Goal: Task Accomplishment & Management: Manage account settings

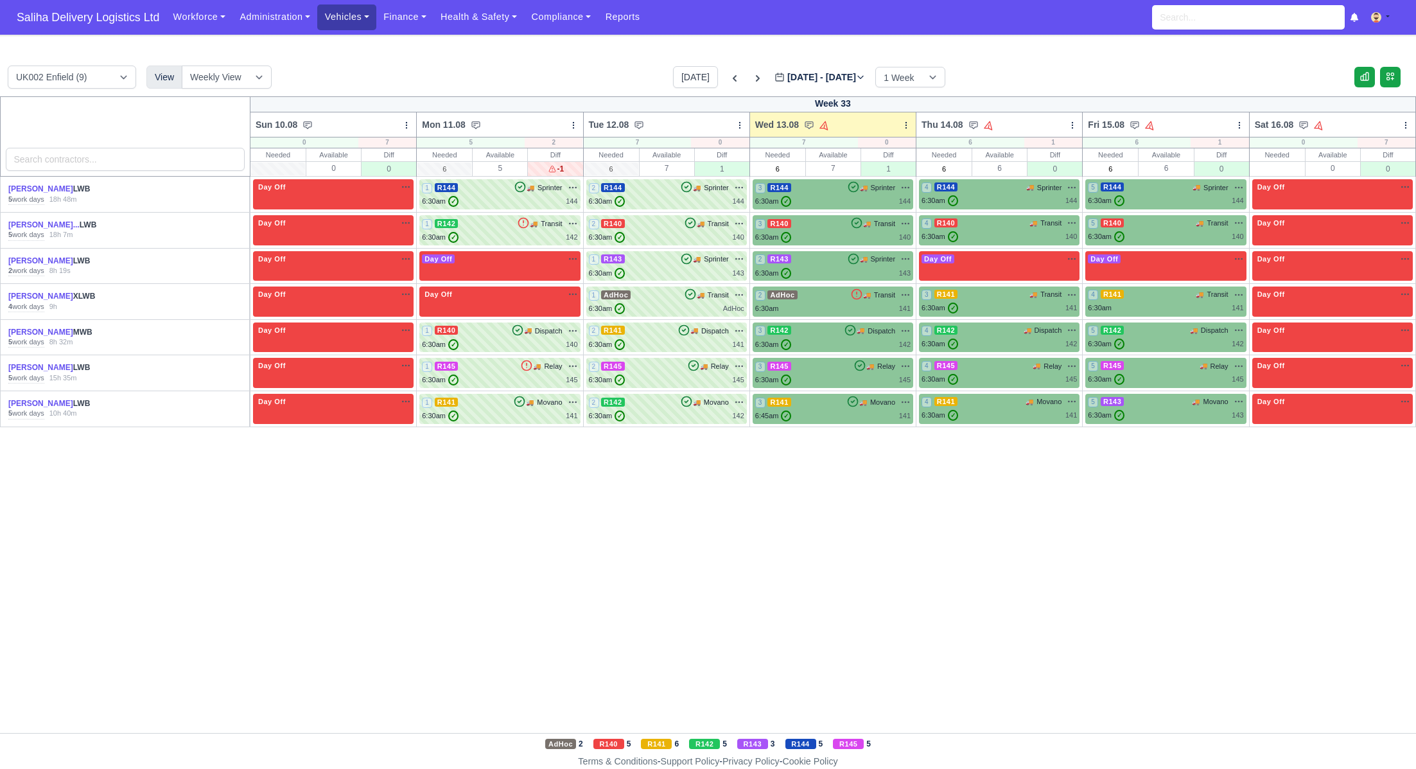
click at [358, 16] on link "Vehicles" at bounding box center [346, 16] width 59 height 25
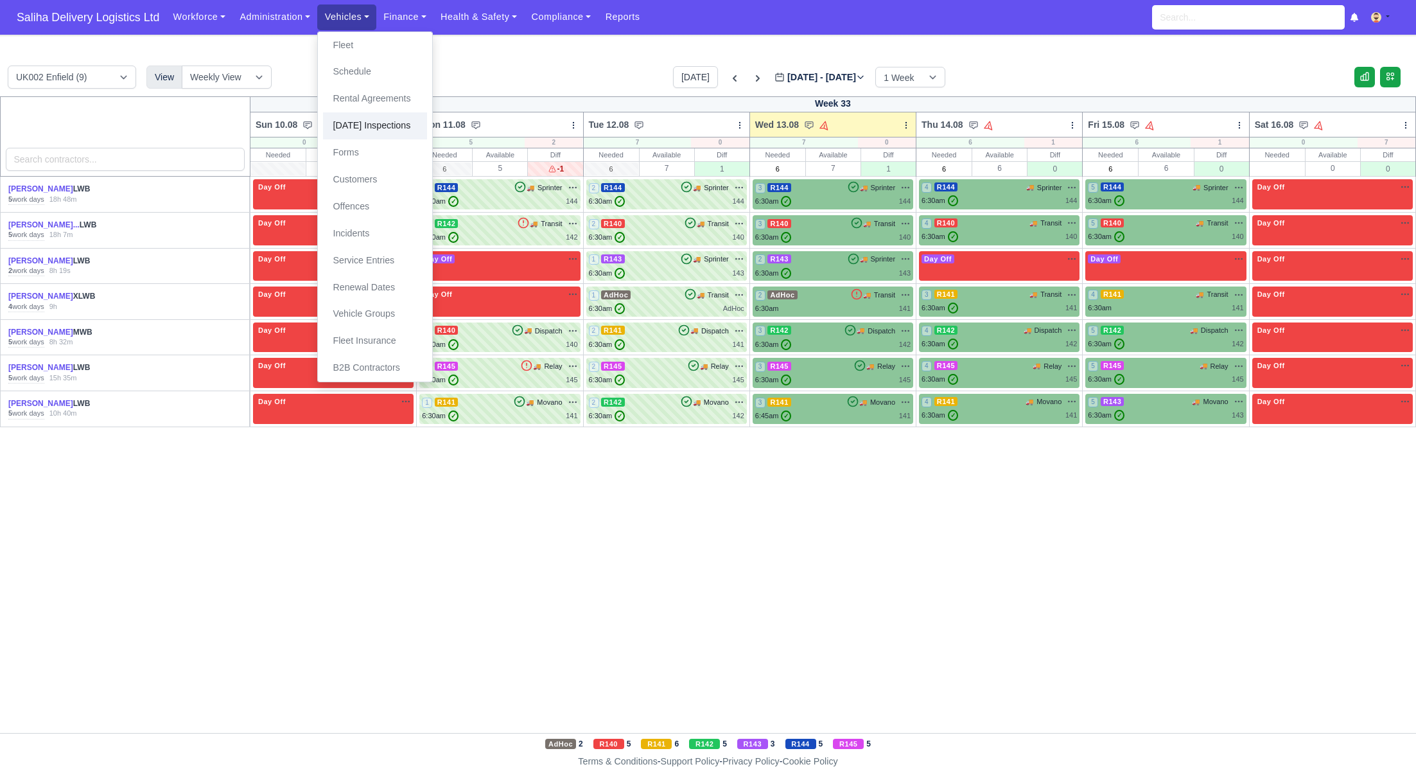
click at [388, 117] on link "[DATE] Inspections" at bounding box center [375, 125] width 104 height 27
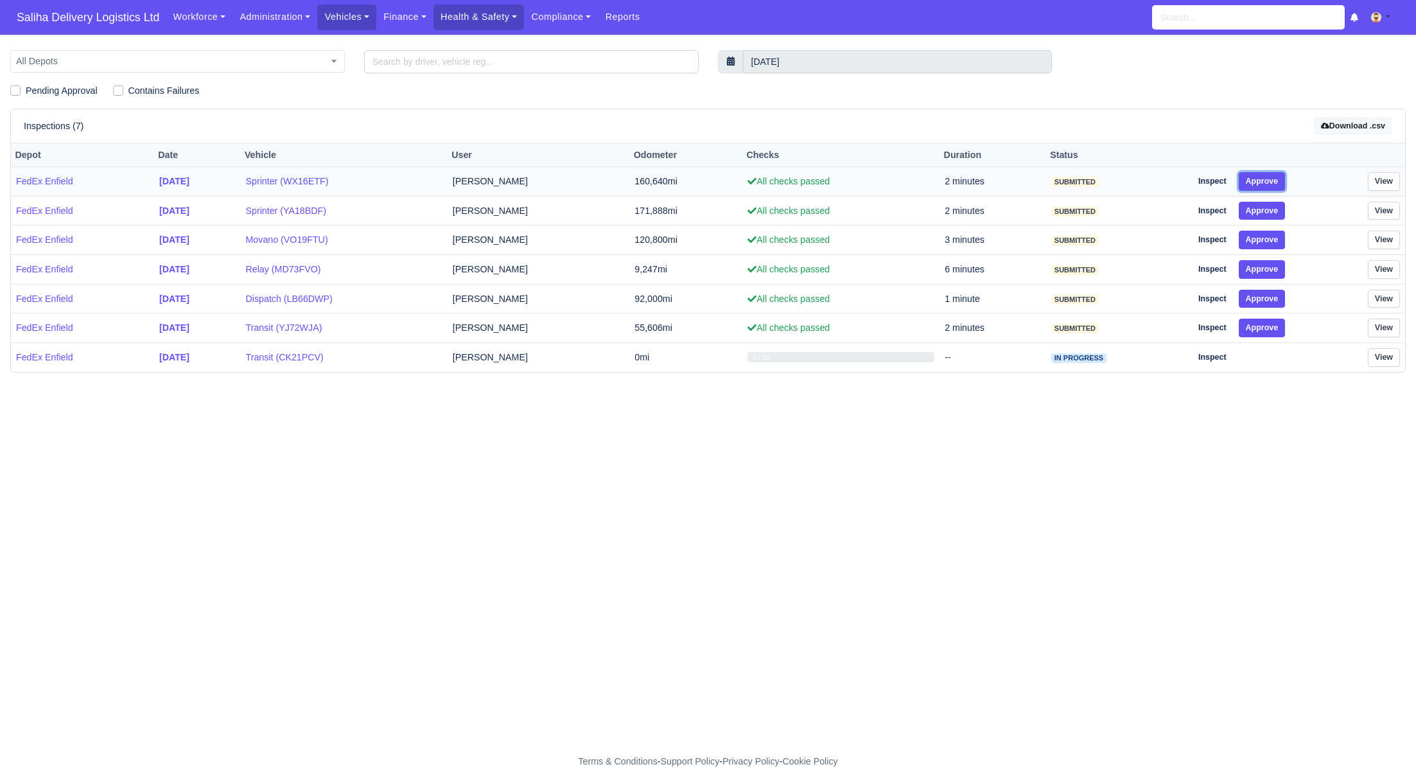
drag, startPoint x: 1273, startPoint y: 180, endPoint x: 1274, endPoint y: 187, distance: 7.2
click at [1272, 180] on button "Approve" at bounding box center [1262, 181] width 47 height 19
click at [1271, 219] on td "Inspect Approve" at bounding box center [1250, 211] width 128 height 30
click at [1275, 240] on button "Approve" at bounding box center [1262, 240] width 47 height 19
click at [1276, 211] on button "Approve" at bounding box center [1262, 211] width 47 height 19
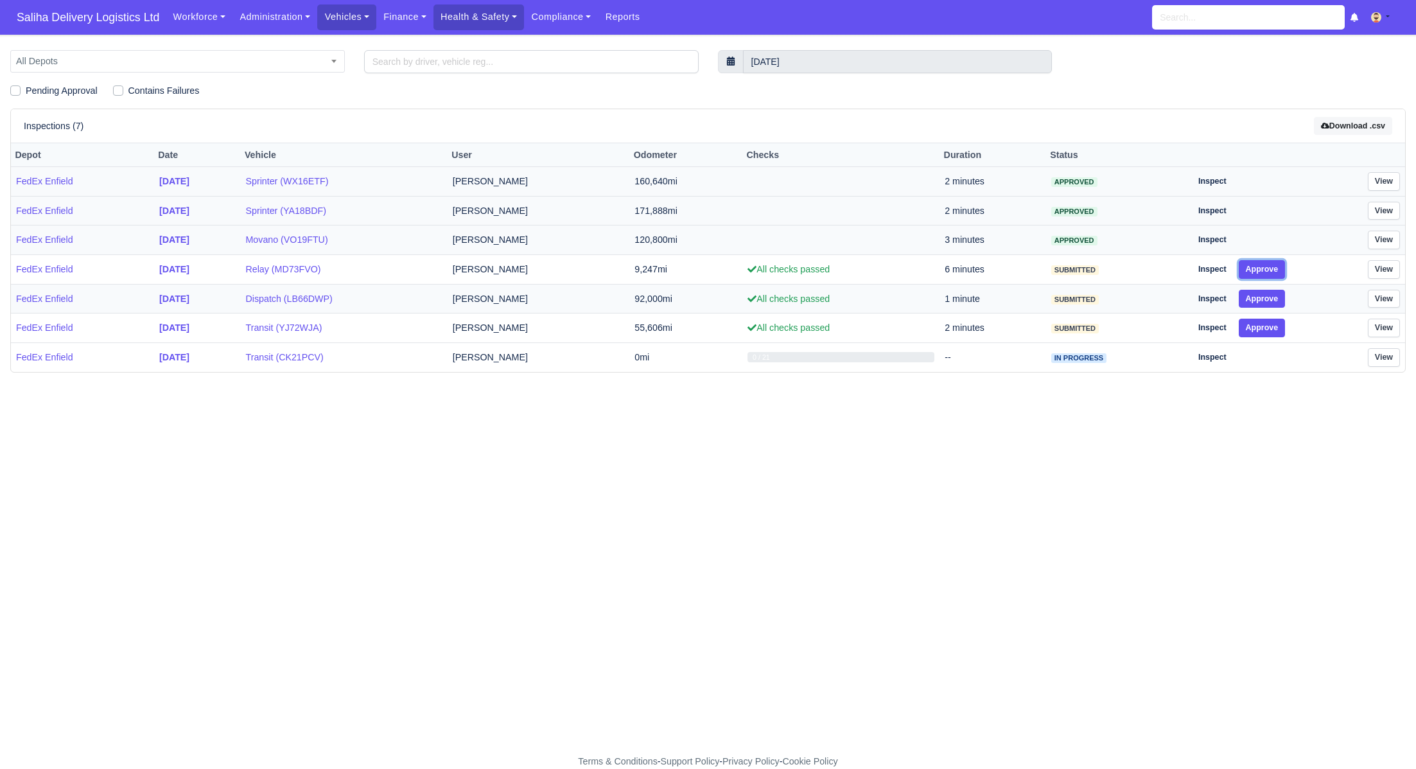
drag, startPoint x: 1276, startPoint y: 265, endPoint x: 1276, endPoint y: 286, distance: 21.2
click at [1276, 267] on button "Approve" at bounding box center [1262, 269] width 47 height 19
click at [1275, 298] on button "Approve" at bounding box center [1262, 299] width 47 height 19
click at [1275, 327] on button "Approve" at bounding box center [1262, 327] width 47 height 19
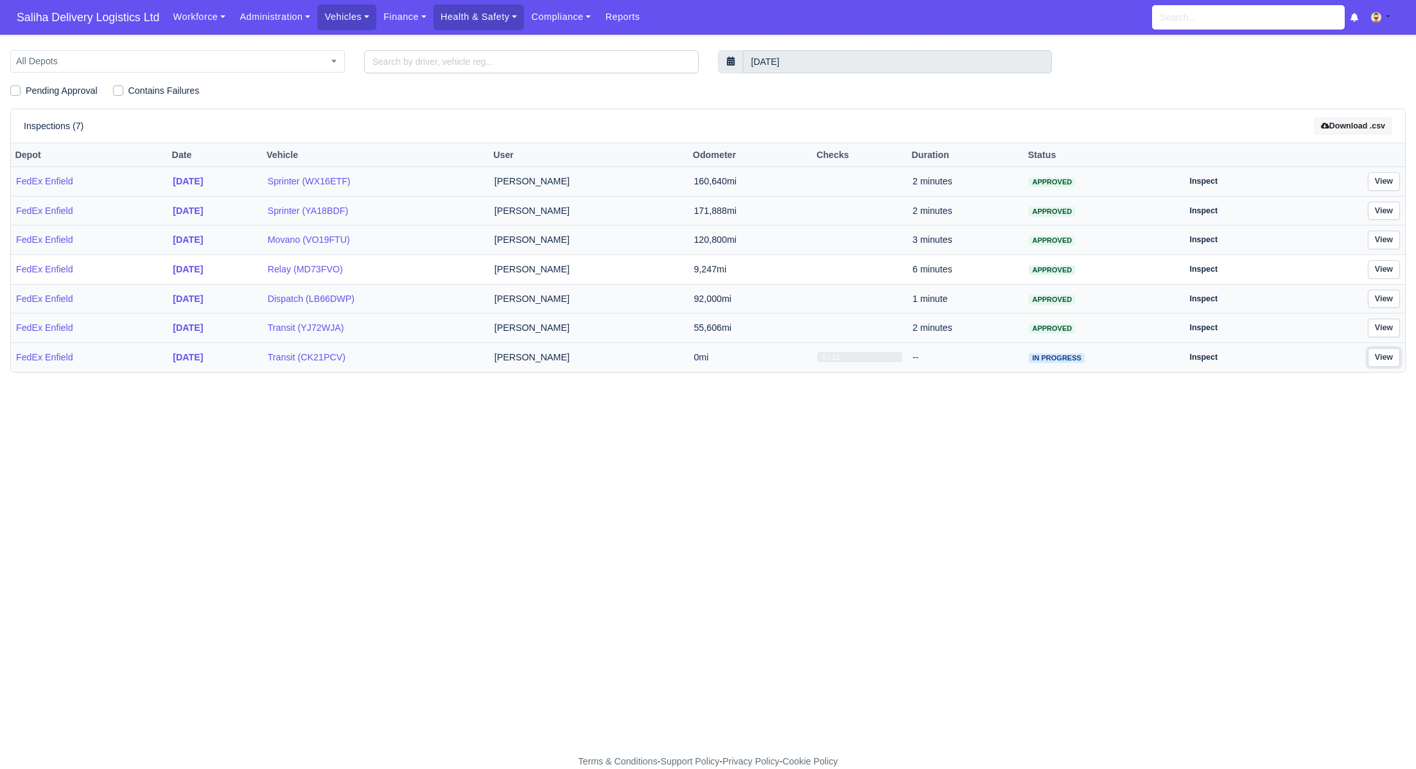
click at [1390, 355] on link "View" at bounding box center [1384, 357] width 32 height 19
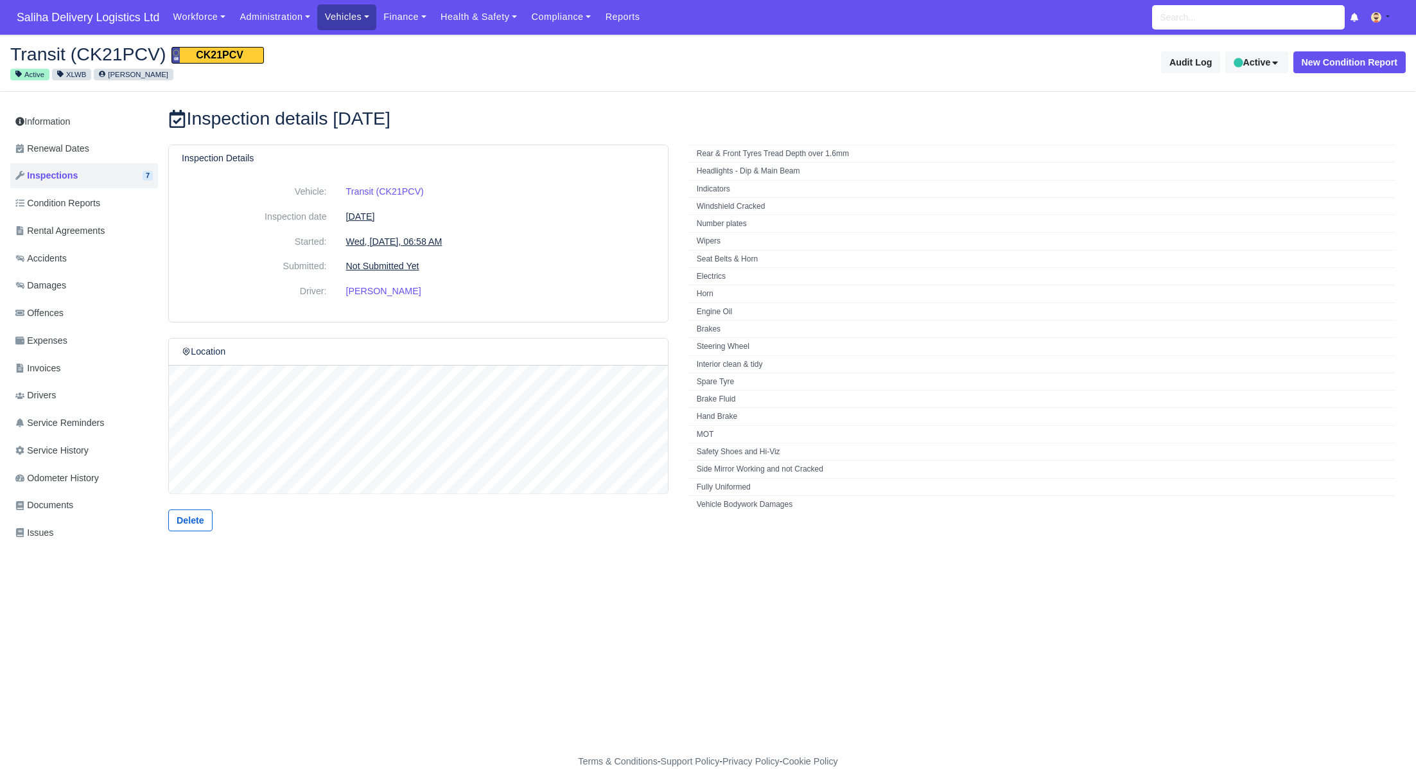
click at [346, 14] on link "Vehicles" at bounding box center [346, 16] width 59 height 25
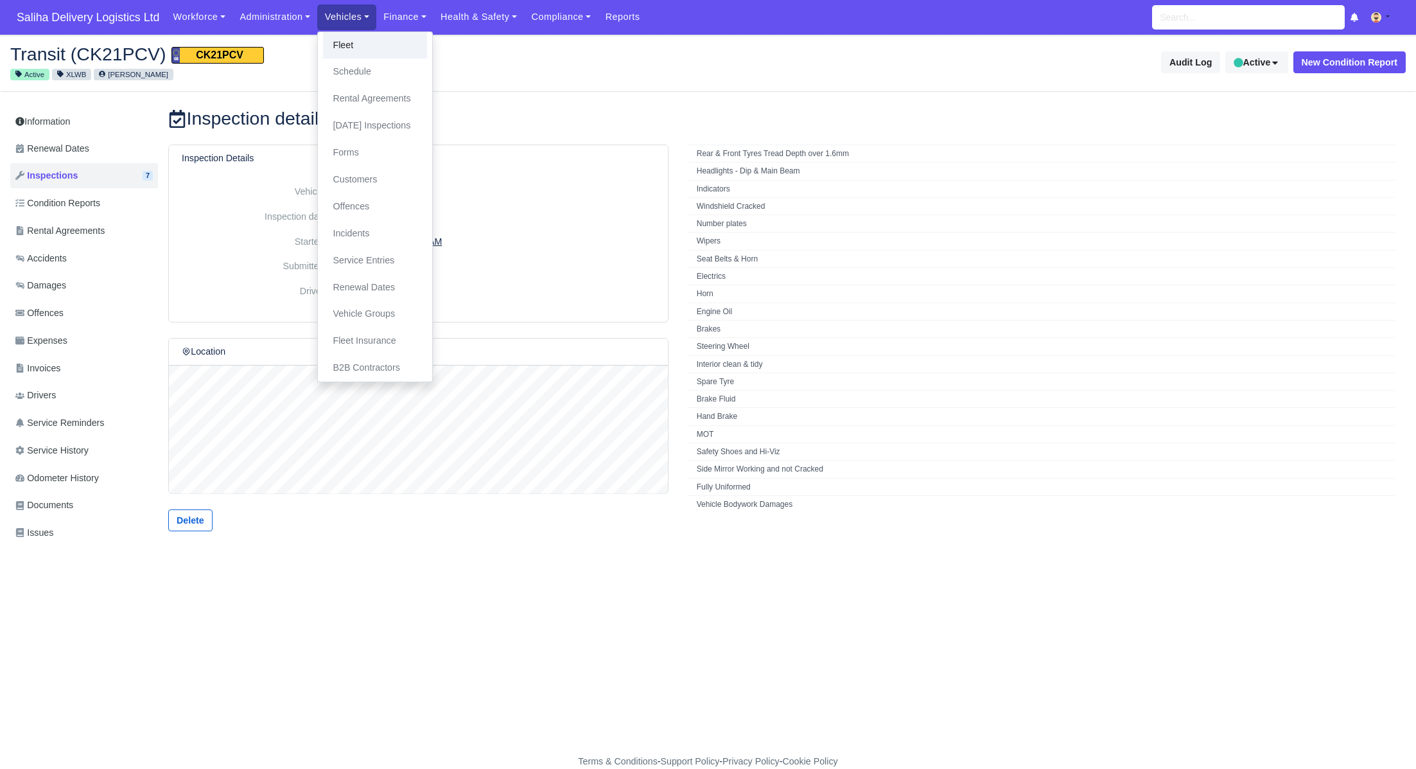
click at [350, 45] on link "Fleet" at bounding box center [375, 45] width 104 height 27
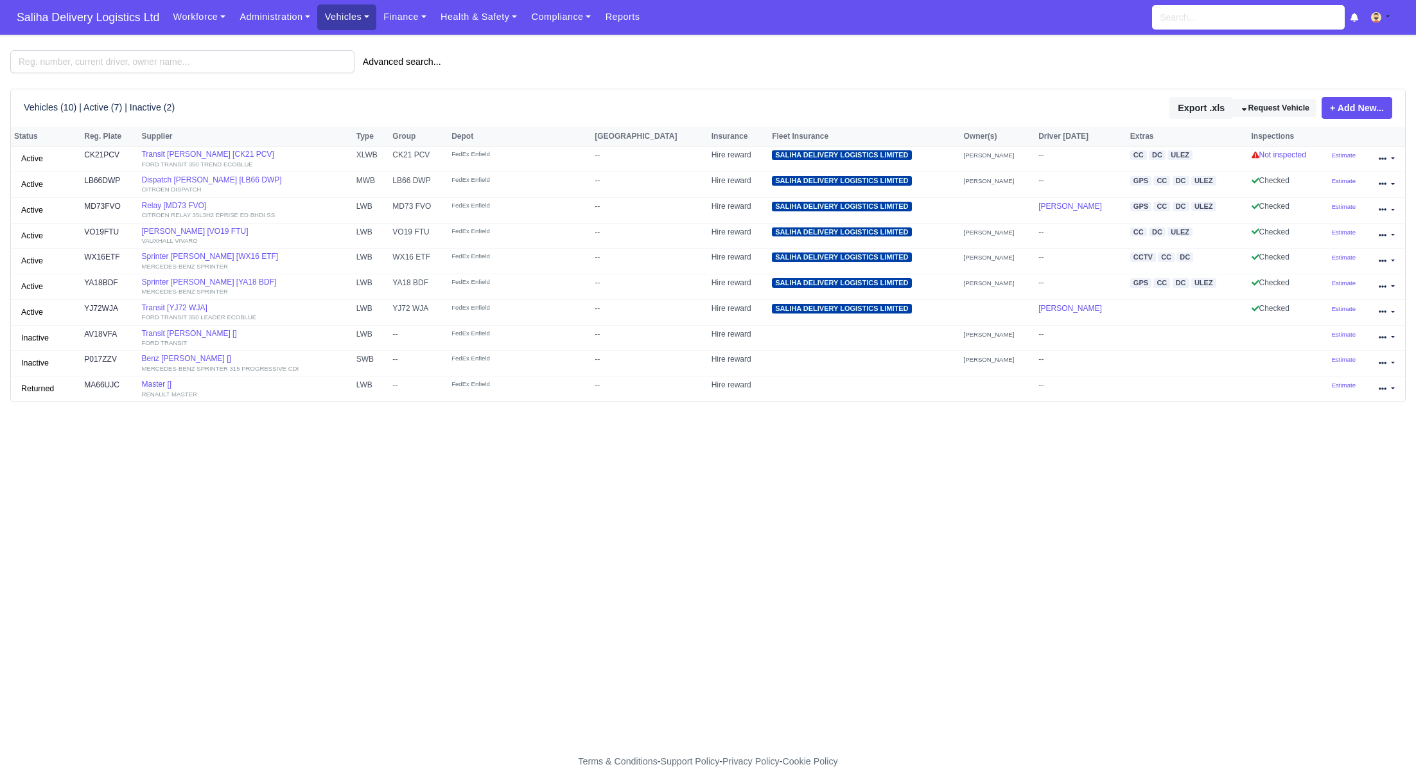
click at [347, 25] on link "Vehicles" at bounding box center [346, 16] width 59 height 25
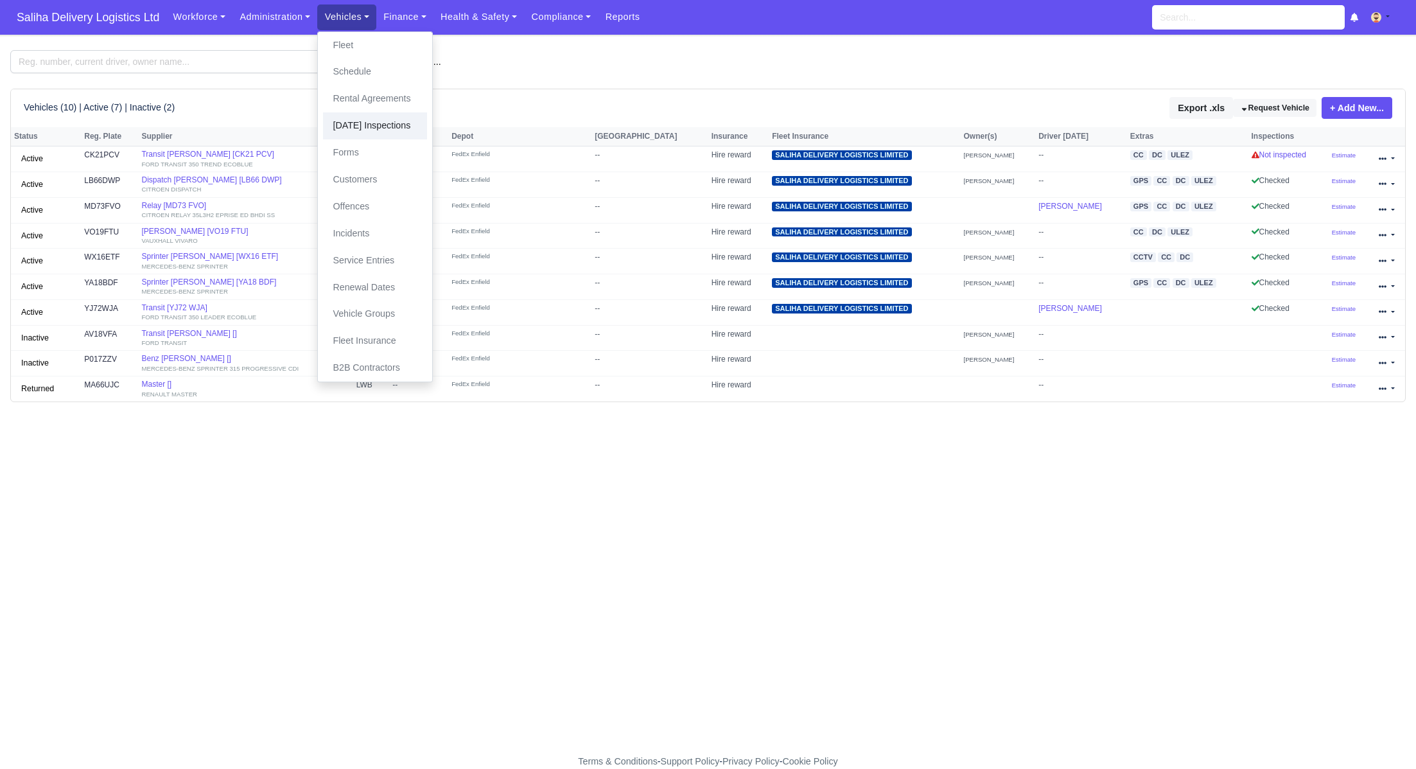
click at [363, 125] on link "[DATE] Inspections" at bounding box center [375, 125] width 104 height 27
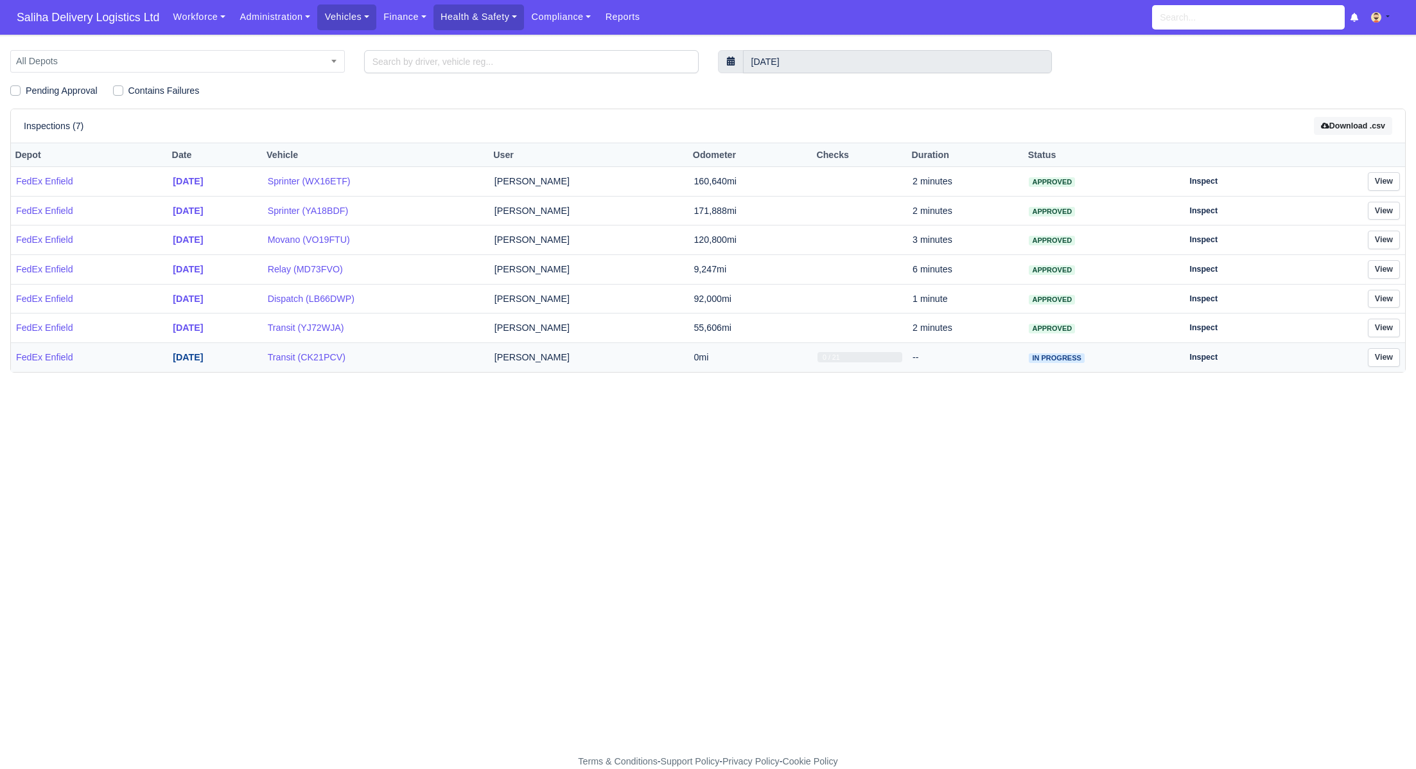
click at [195, 352] on strong "13/08/2025" at bounding box center [188, 357] width 30 height 10
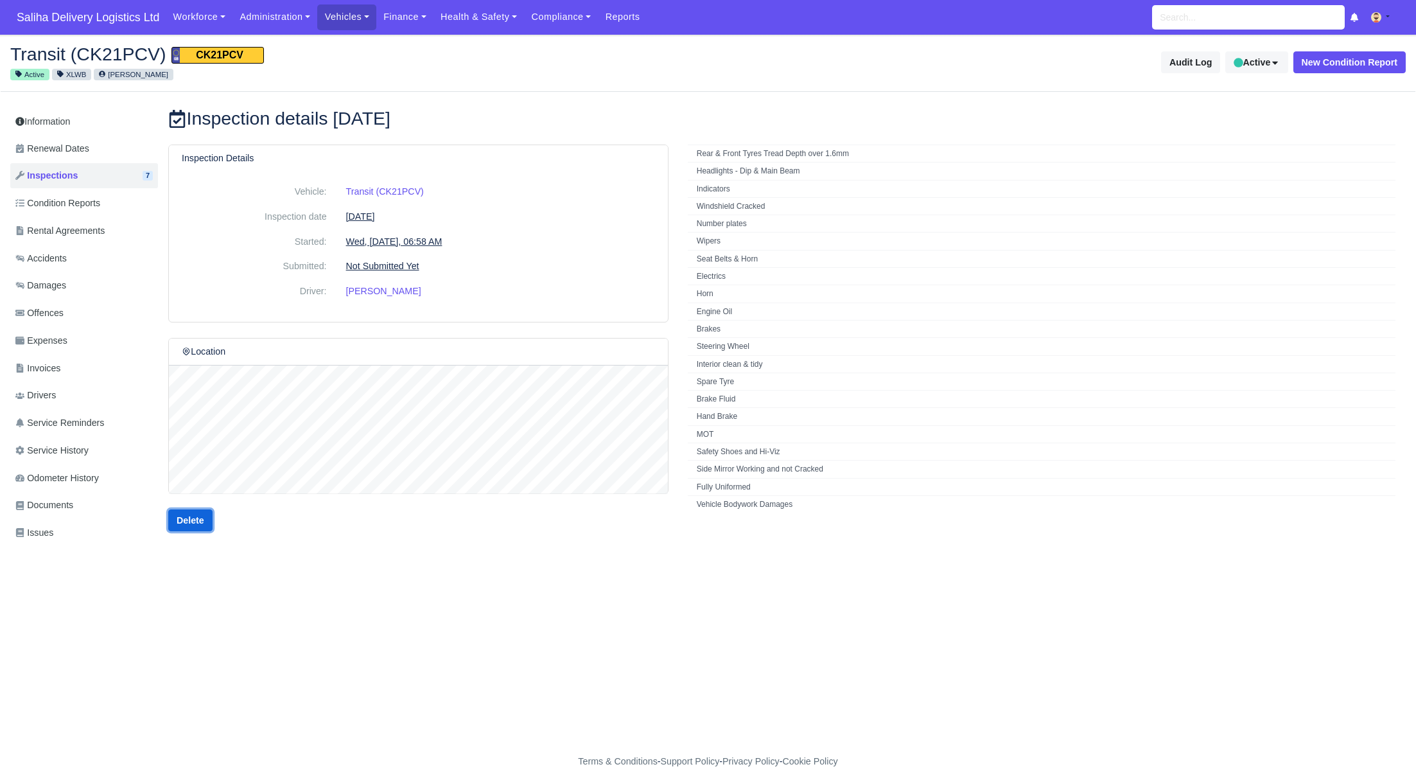
click at [195, 519] on link "Delete" at bounding box center [190, 520] width 44 height 22
click at [352, 20] on link "Vehicles" at bounding box center [346, 16] width 59 height 25
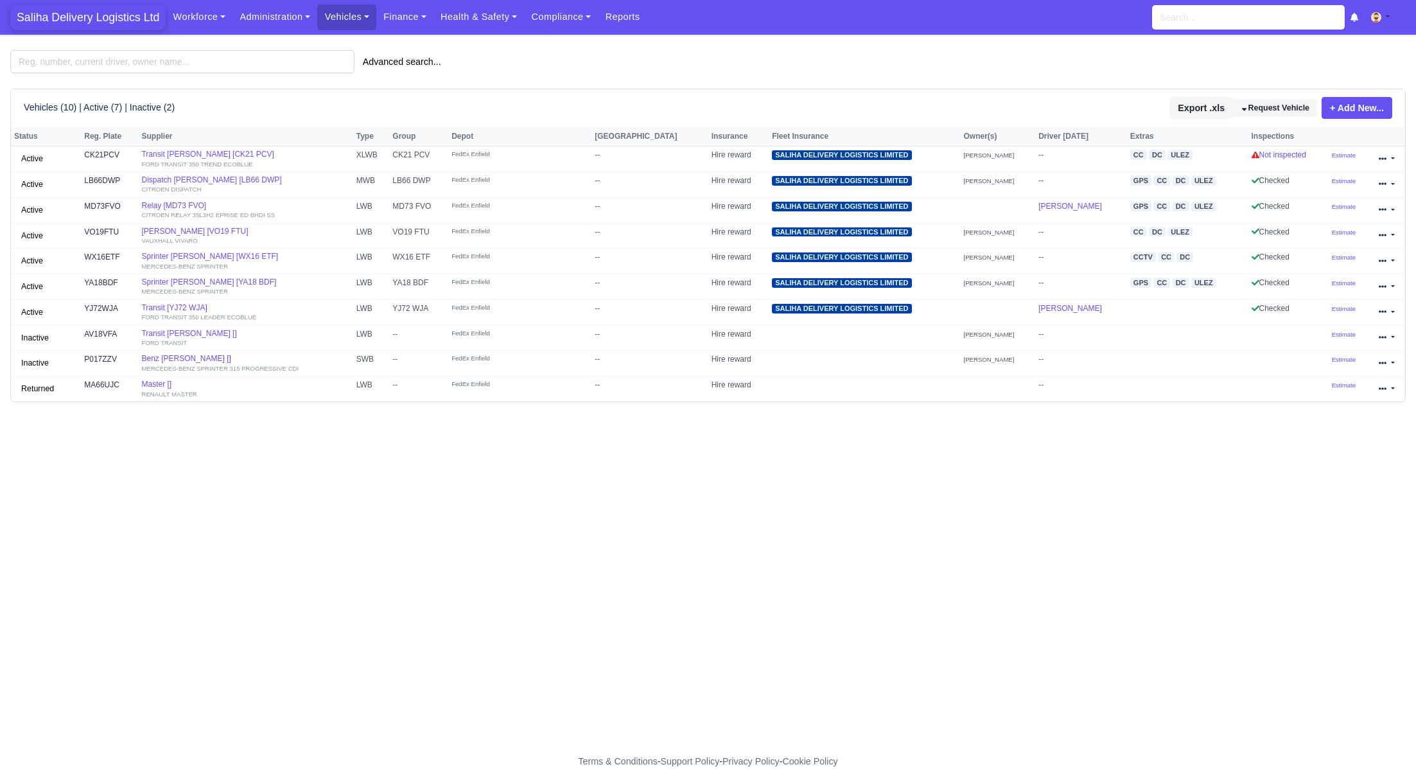
click at [95, 15] on span "Saliha Delivery Logistics Ltd" at bounding box center [87, 17] width 155 height 26
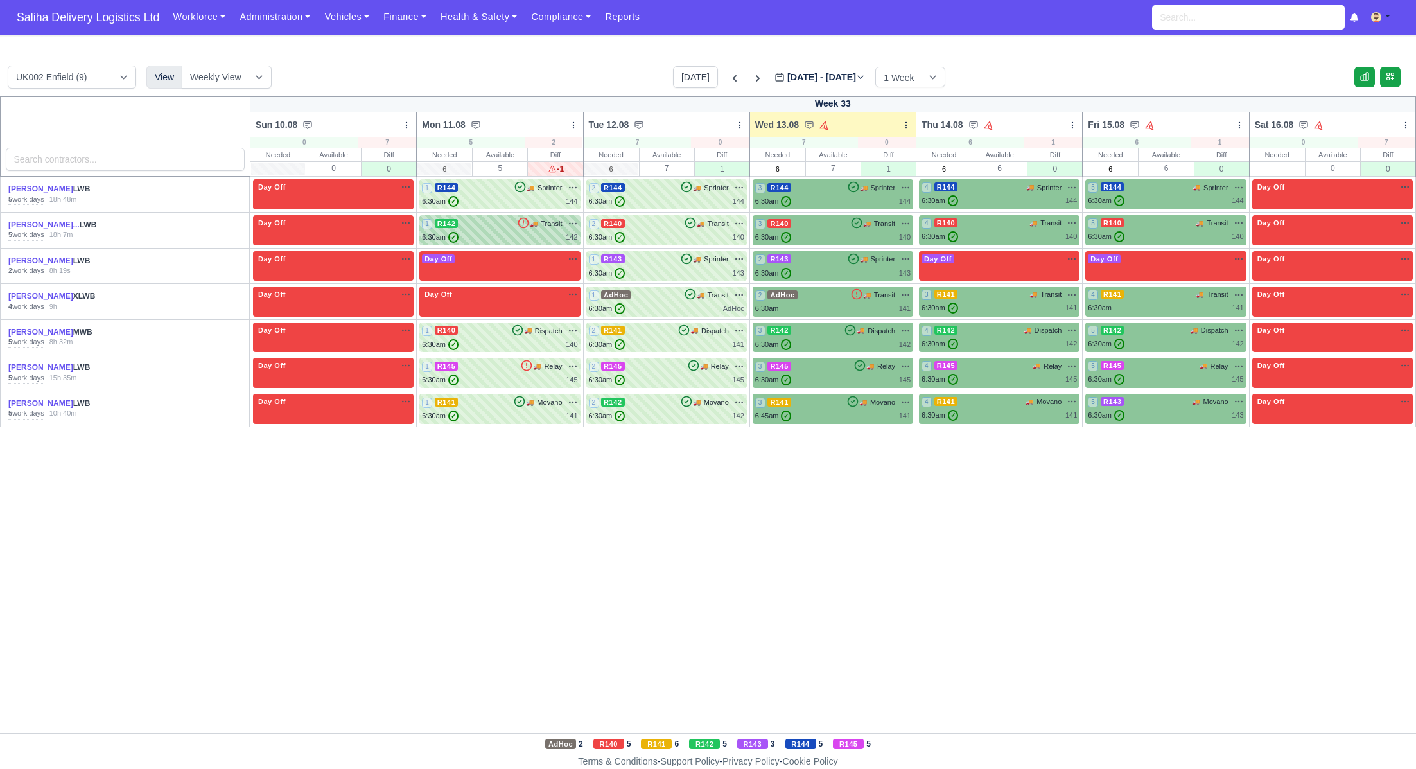
click at [511, 226] on div "1 R142 🚚 Transit" at bounding box center [499, 224] width 155 height 12
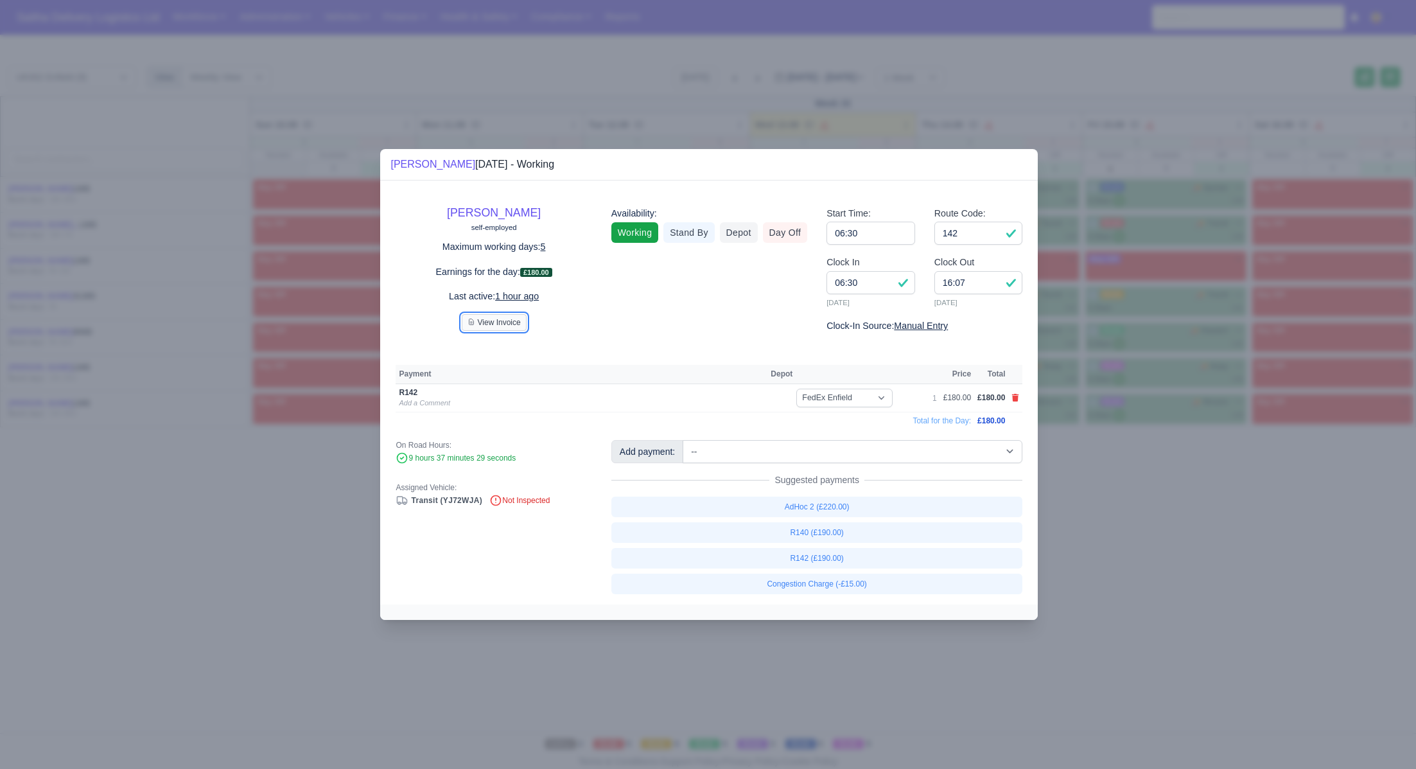
click at [488, 322] on button "View Invoice" at bounding box center [494, 322] width 65 height 17
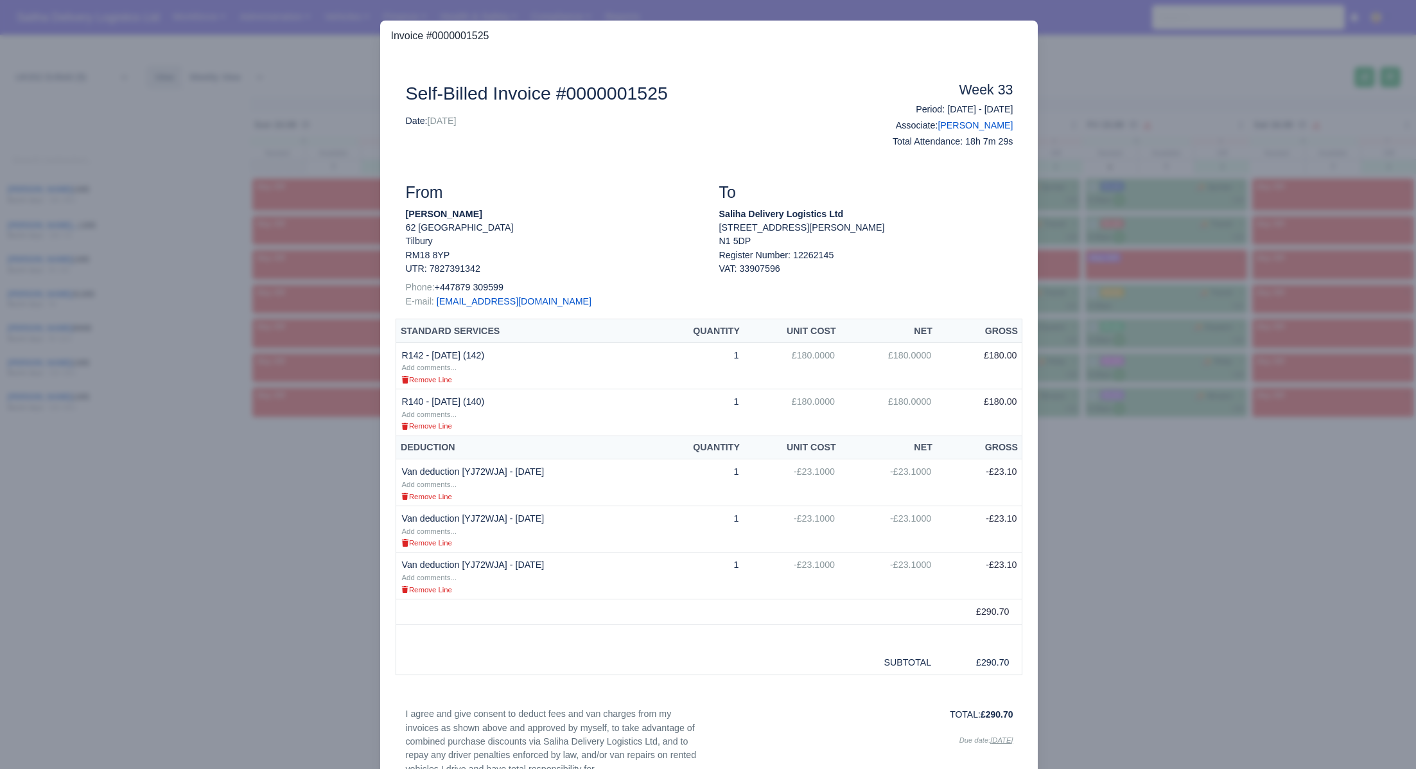
click at [216, 78] on div at bounding box center [708, 384] width 1416 height 769
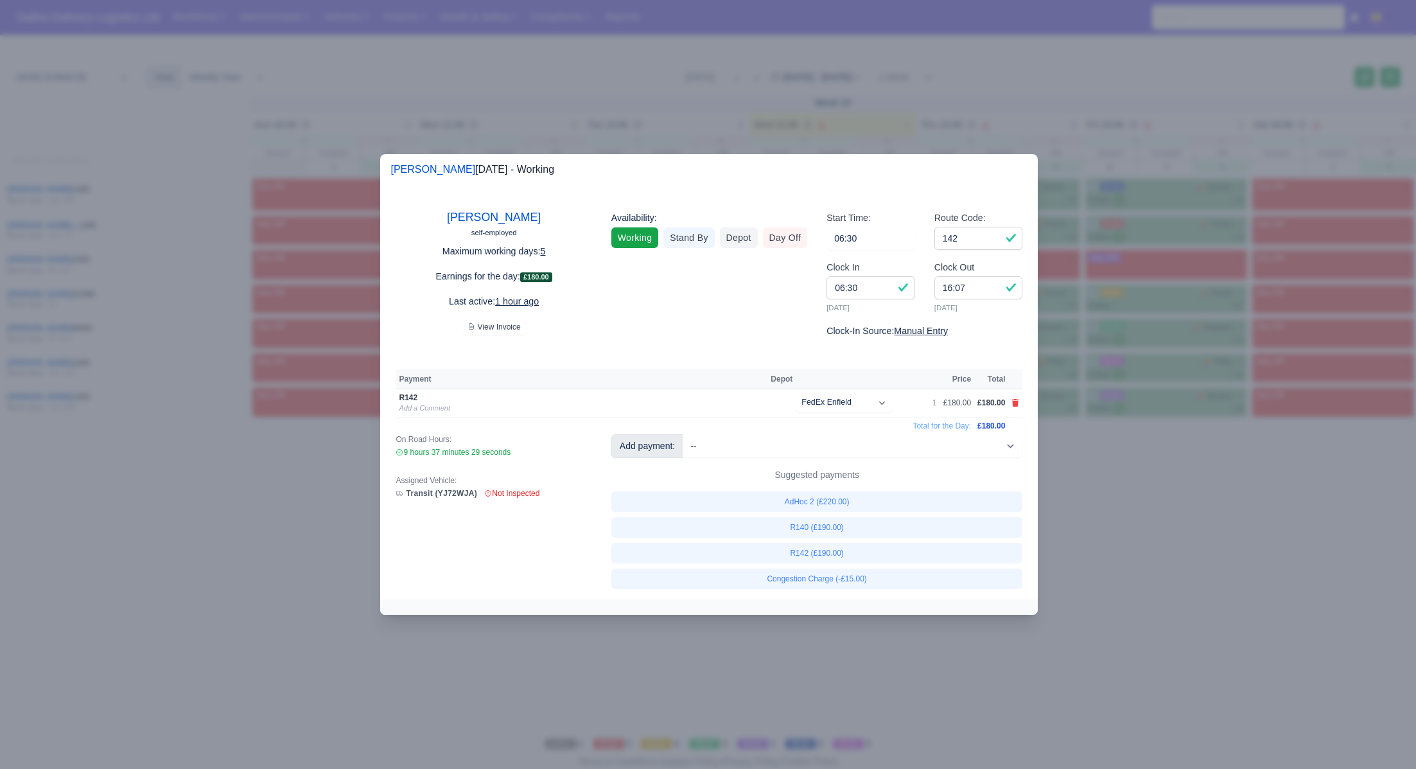
click at [89, 24] on div at bounding box center [708, 384] width 1416 height 769
click at [306, 112] on div at bounding box center [708, 384] width 1416 height 769
click at [466, 120] on div at bounding box center [708, 384] width 1416 height 769
drag, startPoint x: 1275, startPoint y: 609, endPoint x: 1174, endPoint y: 557, distance: 113.7
click at [1275, 609] on div at bounding box center [708, 384] width 1416 height 769
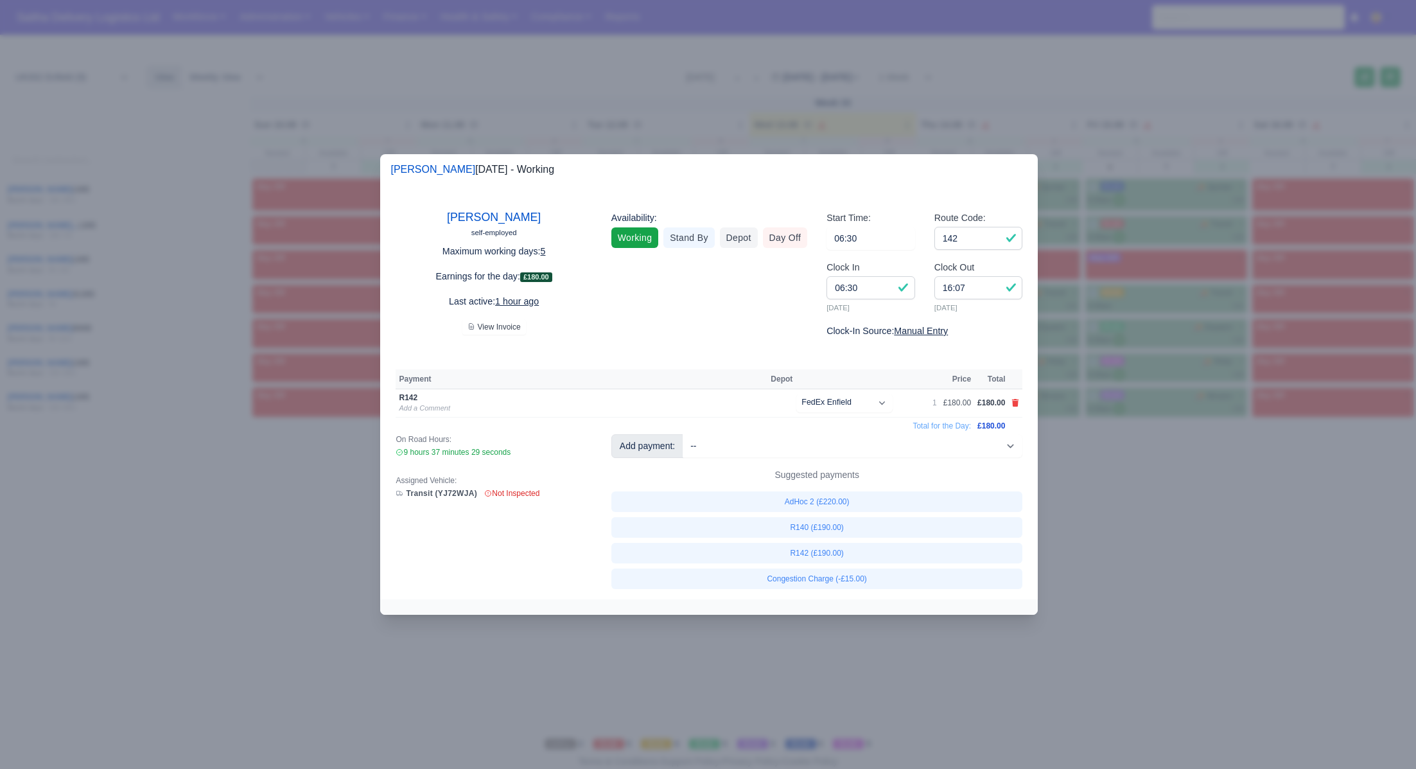
click at [194, 39] on div at bounding box center [708, 384] width 1416 height 769
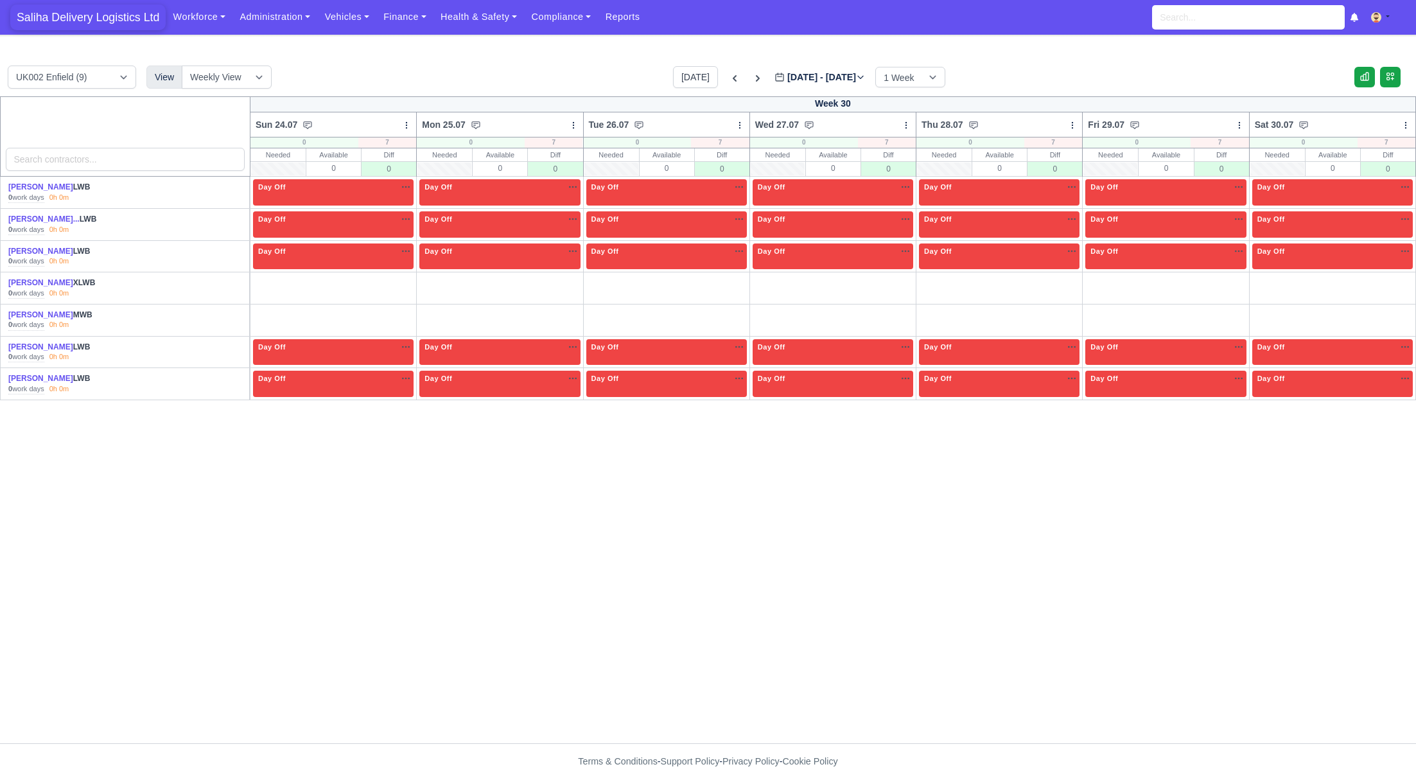
click at [79, 15] on span "Saliha Delivery Logistics Ltd" at bounding box center [87, 17] width 155 height 26
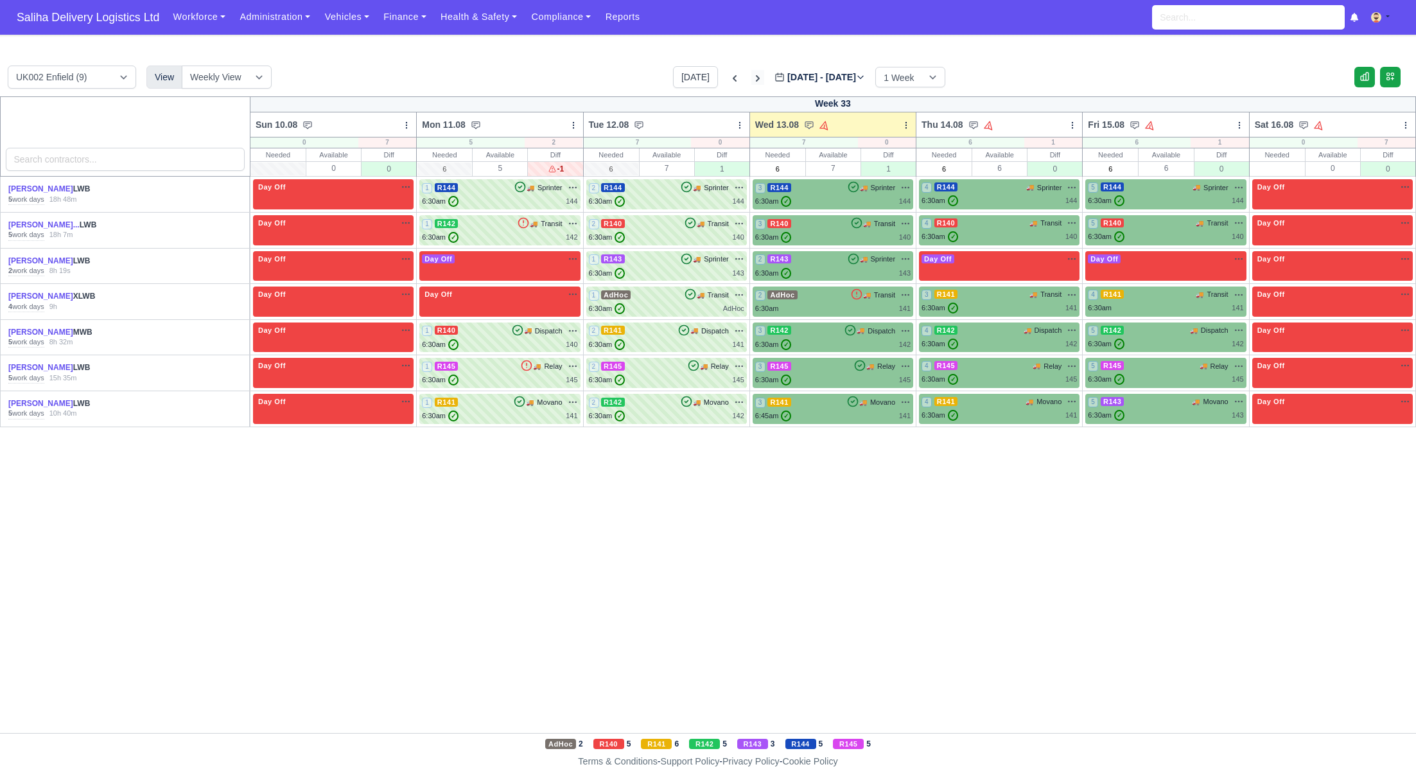
click at [751, 80] on icon at bounding box center [757, 78] width 13 height 13
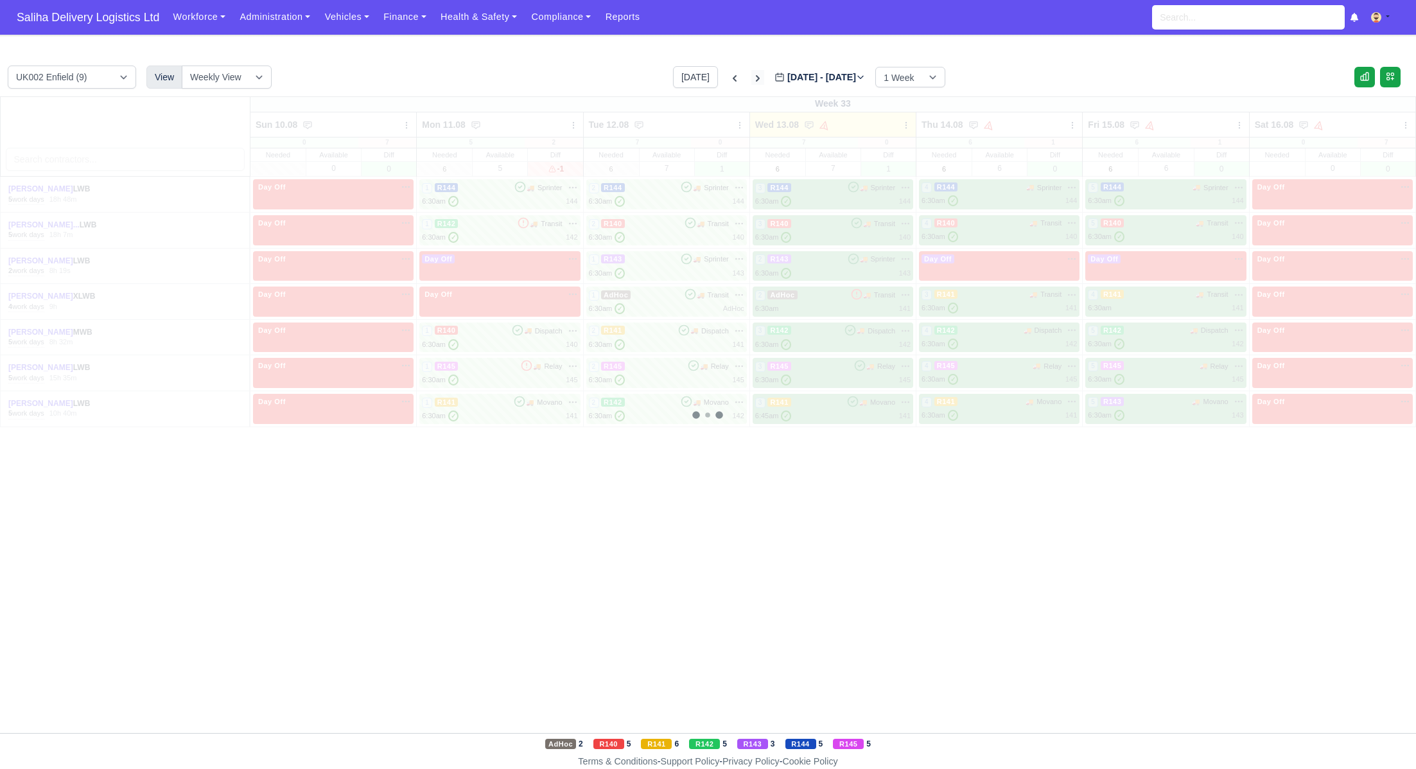
type input "2025-08-20"
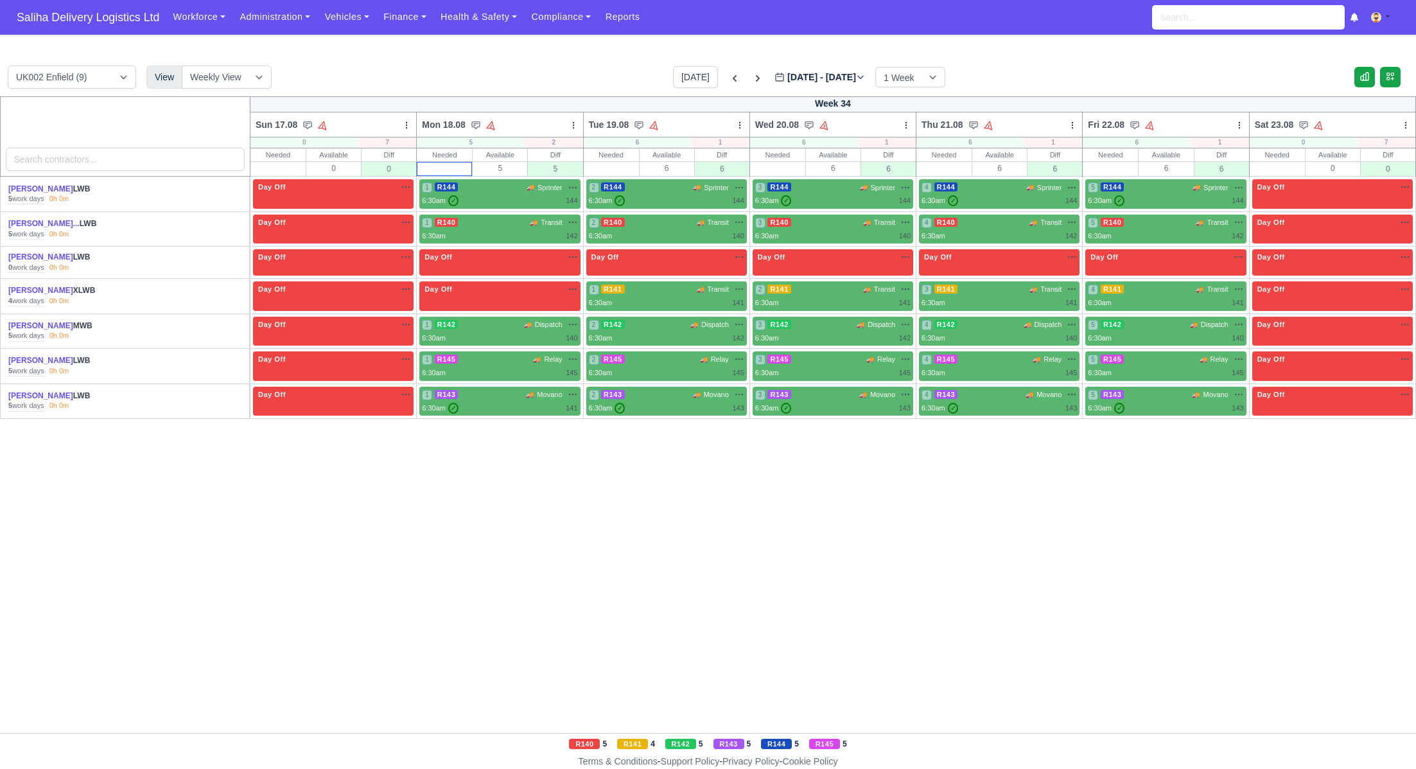
click at [428, 170] on input "text" at bounding box center [444, 168] width 54 height 13
type input "6"
click at [604, 170] on input "text" at bounding box center [611, 168] width 54 height 13
type input "6"
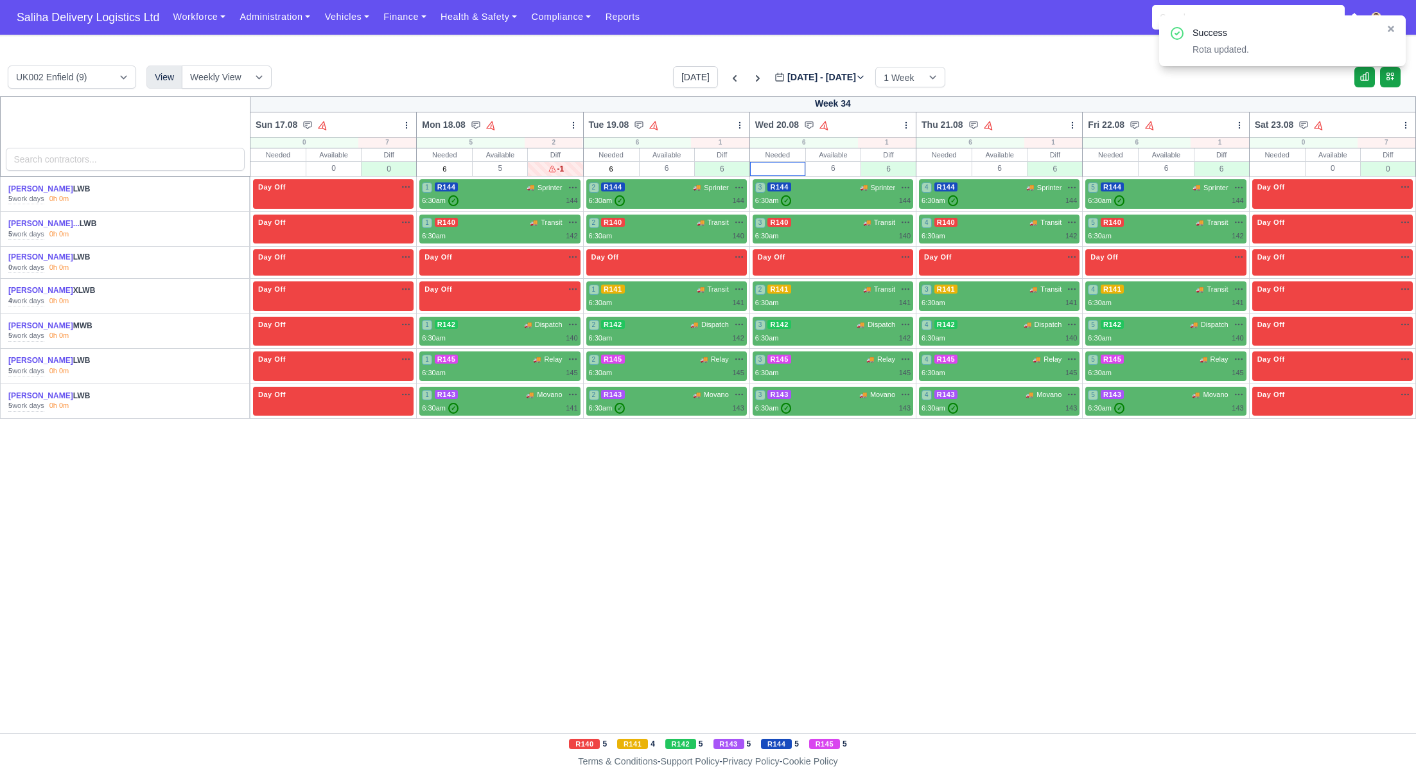
drag, startPoint x: 791, startPoint y: 170, endPoint x: 813, endPoint y: 169, distance: 21.8
click at [791, 170] on input "text" at bounding box center [778, 168] width 54 height 13
type input "6"
click at [939, 166] on input "text" at bounding box center [944, 168] width 54 height 13
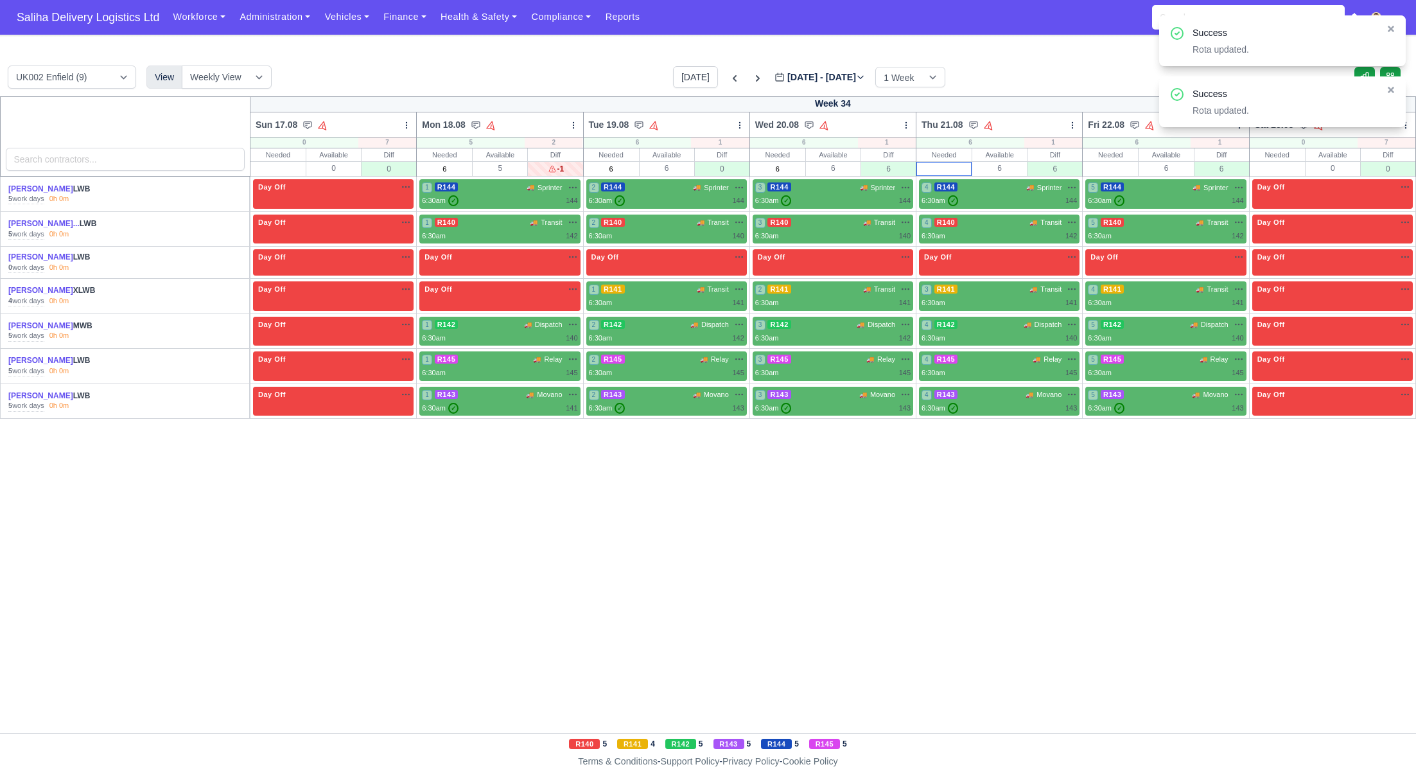
type input "6"
click at [1126, 169] on input "text" at bounding box center [1110, 168] width 54 height 13
click at [1389, 148] on icon at bounding box center [1391, 151] width 6 height 6
click at [1281, 158] on div "Needed" at bounding box center [1277, 154] width 55 height 13
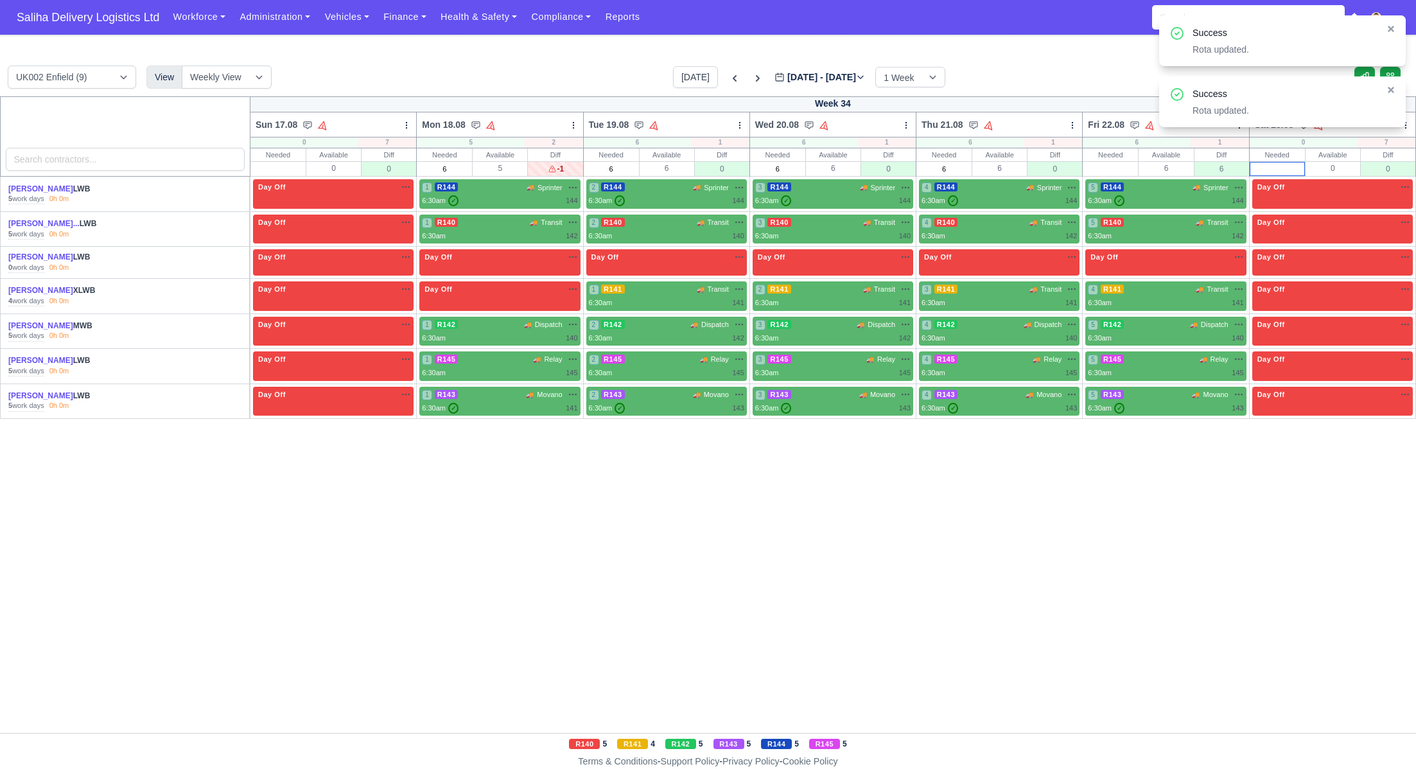
click at [1280, 168] on input "text" at bounding box center [1277, 168] width 54 height 13
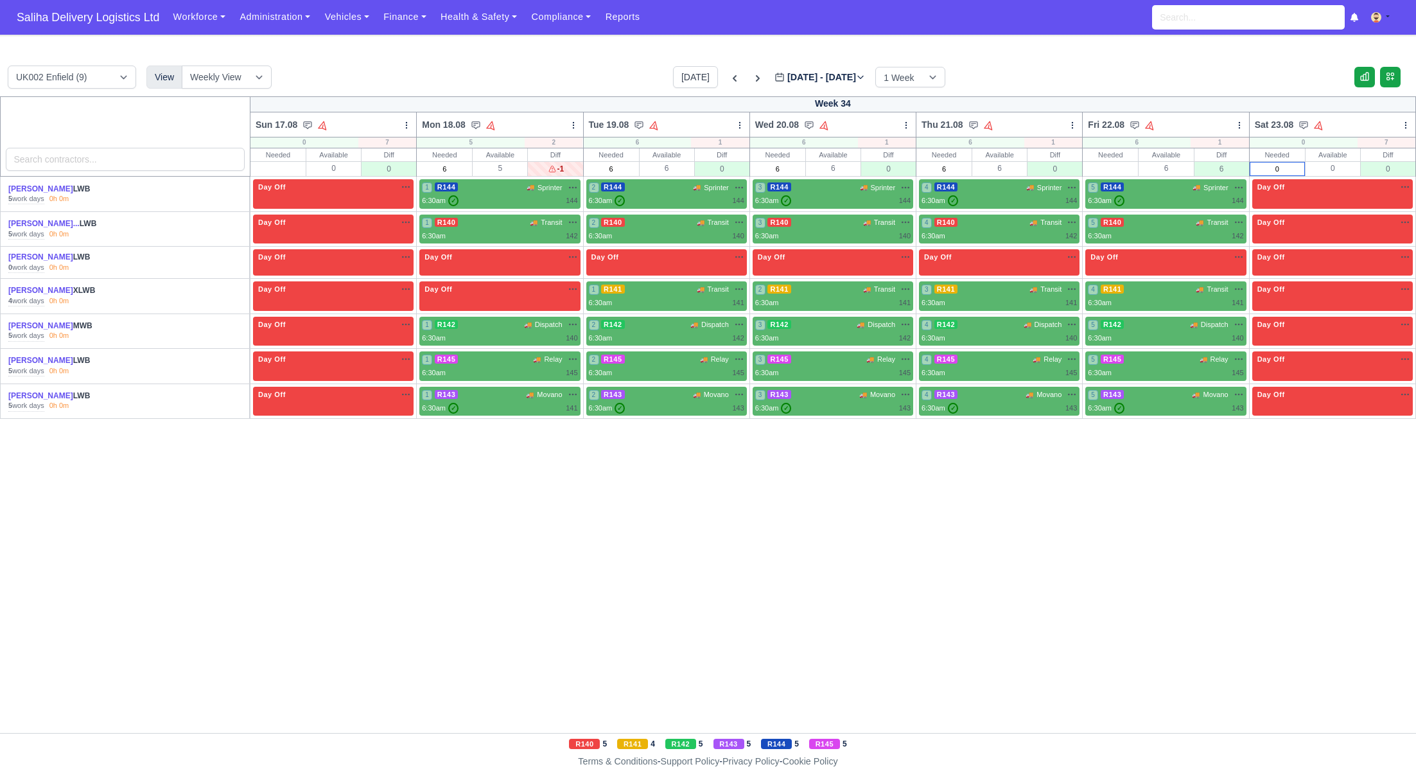
type input "0"
click at [295, 168] on input "text" at bounding box center [278, 168] width 54 height 13
type input "0"
click at [606, 519] on div "Week 34 Sun 17.08 Bulk Status Change Auto-assign contractors Mon 18.08" at bounding box center [708, 414] width 1416 height 636
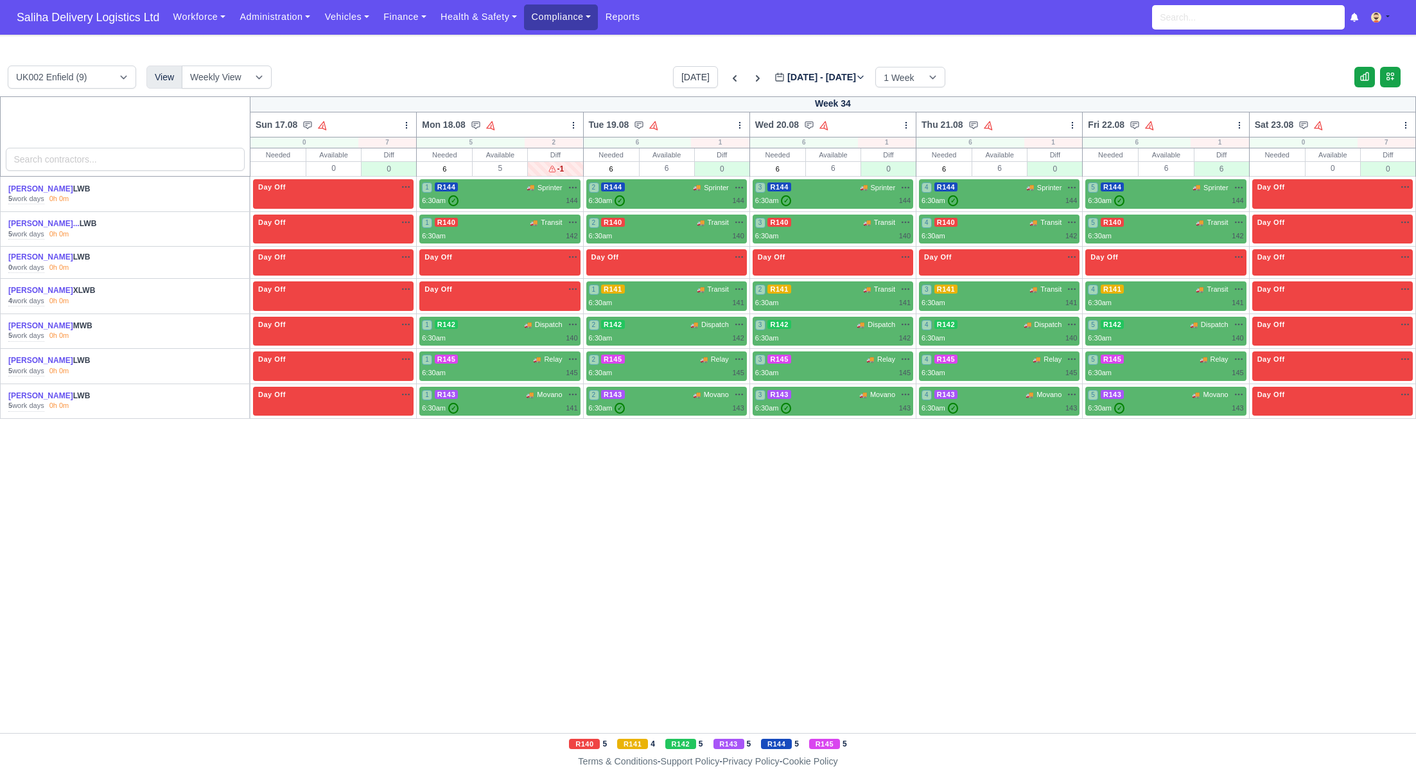
click at [554, 27] on link "Compliance" at bounding box center [561, 16] width 74 height 25
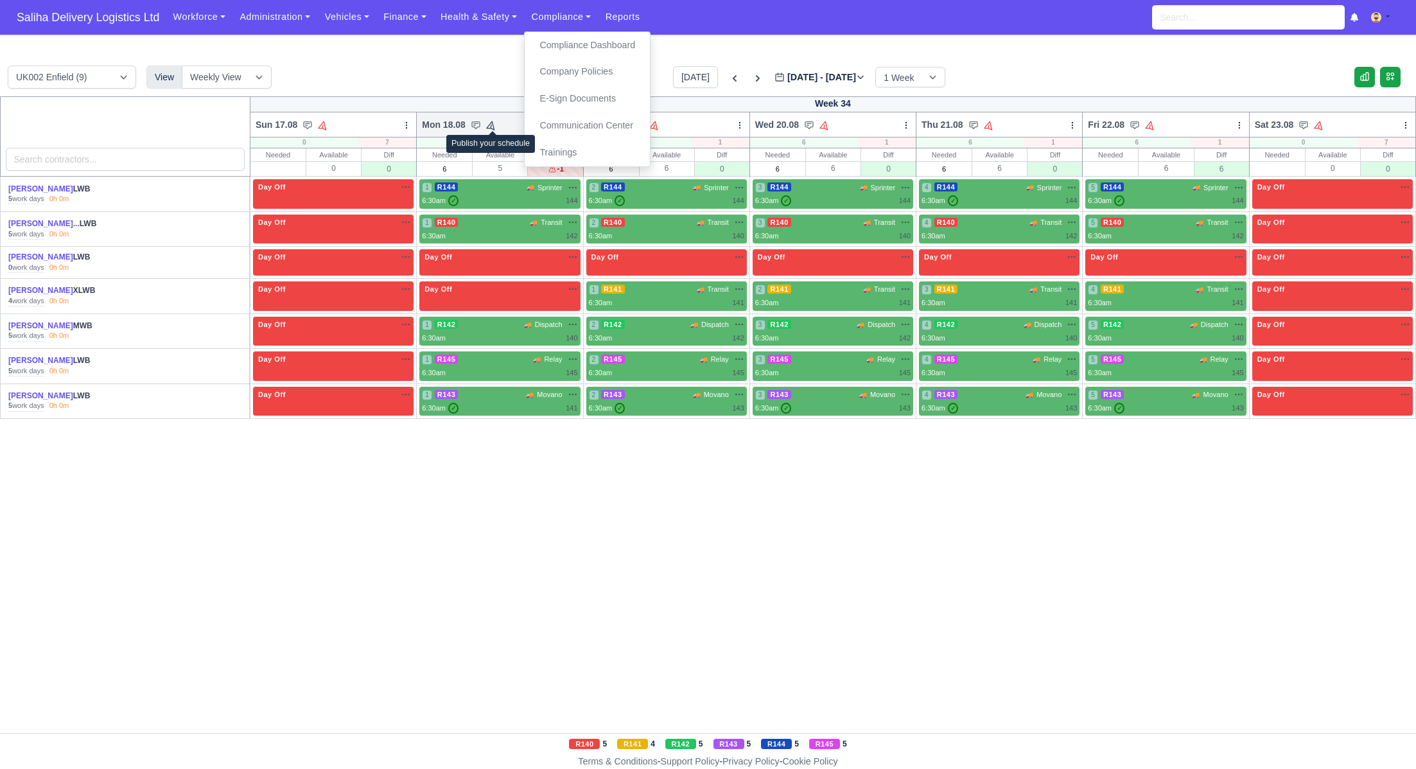
click at [494, 125] on icon at bounding box center [491, 125] width 9 height 9
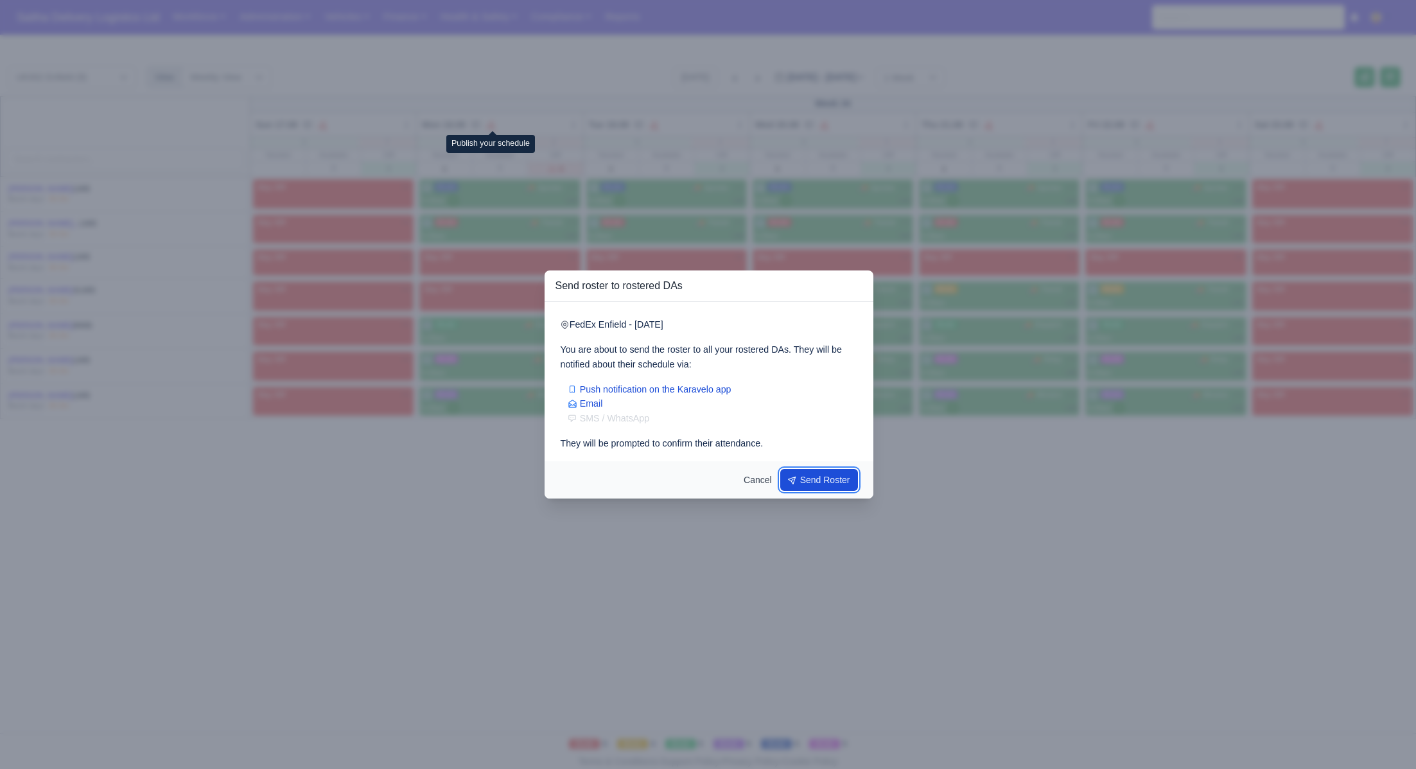
click at [813, 487] on button "Send Roster" at bounding box center [819, 480] width 78 height 22
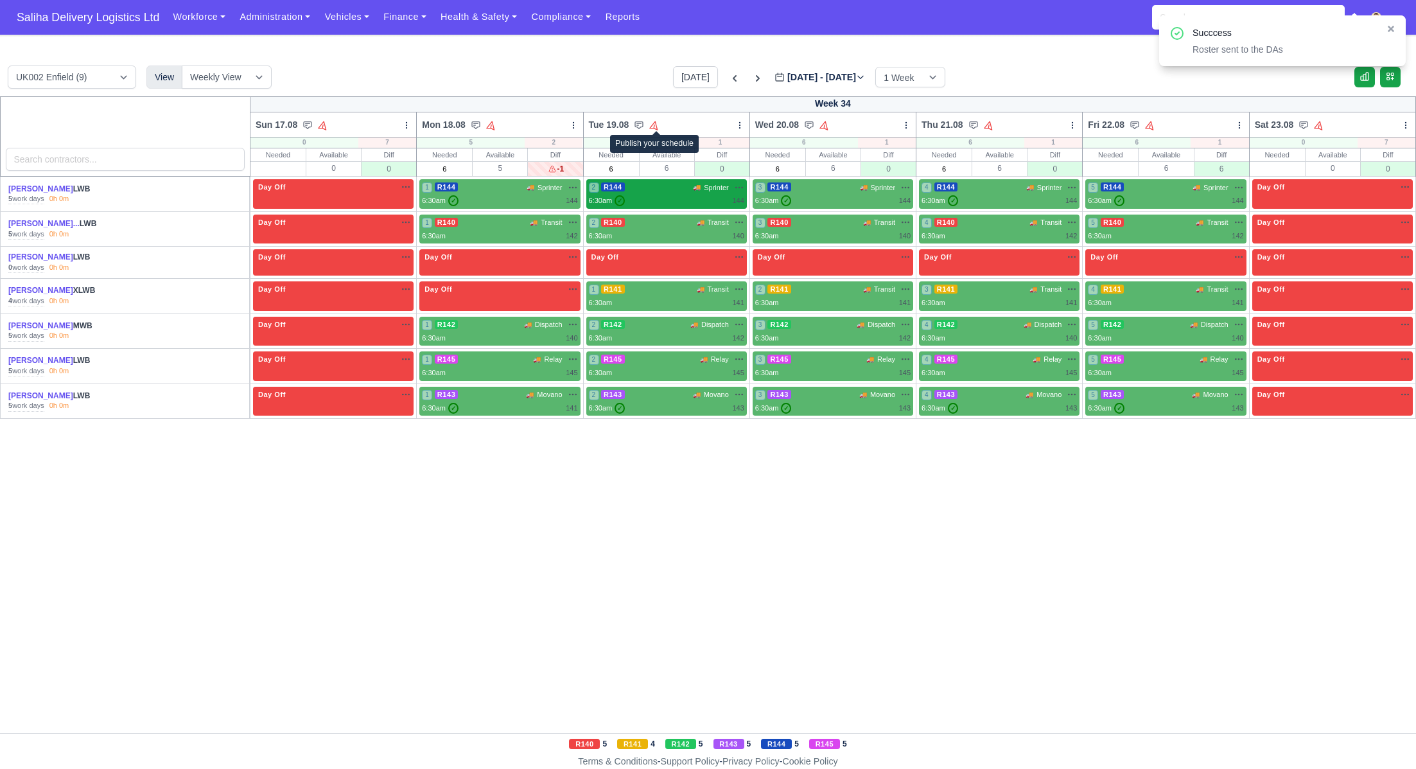
drag, startPoint x: 657, startPoint y: 124, endPoint x: 701, endPoint y: 182, distance: 72.4
click at [658, 125] on icon at bounding box center [654, 125] width 9 height 9
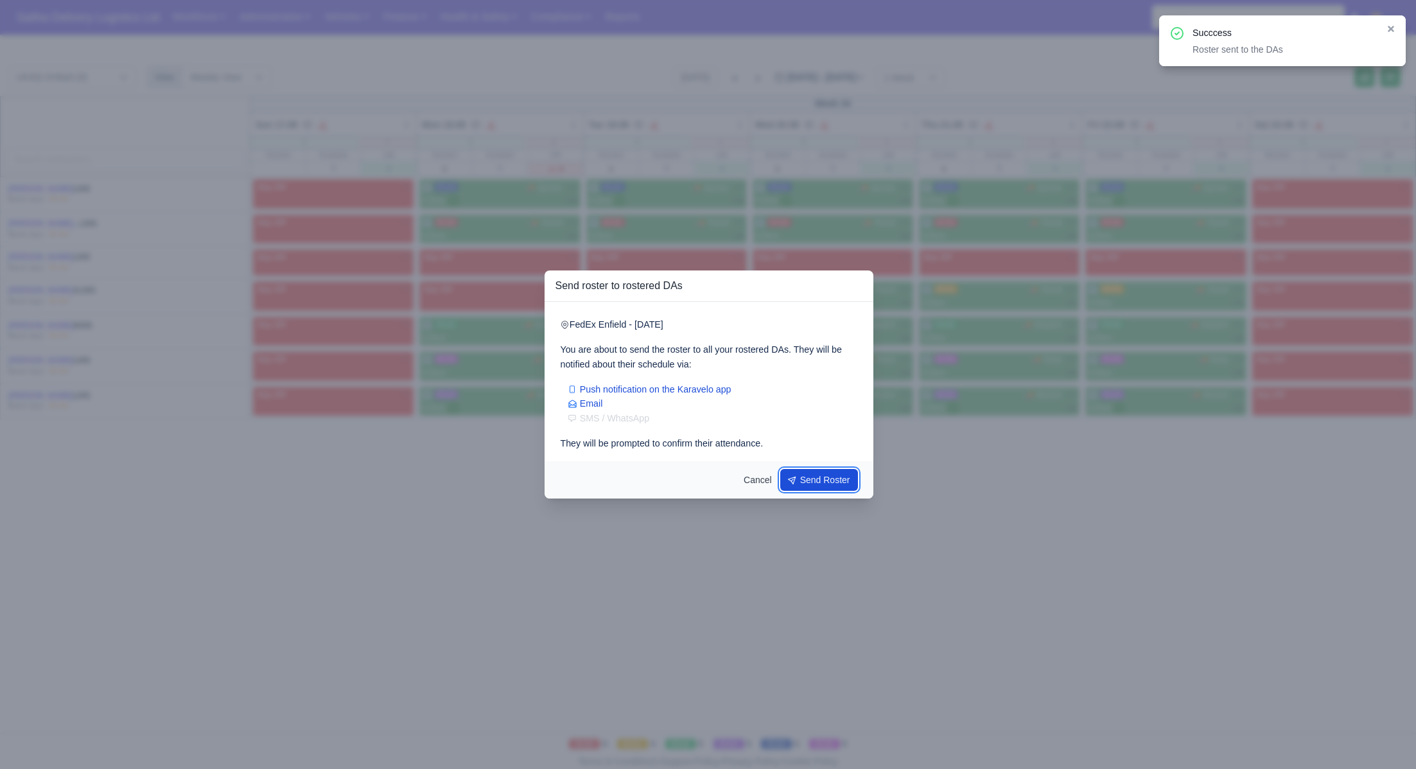
click at [821, 487] on button "Send Roster" at bounding box center [819, 480] width 78 height 22
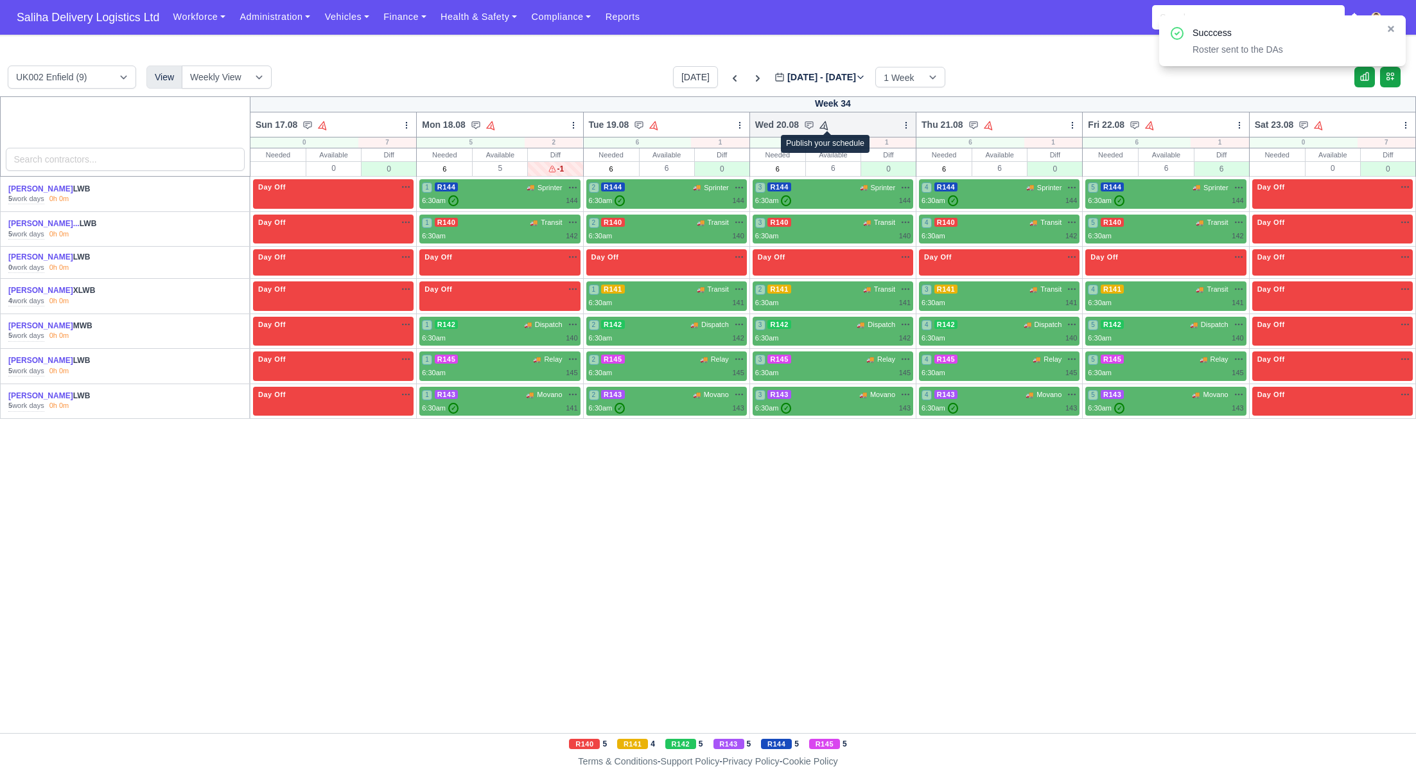
click at [828, 126] on icon at bounding box center [825, 125] width 12 height 12
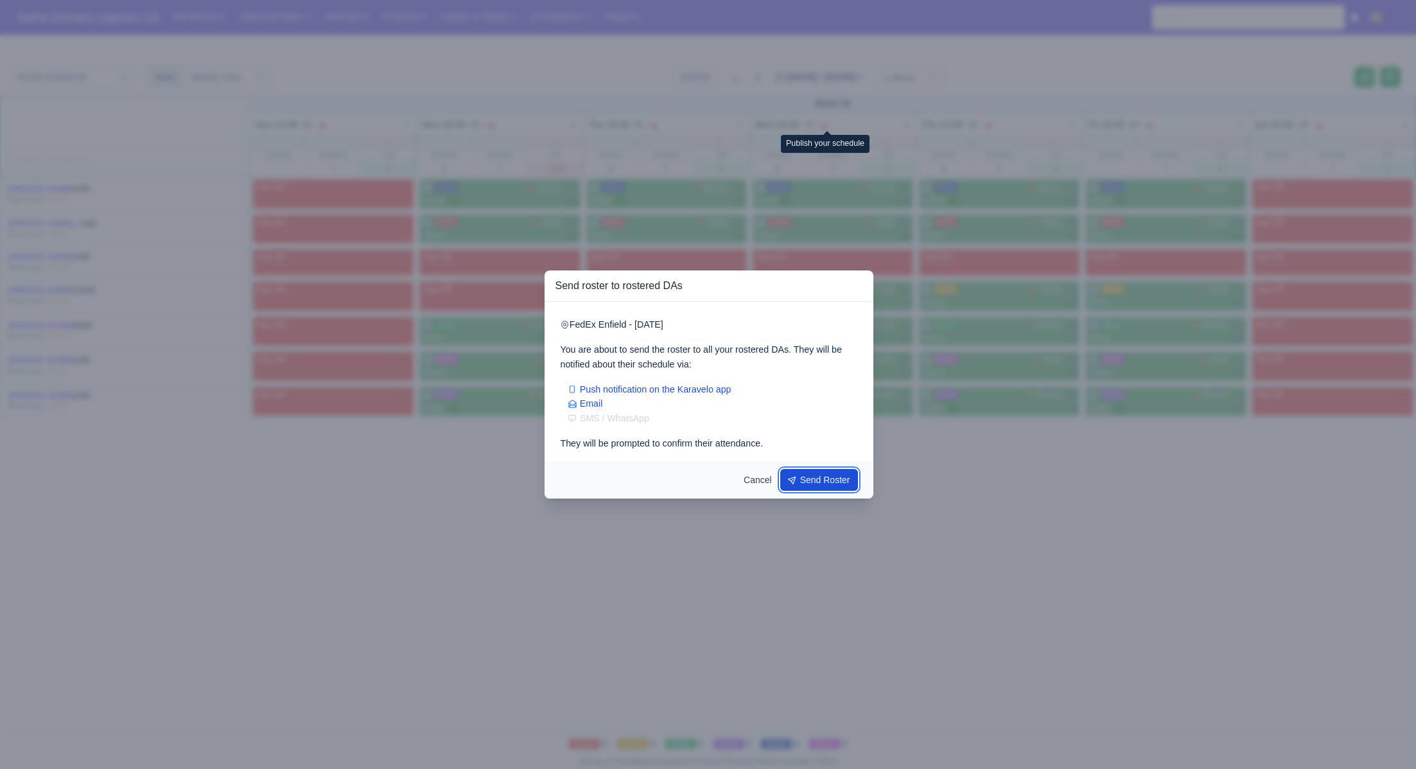
click at [801, 476] on button "Send Roster" at bounding box center [819, 480] width 78 height 22
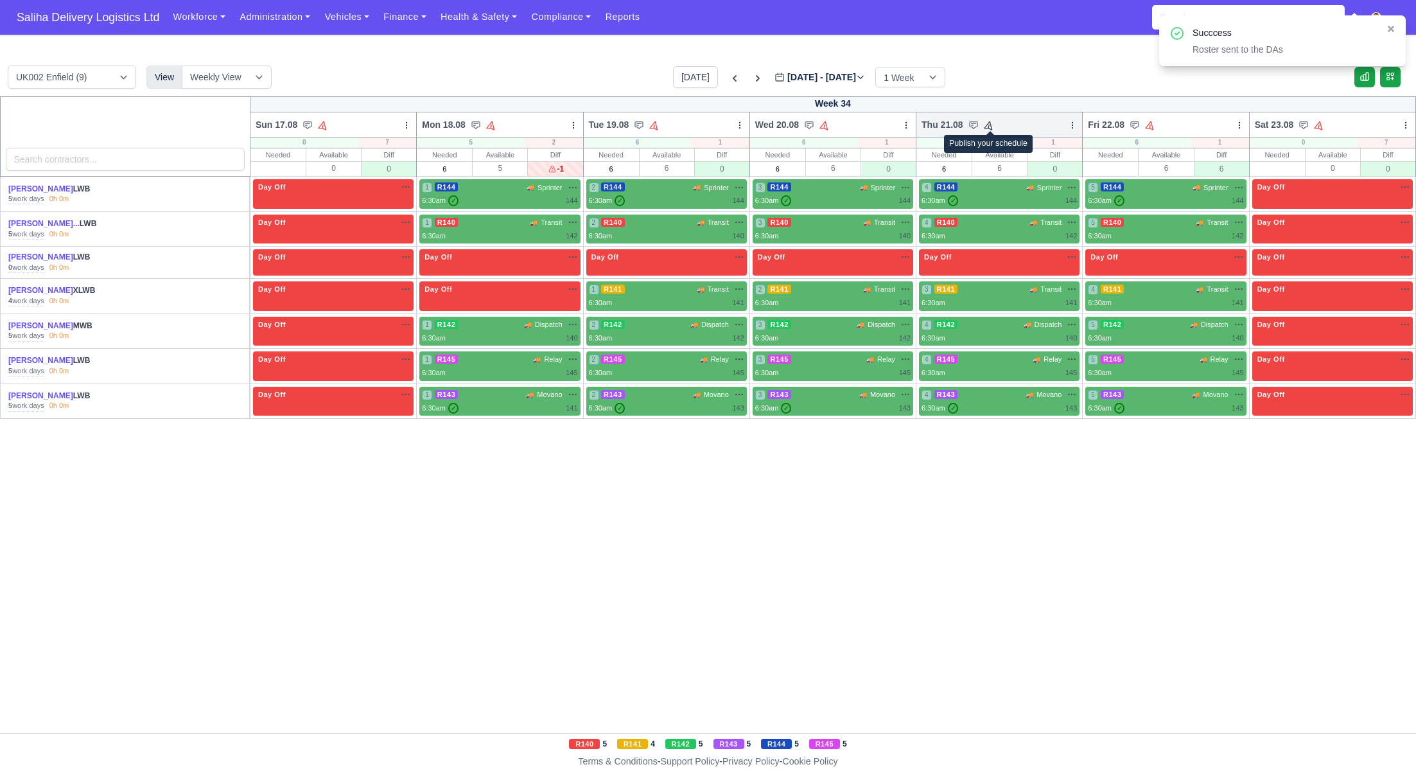
click at [993, 124] on icon at bounding box center [988, 125] width 12 height 12
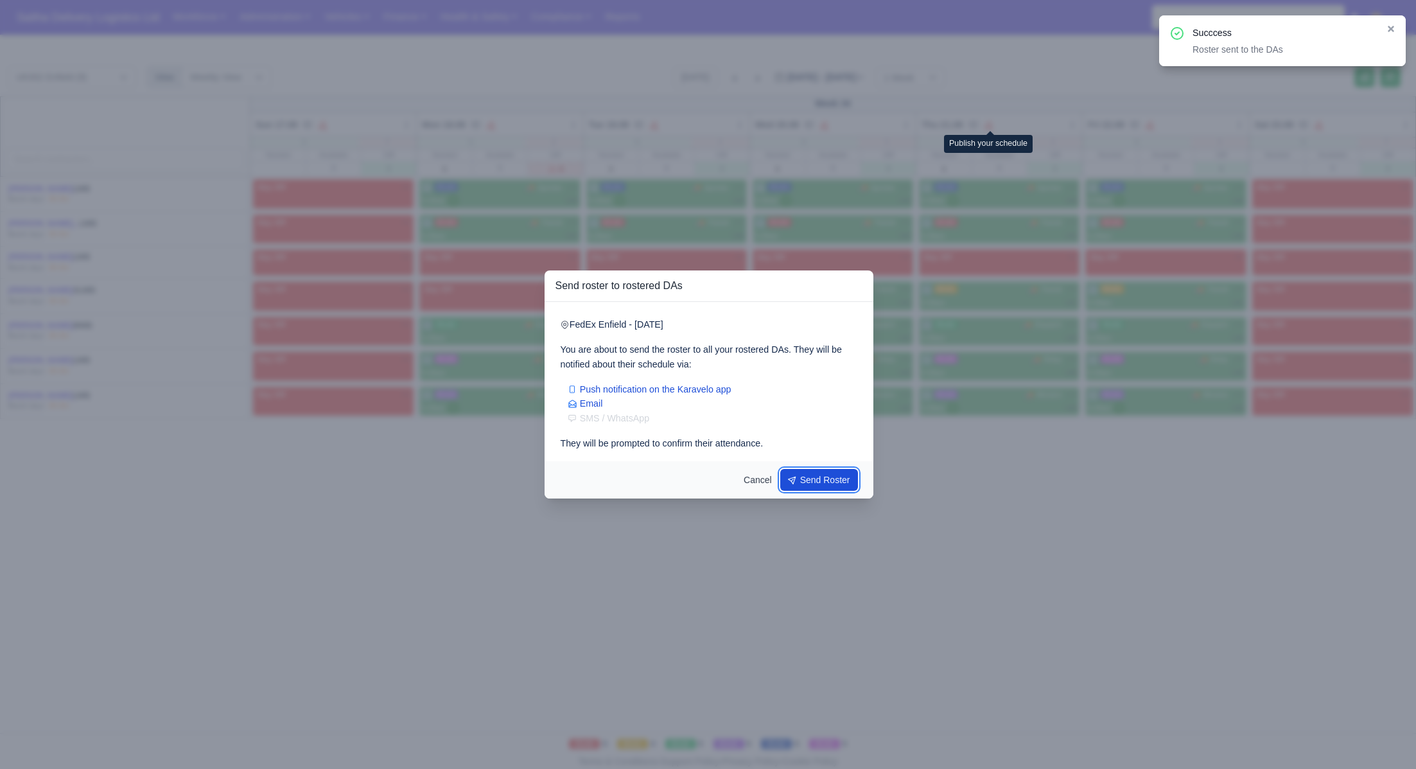
click at [834, 489] on button "Send Roster" at bounding box center [819, 480] width 78 height 22
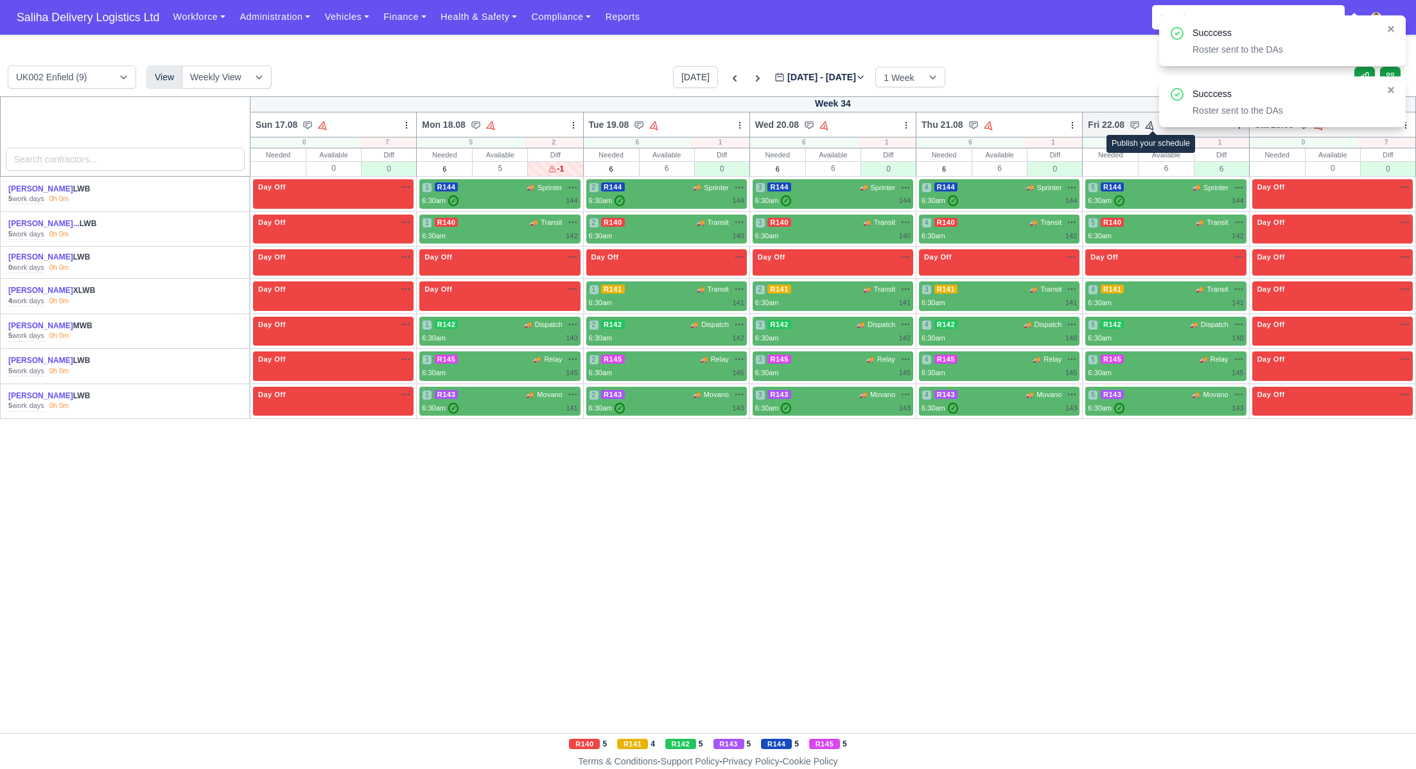
click at [1150, 125] on icon at bounding box center [1150, 125] width 12 height 12
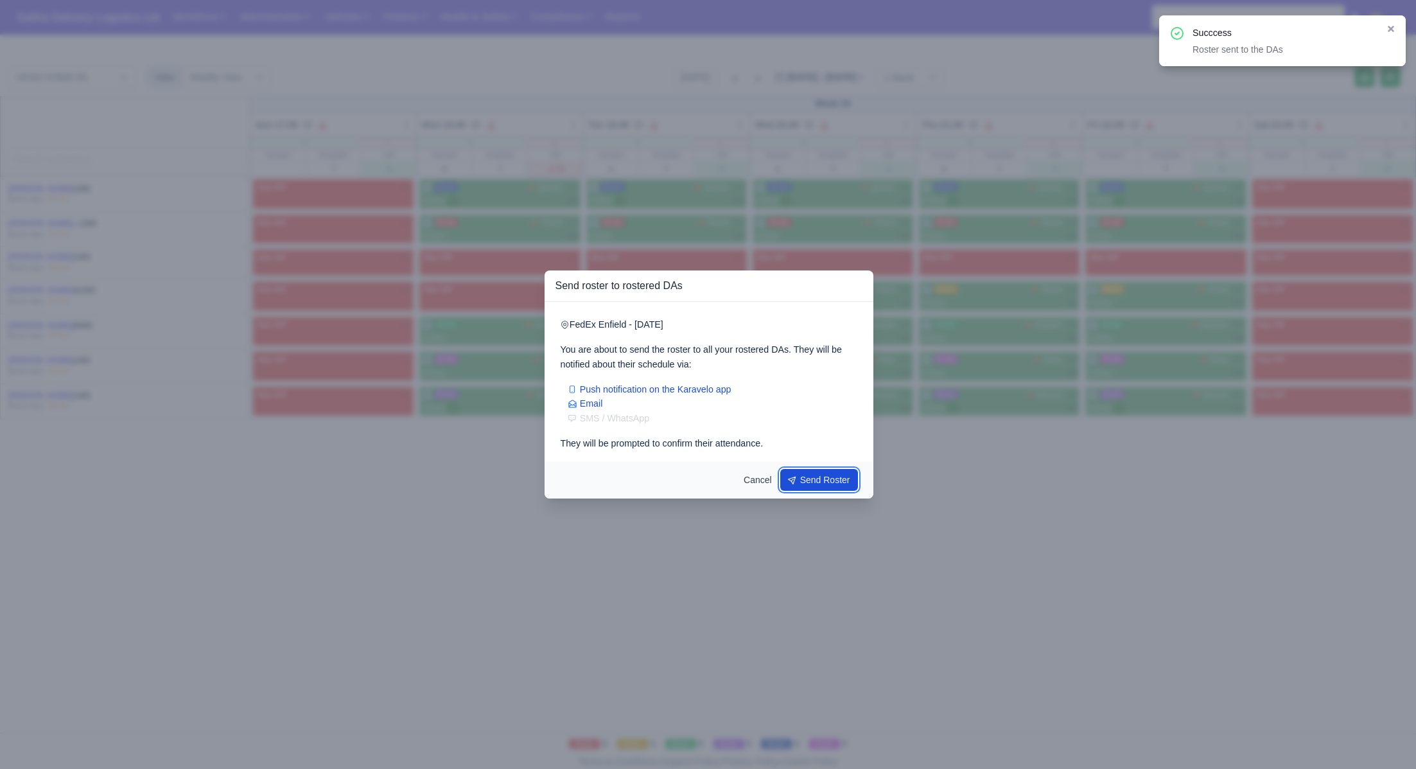
click at [822, 478] on button "Send Roster" at bounding box center [819, 480] width 78 height 22
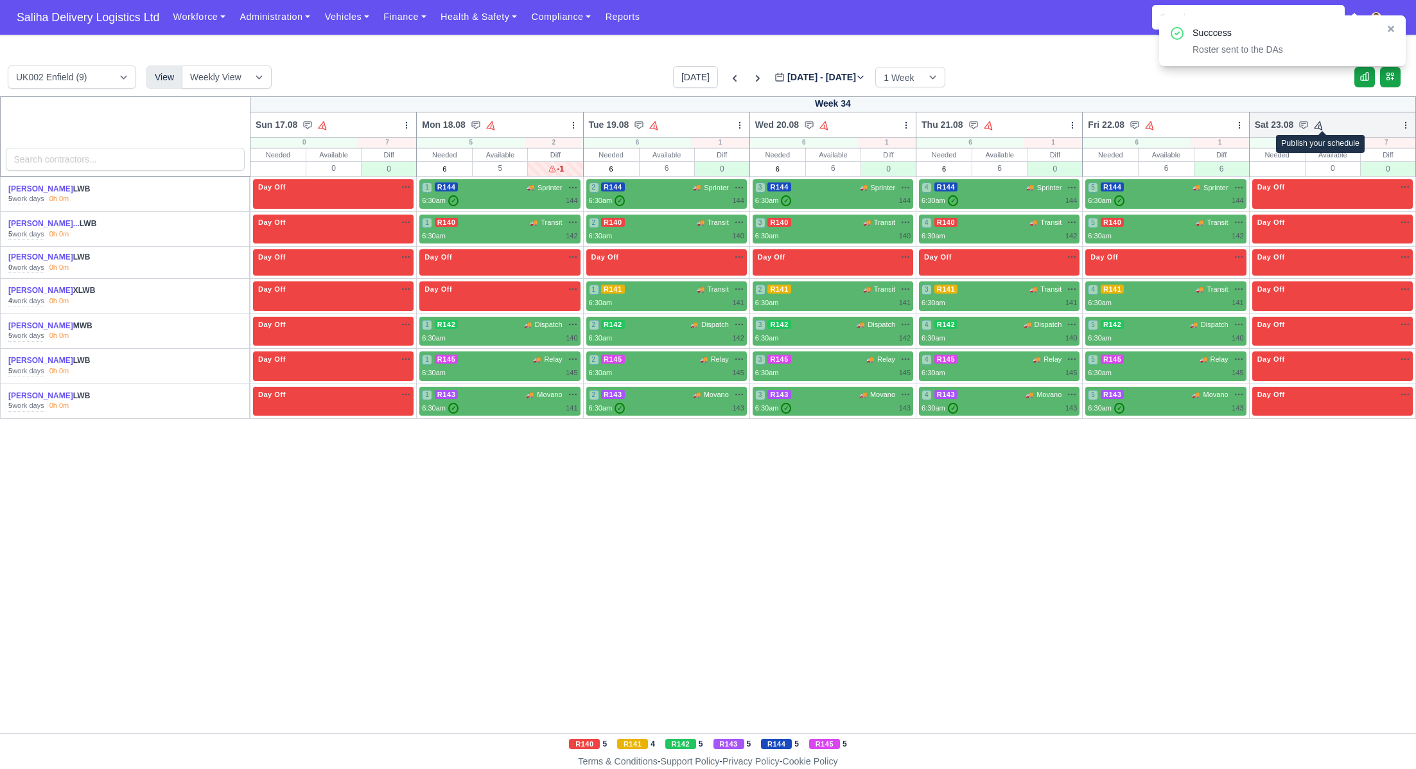
click at [1321, 121] on icon at bounding box center [1319, 125] width 12 height 12
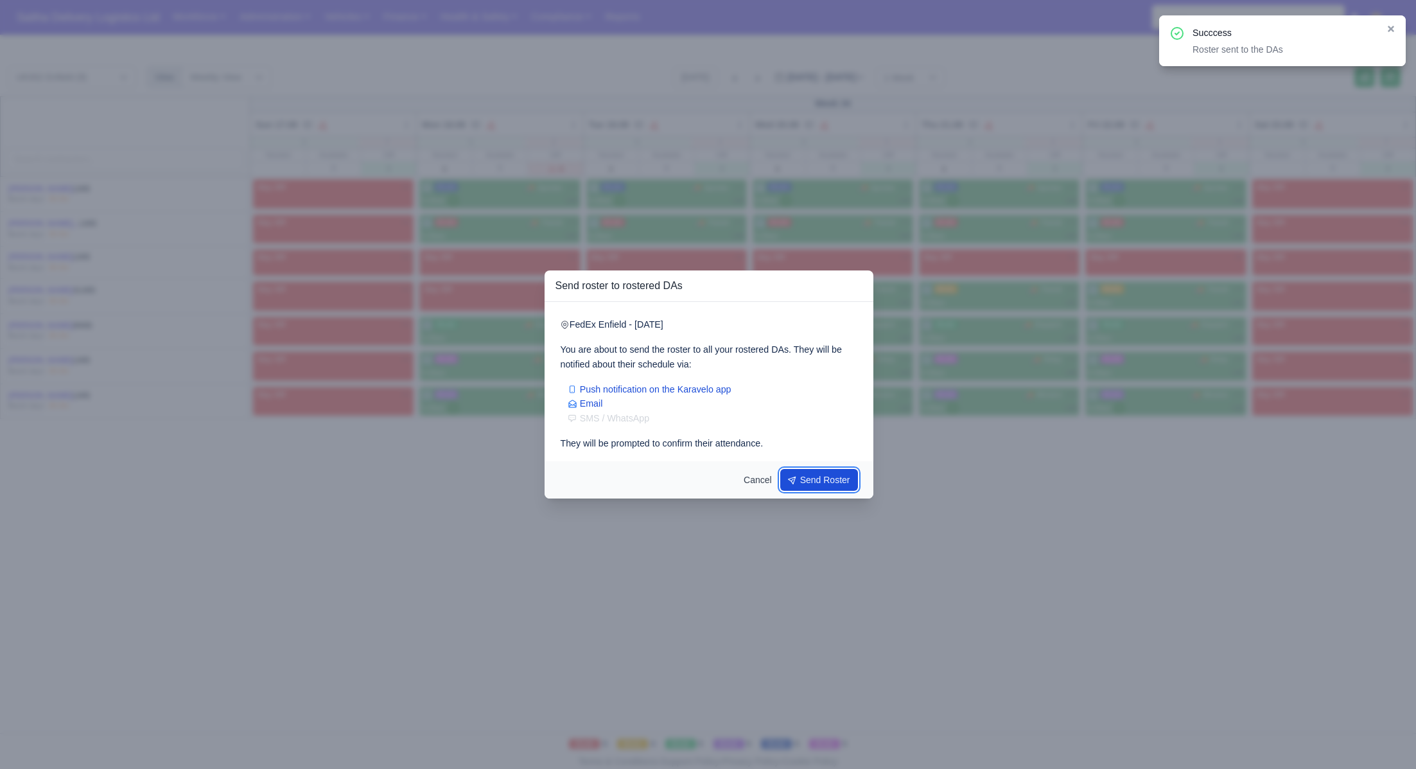
click at [826, 483] on button "Send Roster" at bounding box center [819, 480] width 78 height 22
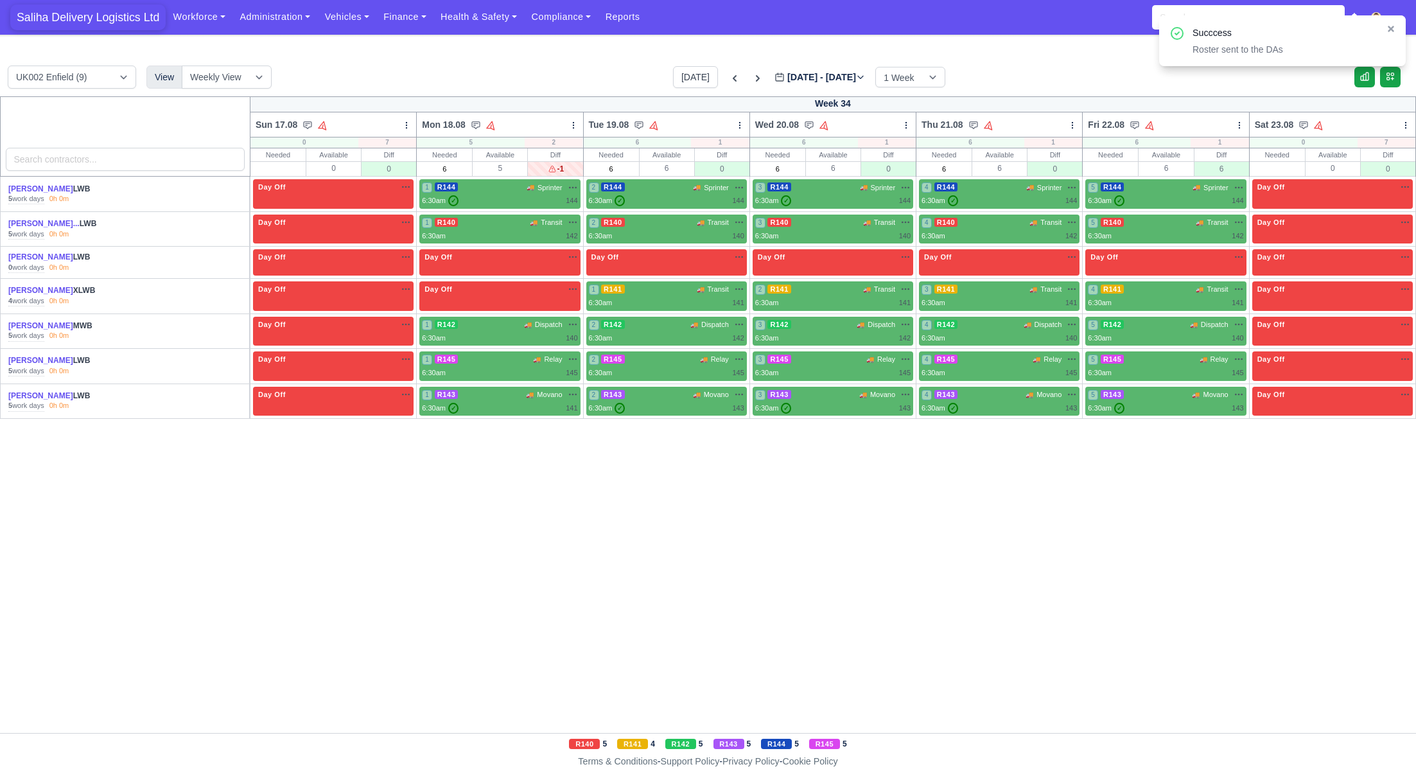
click at [126, 18] on span "Saliha Delivery Logistics Ltd" at bounding box center [87, 17] width 155 height 26
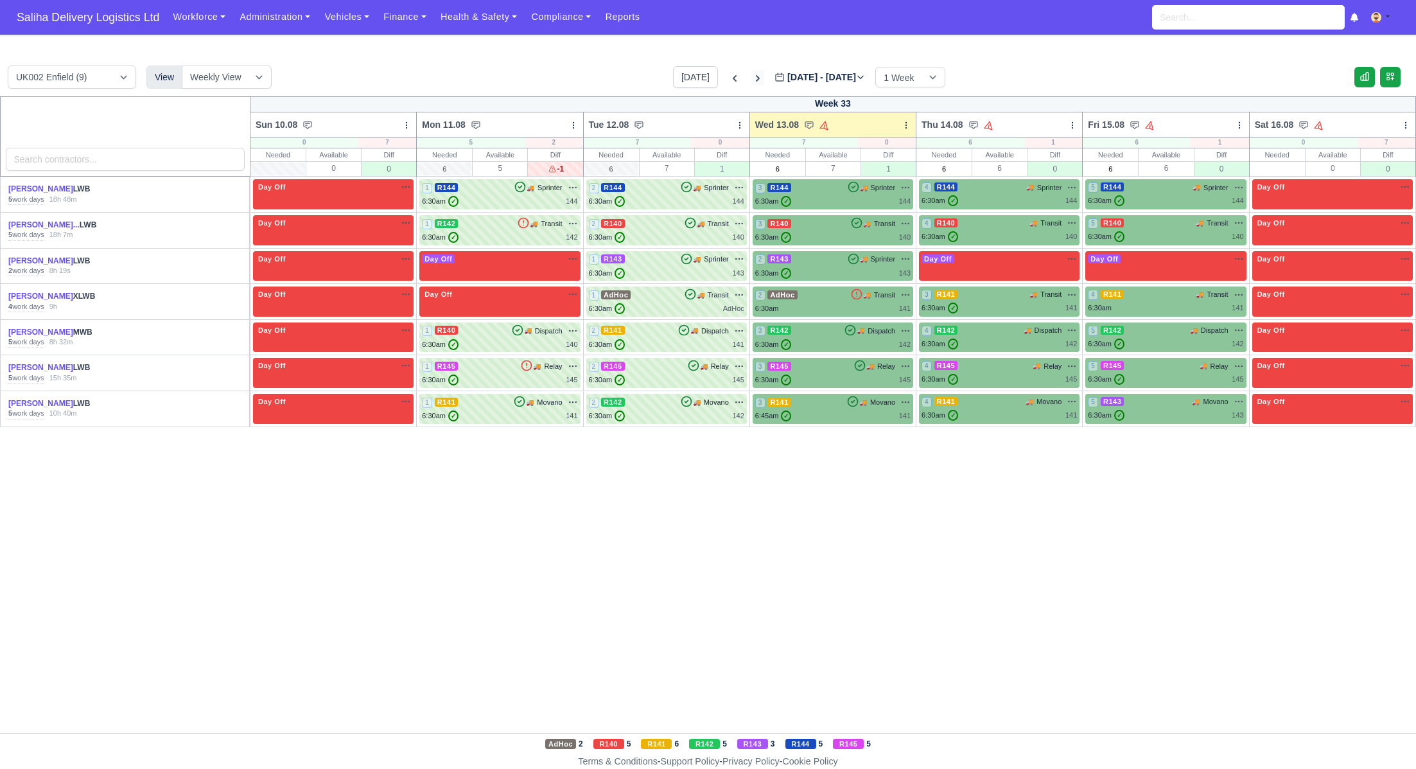
click at [756, 78] on icon at bounding box center [758, 78] width 4 height 6
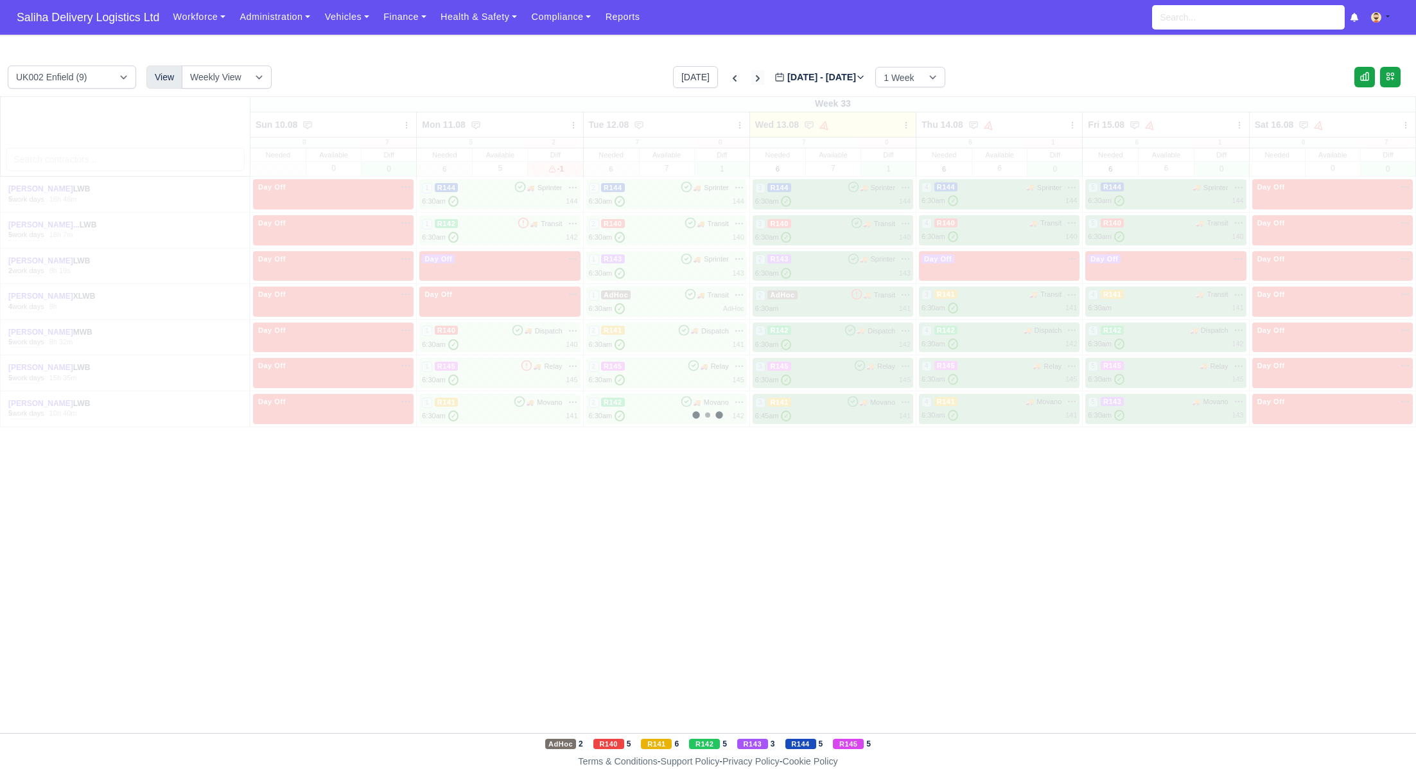
type input "[DATE]"
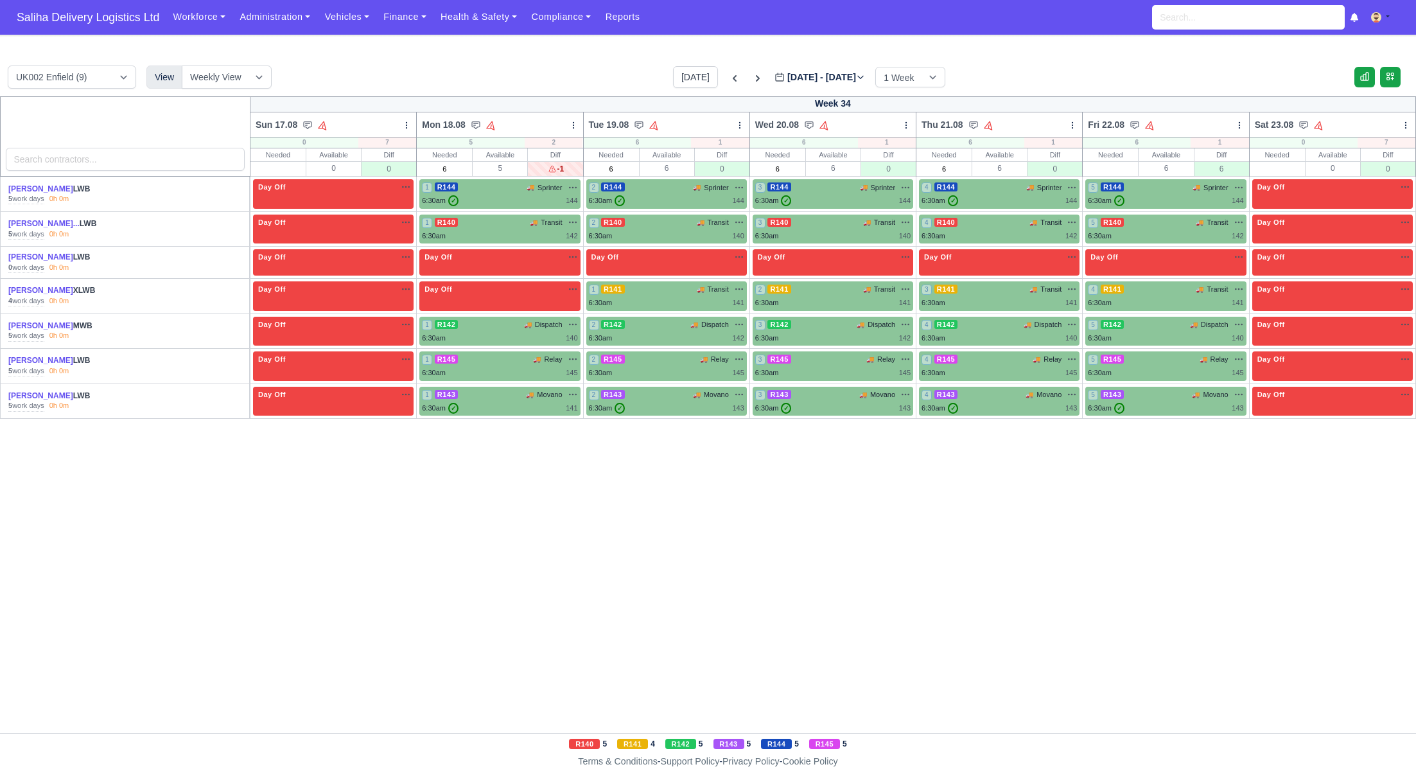
drag, startPoint x: 814, startPoint y: 102, endPoint x: 851, endPoint y: 103, distance: 37.9
click at [851, 103] on div "Week 34" at bounding box center [832, 104] width 1165 height 16
copy div "Week 34"
click at [573, 22] on link "Compliance" at bounding box center [561, 16] width 74 height 25
click at [580, 132] on link "Communication Center" at bounding box center [587, 125] width 115 height 27
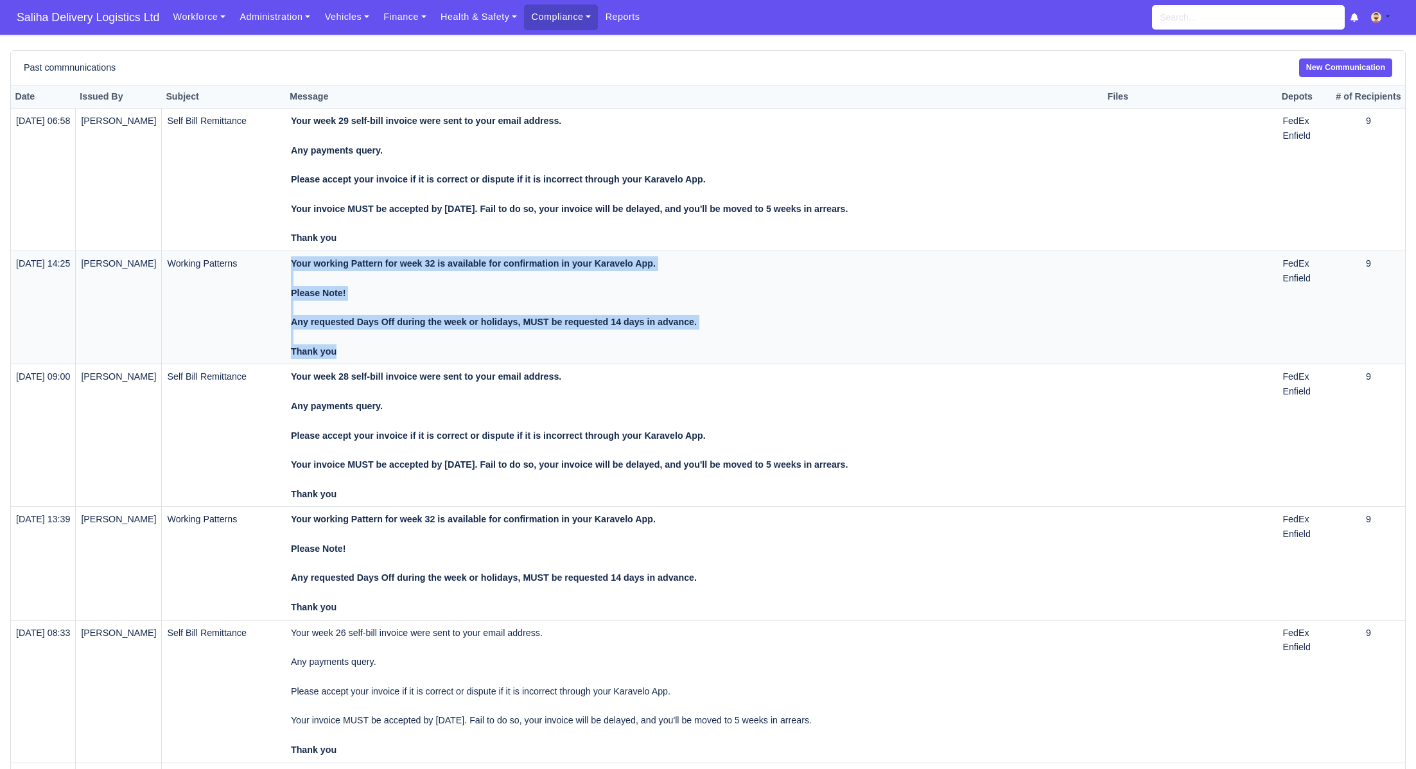
drag, startPoint x: 372, startPoint y: 359, endPoint x: 309, endPoint y: 259, distance: 117.4
click at [309, 259] on td "Your working Pattern for week 32 is available for confirmation in your Karavelo…" at bounding box center [694, 307] width 817 height 113
copy div "Your working Pattern for week 32 is available for confirmation in your Karavelo…"
click at [1310, 62] on link "New Communication" at bounding box center [1345, 67] width 93 height 19
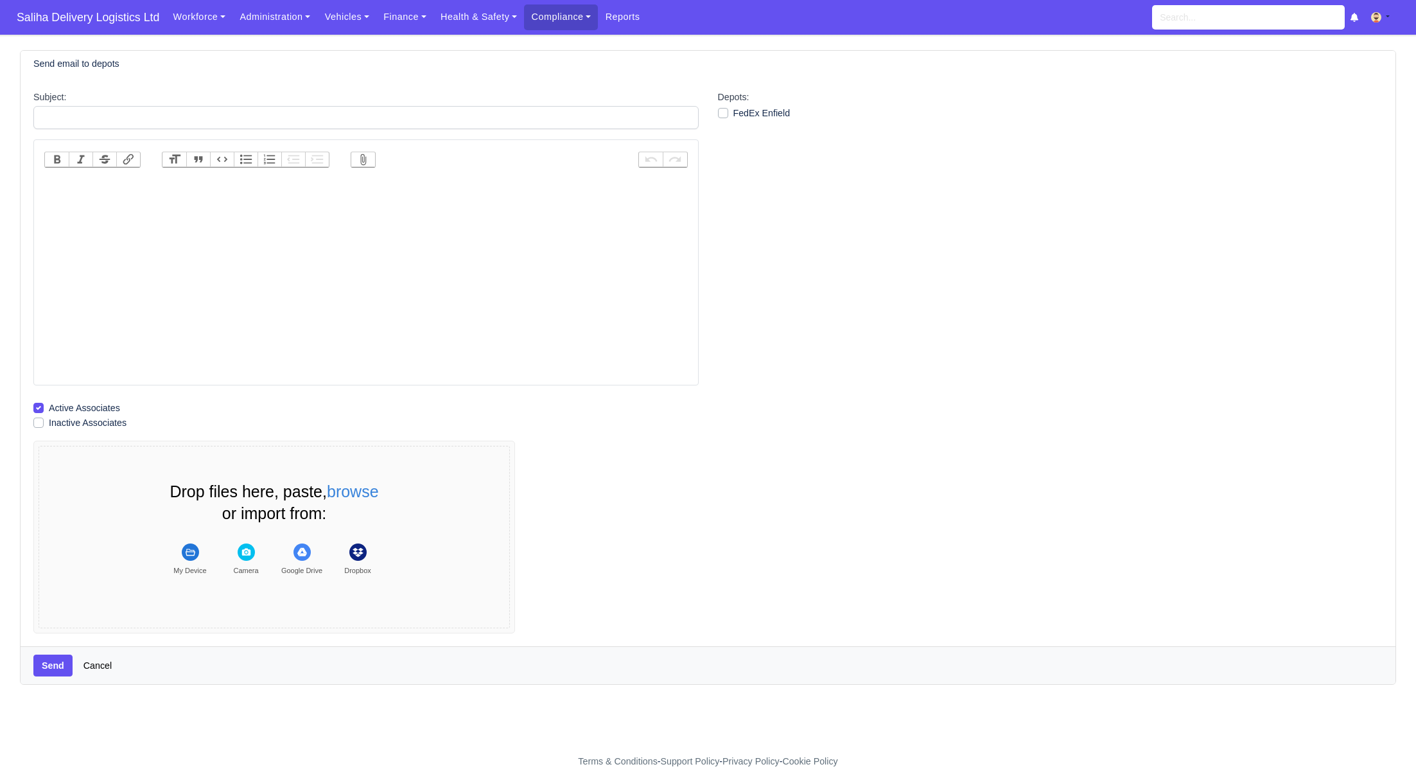
click at [293, 186] on trix-editor at bounding box center [365, 279] width 643 height 205
paste trix-editor "<div><strong>Your working Pattern for week 32 is available for confirmation in …"
drag, startPoint x: 197, startPoint y: 185, endPoint x: 204, endPoint y: 193, distance: 10.0
click at [197, 185] on strong "Your working Pattern for week 32 is available for confirmation in your Karavelo…" at bounding box center [253, 214] width 406 height 65
type trix-editor "<div><strong>Your working Pattern for week 34 is available for confirmation in …"
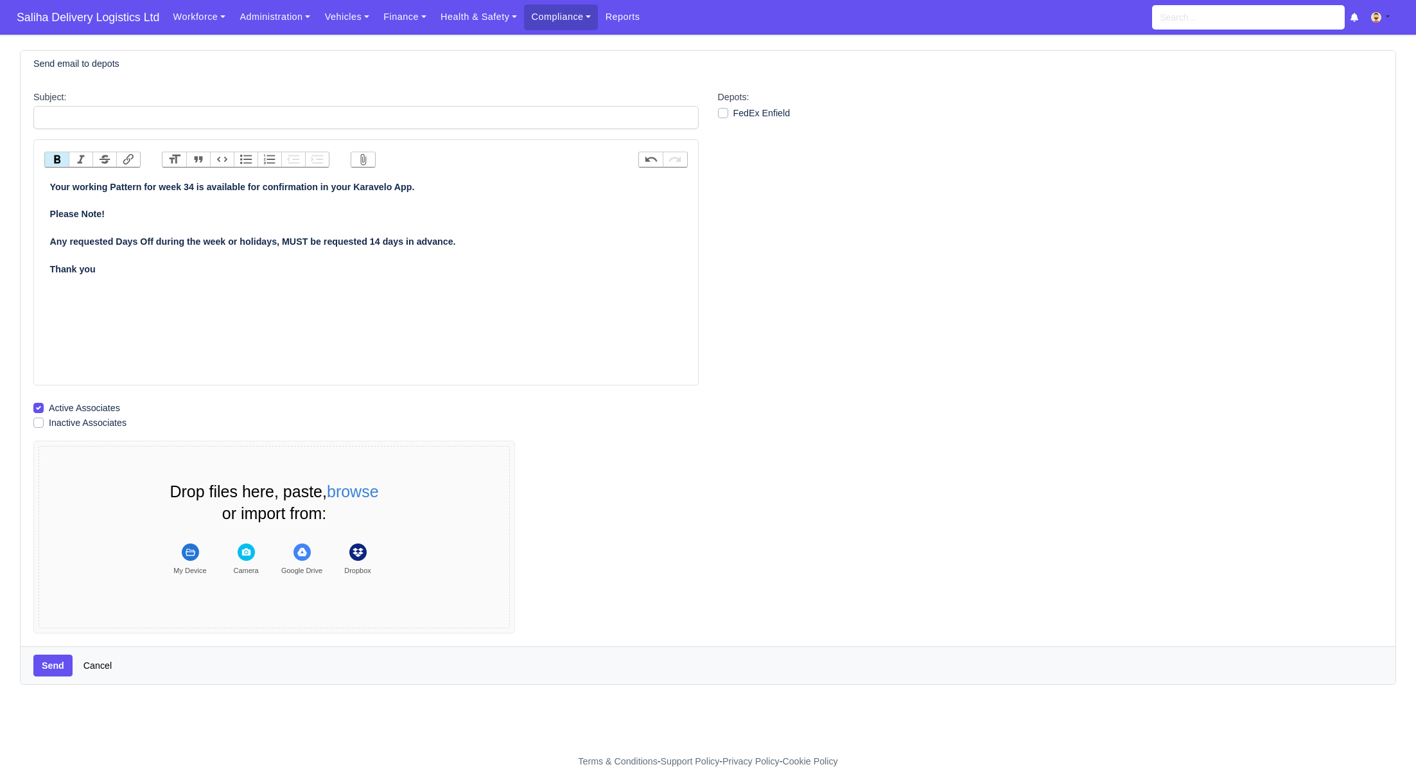
drag, startPoint x: 724, startPoint y: 112, endPoint x: 708, endPoint y: 114, distance: 16.3
click at [733, 112] on label "FedEx Enfield" at bounding box center [761, 113] width 57 height 15
click at [722, 112] on input "FedEx Enfield" at bounding box center [723, 111] width 10 height 10
checkbox input "true"
click at [460, 129] on div "Subject: Bold Italic Strikethrough Link Heading Quote Code Bullets Numbers Decr…" at bounding box center [366, 361] width 684 height 543
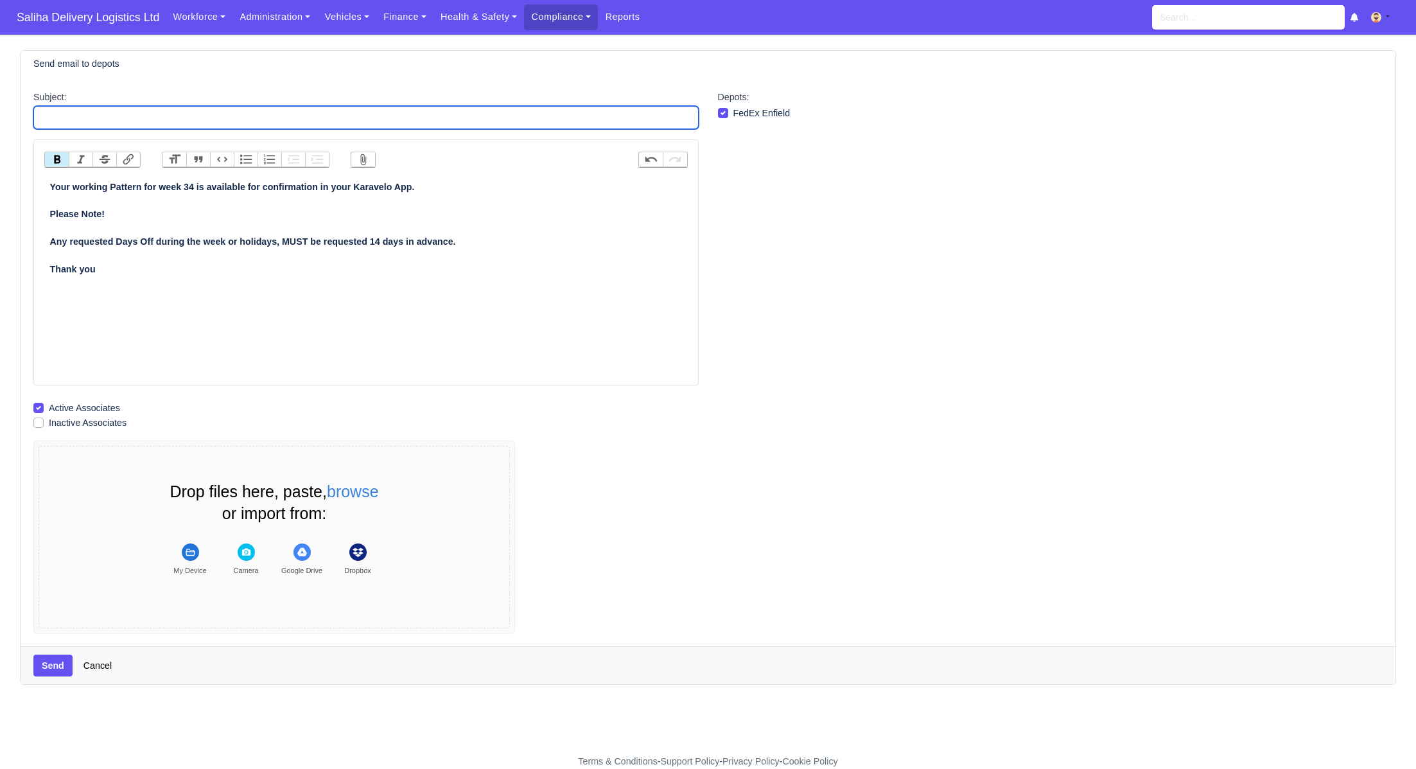
click at [450, 116] on input "Subject:" at bounding box center [365, 117] width 665 height 23
type input "Working Patterns"
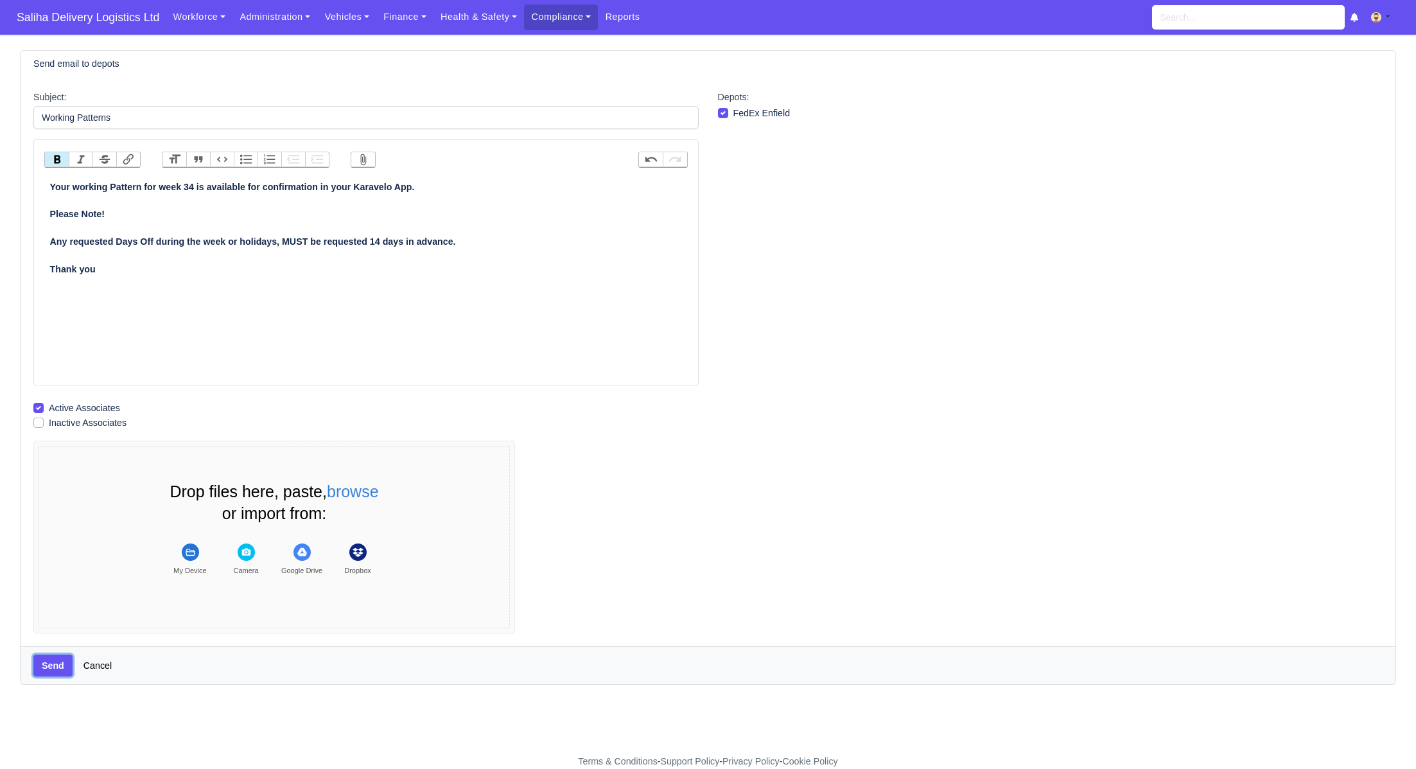
click at [43, 663] on button "Send" at bounding box center [52, 665] width 39 height 22
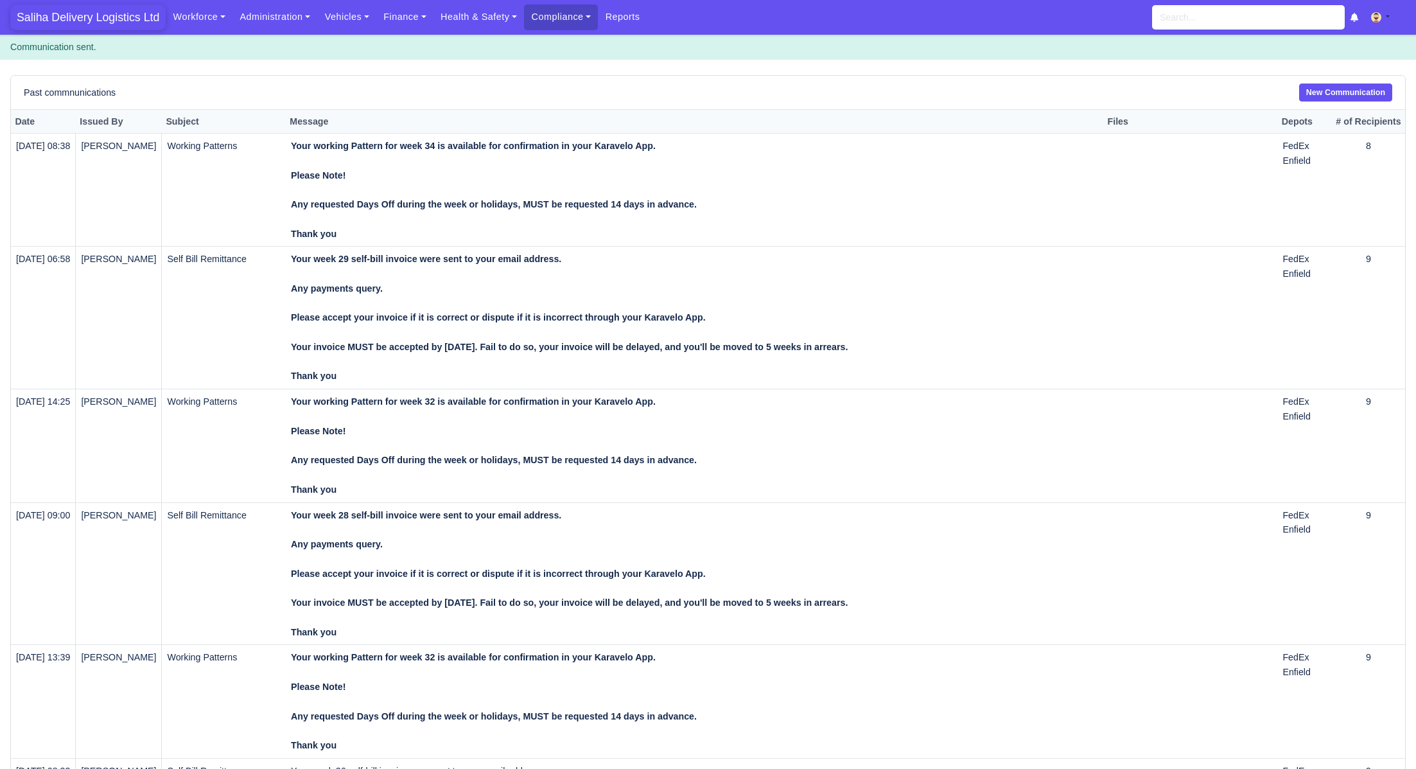
click at [84, 15] on span "Saliha Delivery Logistics Ltd" at bounding box center [87, 17] width 155 height 26
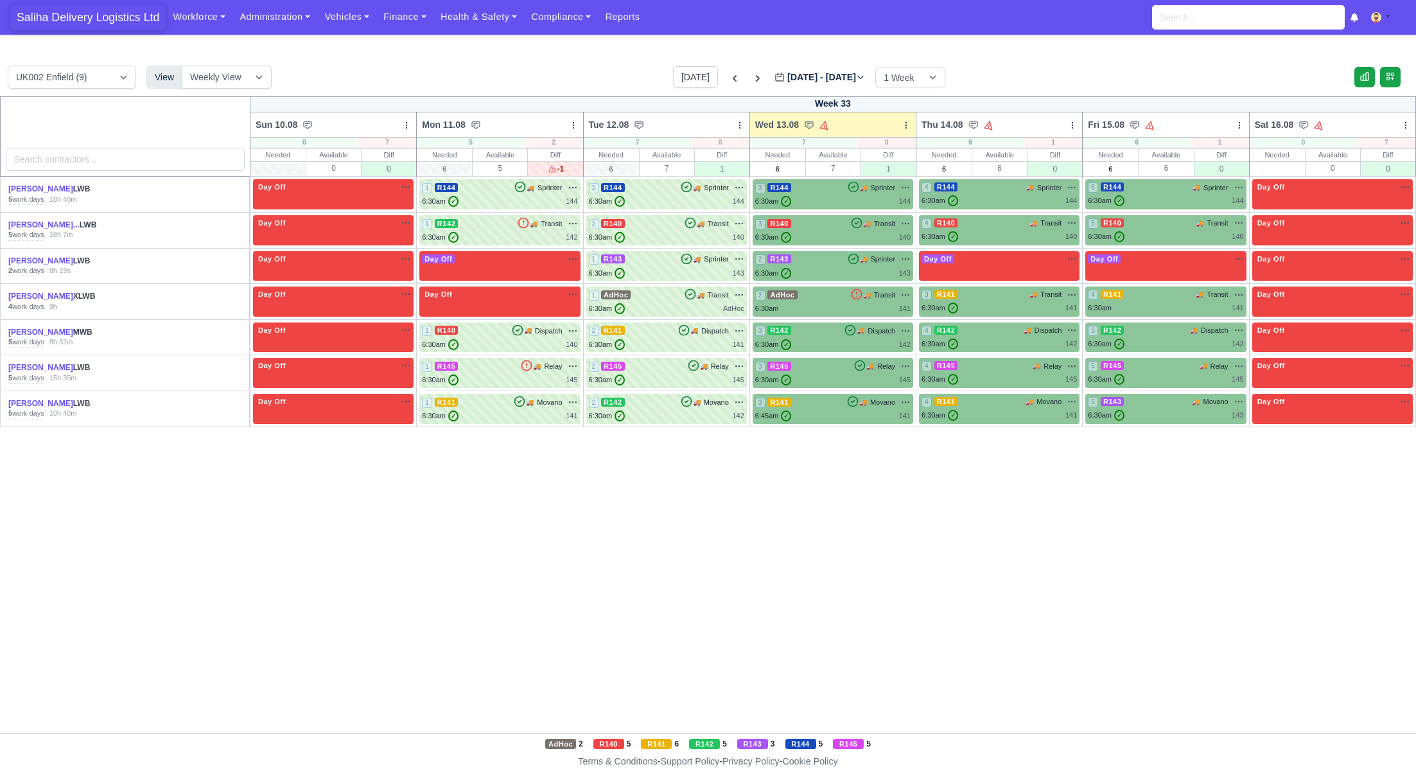
click at [118, 17] on span "Saliha Delivery Logistics Ltd" at bounding box center [87, 17] width 155 height 26
click at [756, 81] on icon at bounding box center [758, 78] width 4 height 6
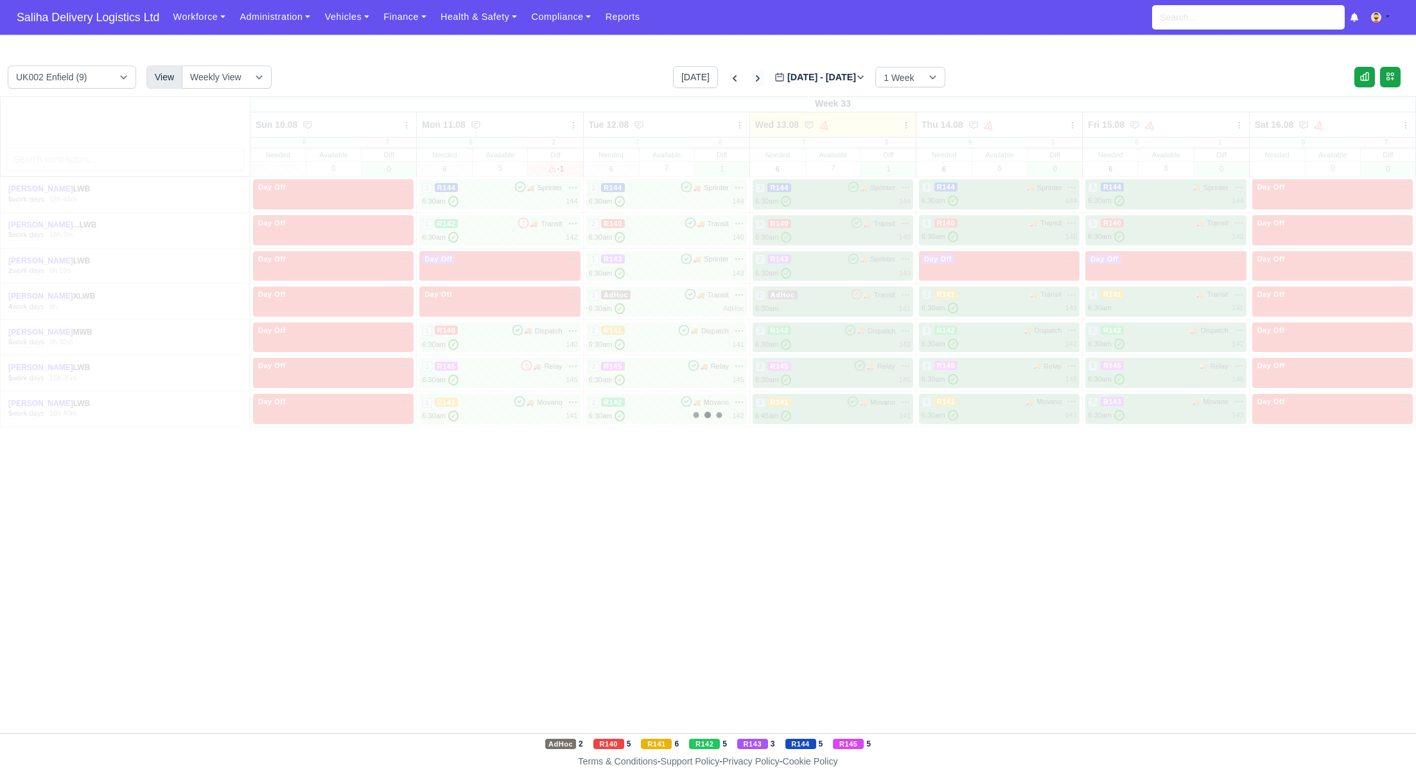
type input "2025-08-20"
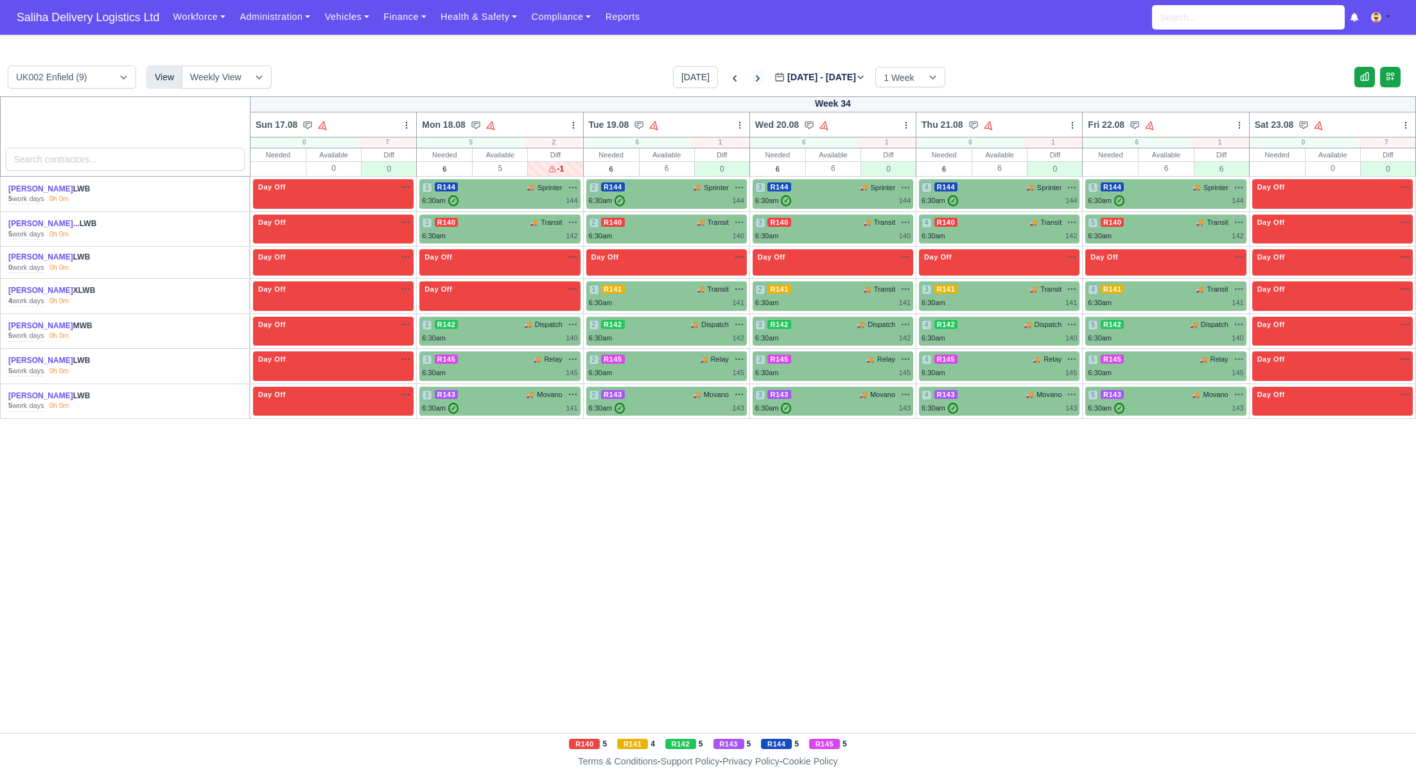
click at [756, 81] on icon at bounding box center [758, 78] width 4 height 6
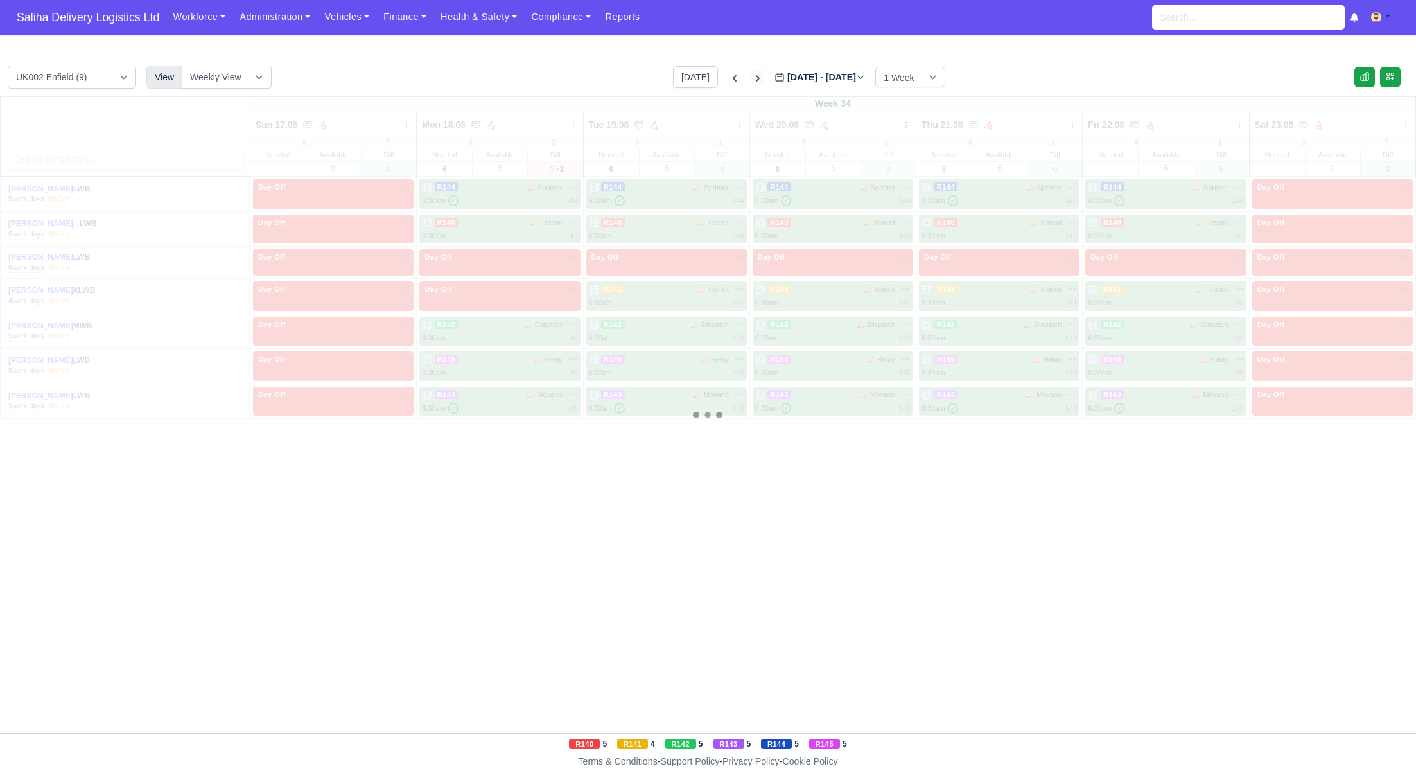
type input "2025-08-27"
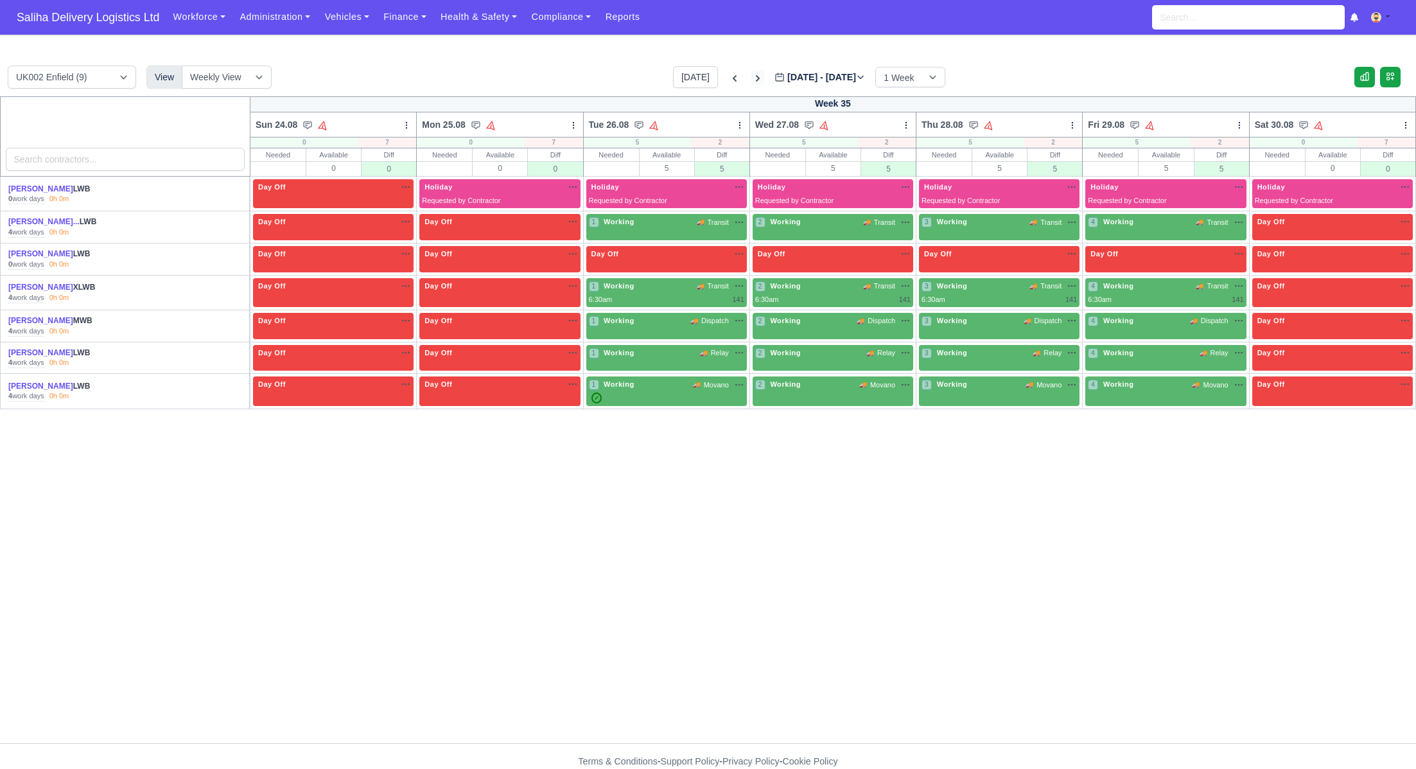
click at [751, 81] on icon at bounding box center [757, 78] width 13 height 13
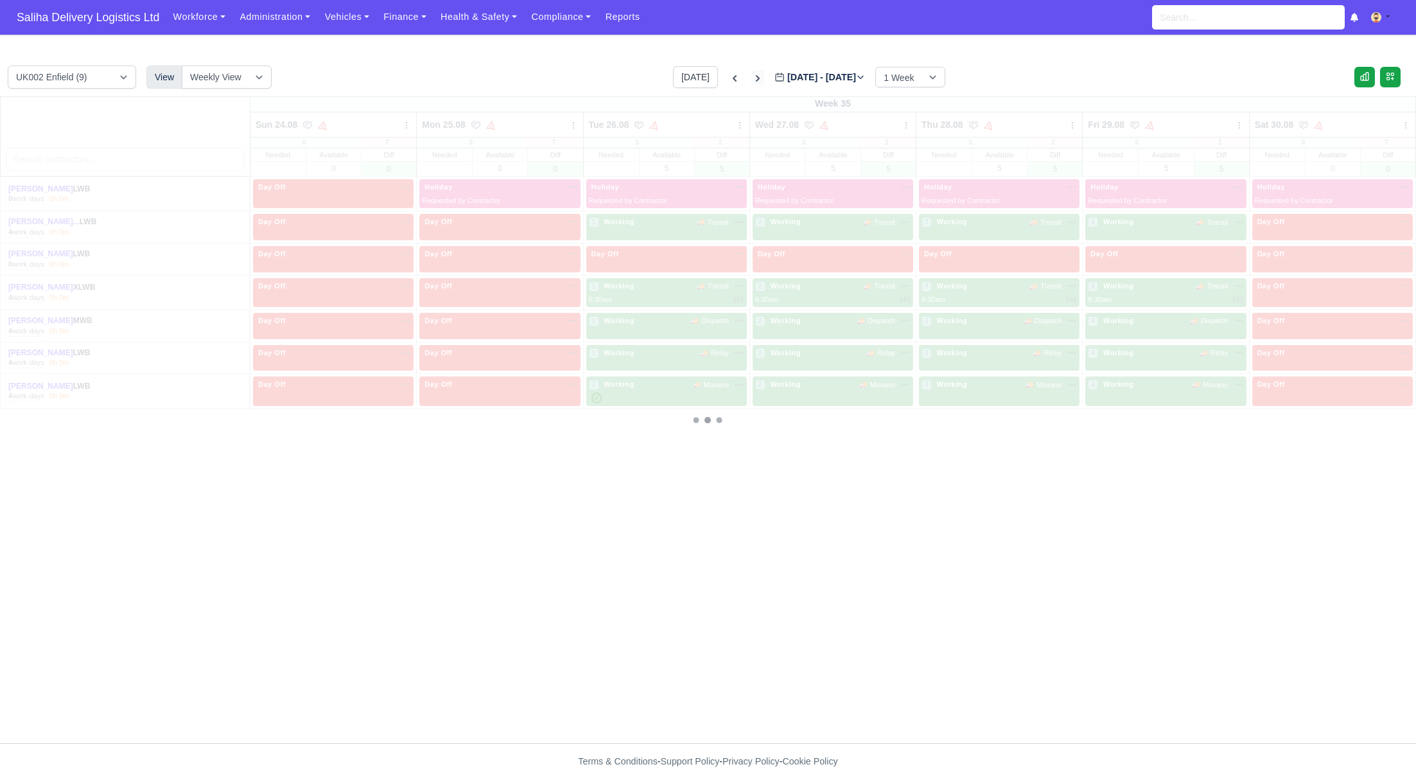
type input "2025-09-03"
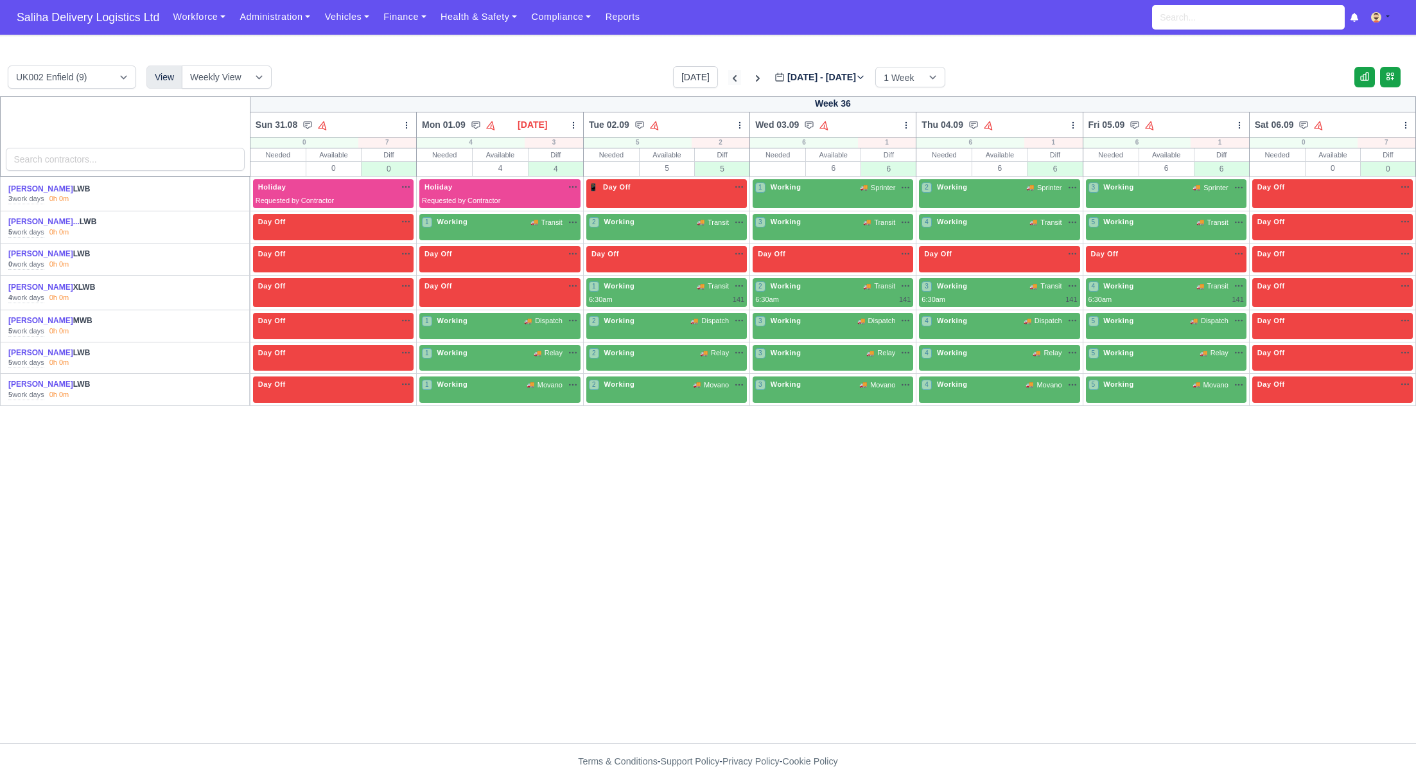
click at [733, 76] on icon at bounding box center [735, 78] width 4 height 6
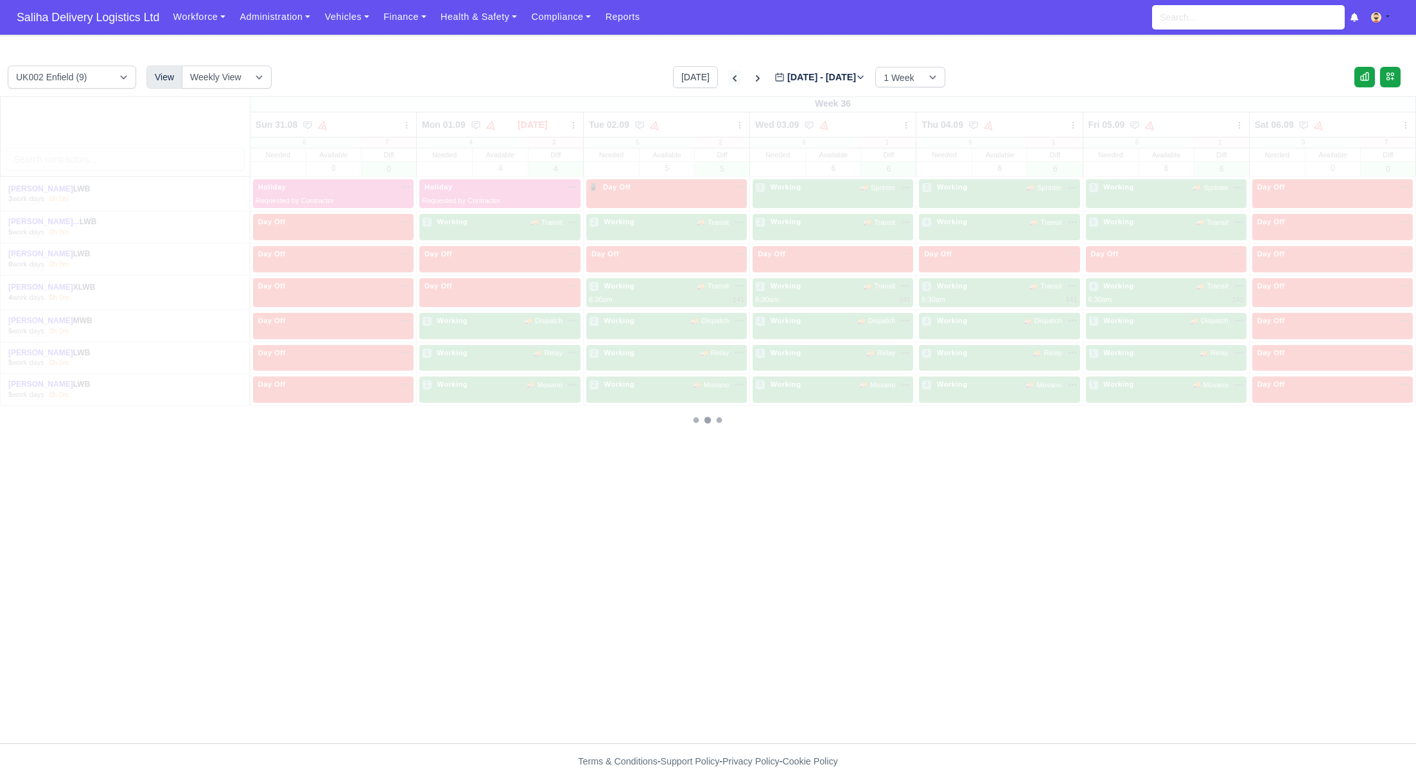
type input "2025-08-27"
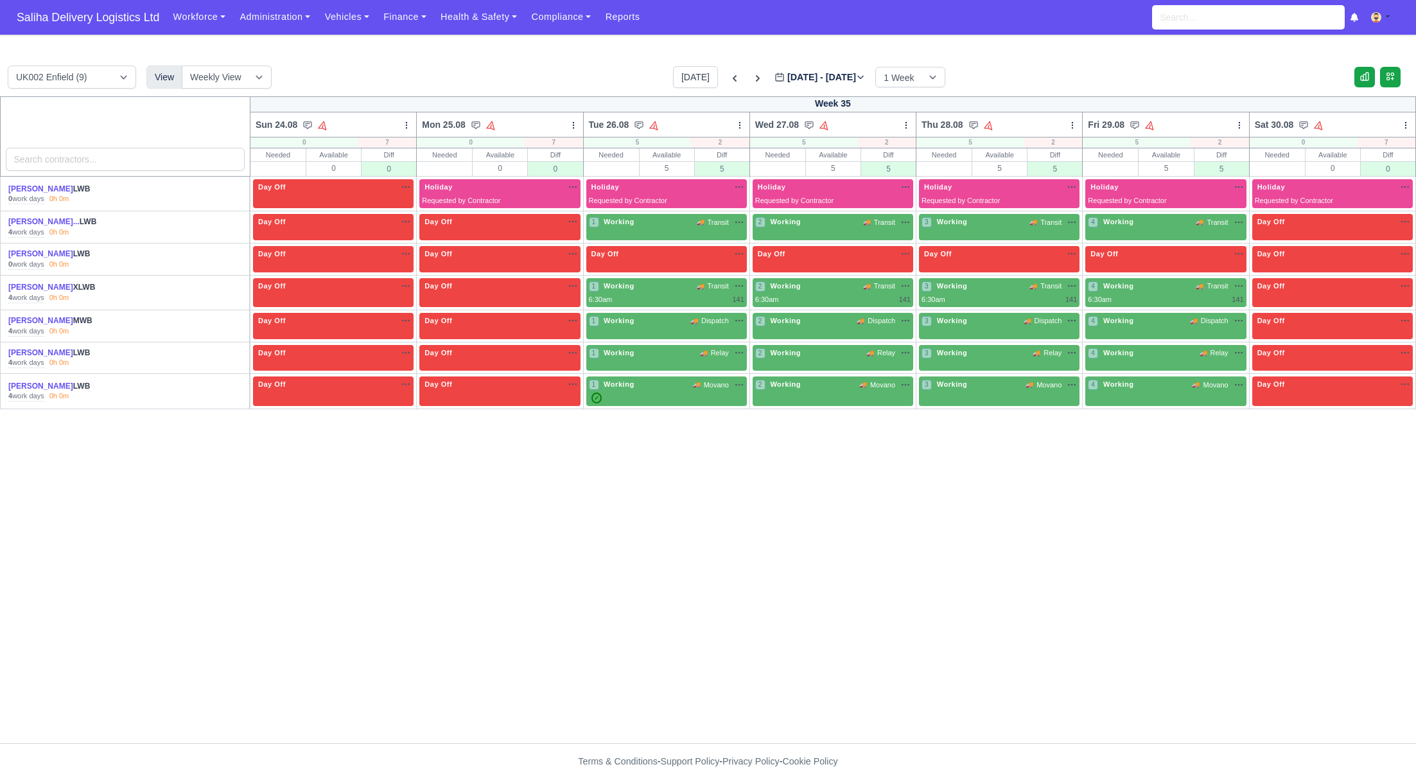
drag, startPoint x: 85, startPoint y: 10, endPoint x: 229, endPoint y: 52, distance: 149.8
click at [85, 10] on span "Saliha Delivery Logistics Ltd" at bounding box center [87, 17] width 155 height 26
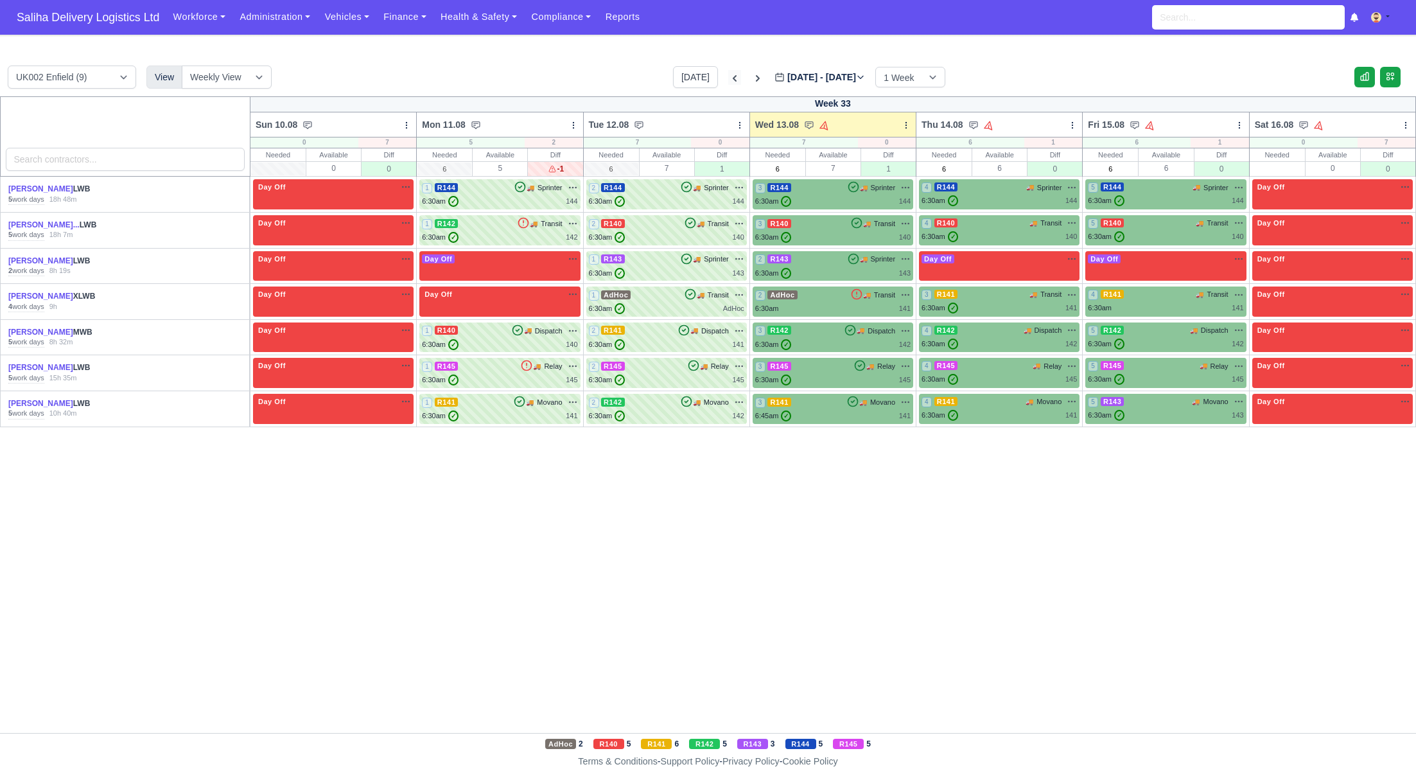
click at [728, 80] on icon at bounding box center [734, 78] width 13 height 13
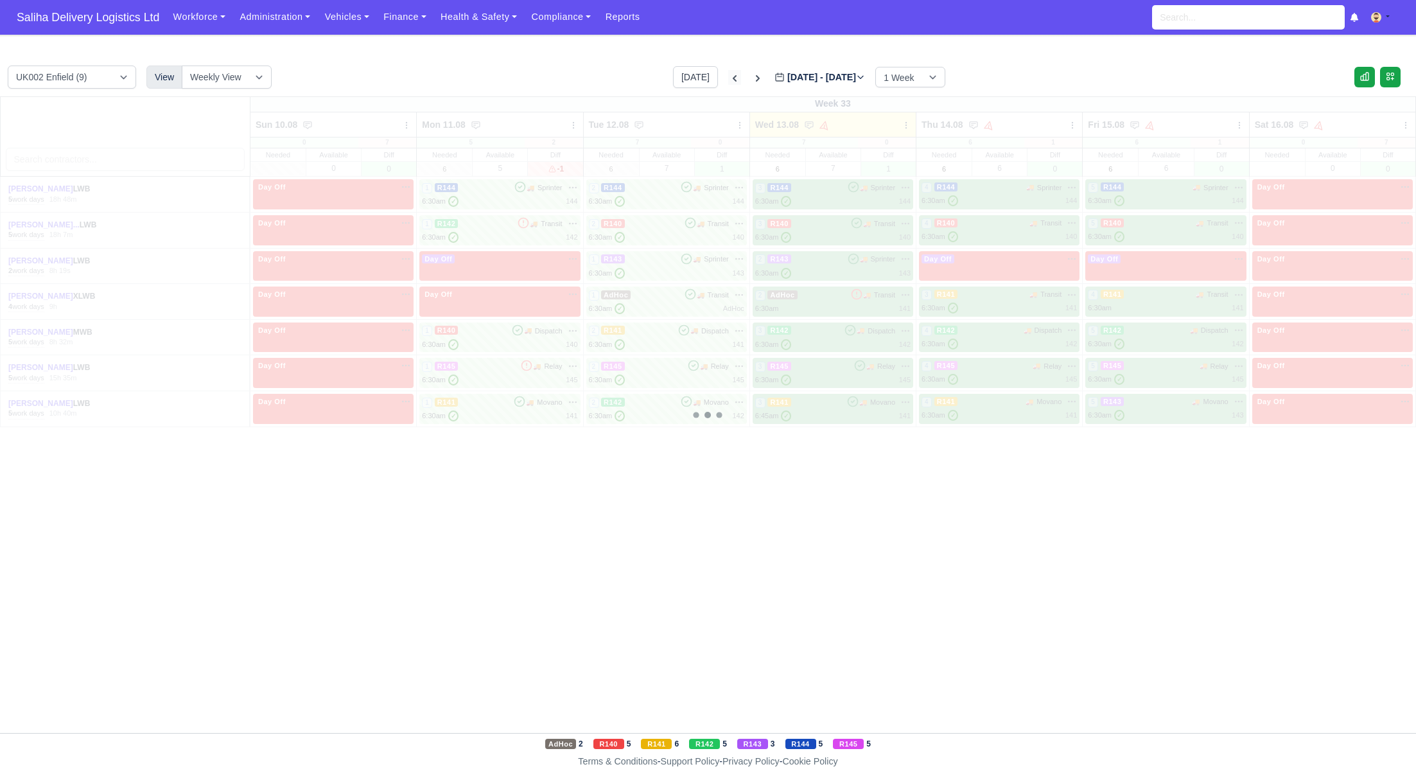
type input "[DATE]"
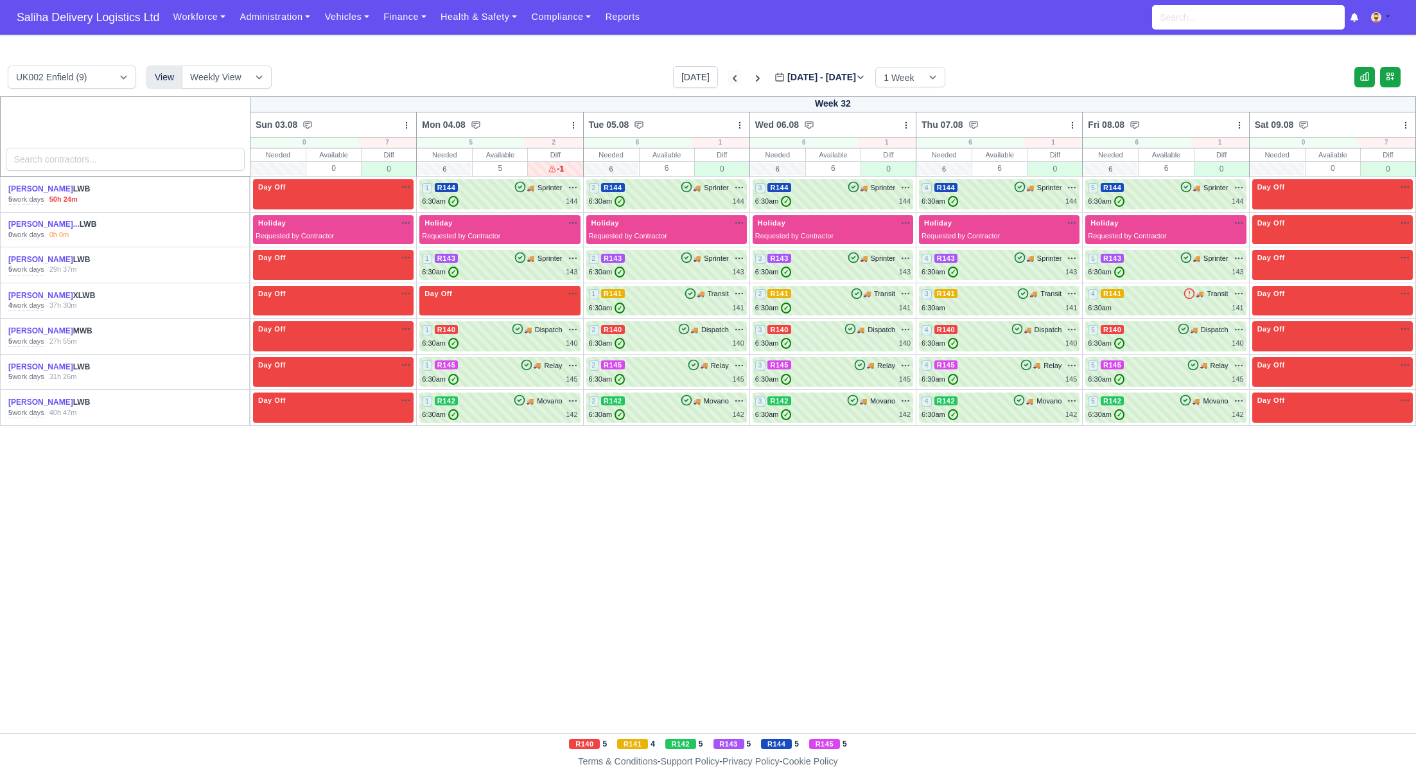
click at [728, 80] on icon at bounding box center [734, 78] width 13 height 13
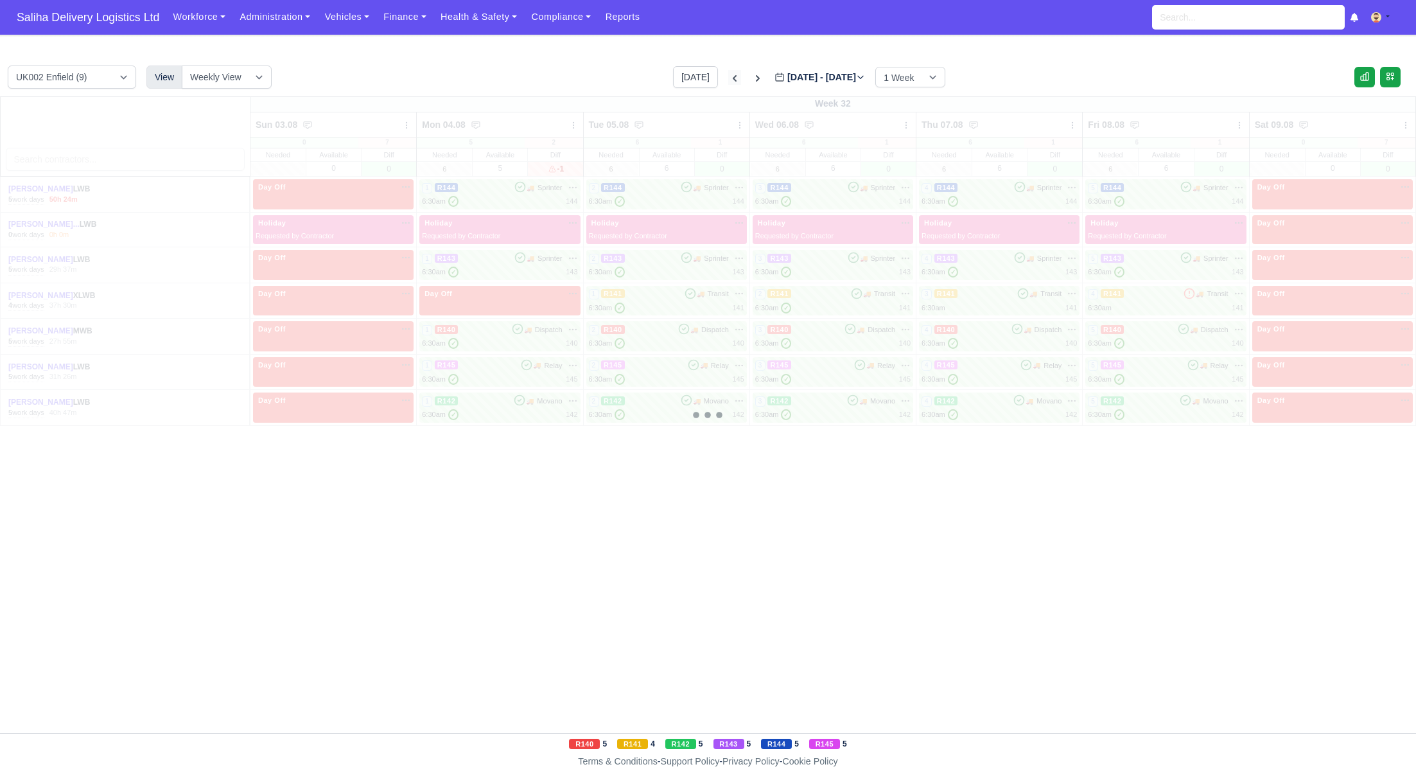
type input "[DATE]"
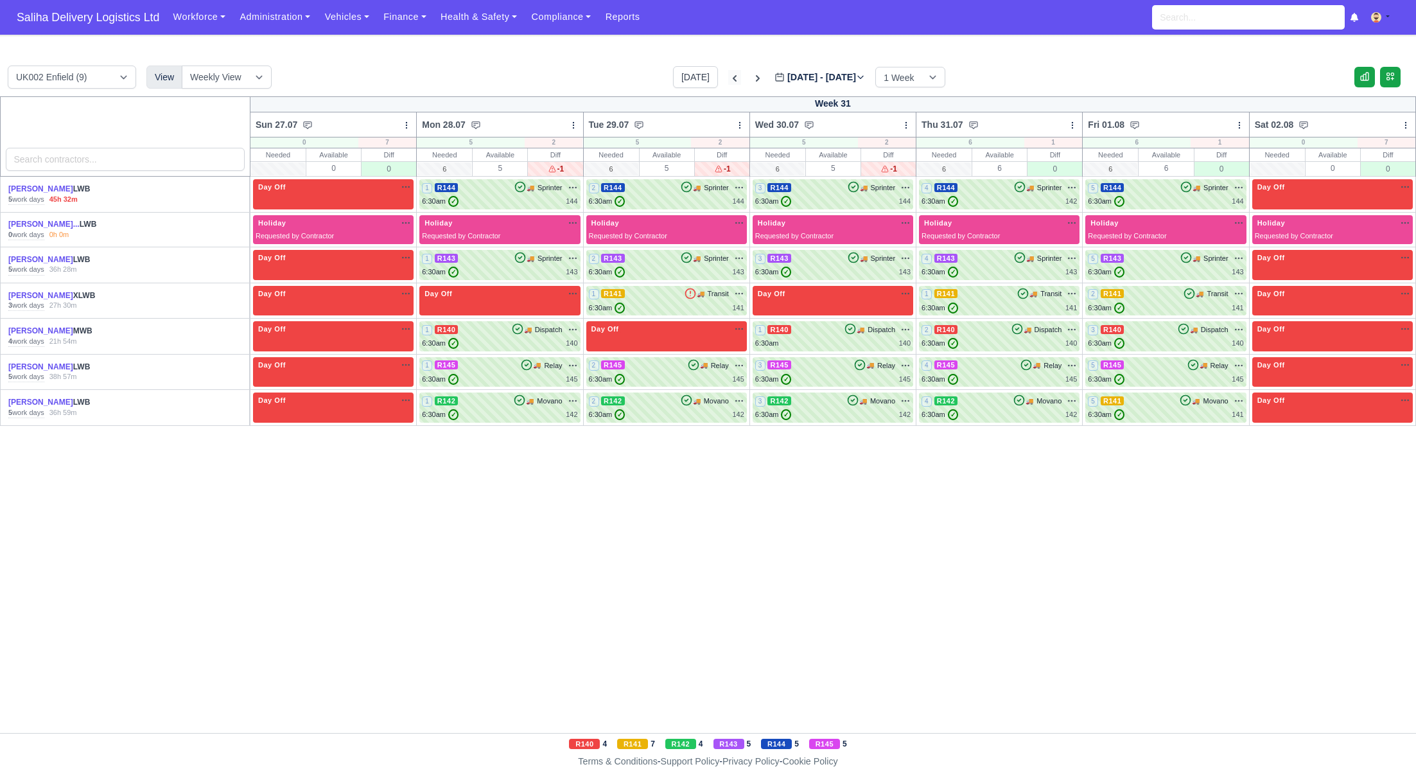
click at [733, 80] on icon at bounding box center [735, 78] width 4 height 6
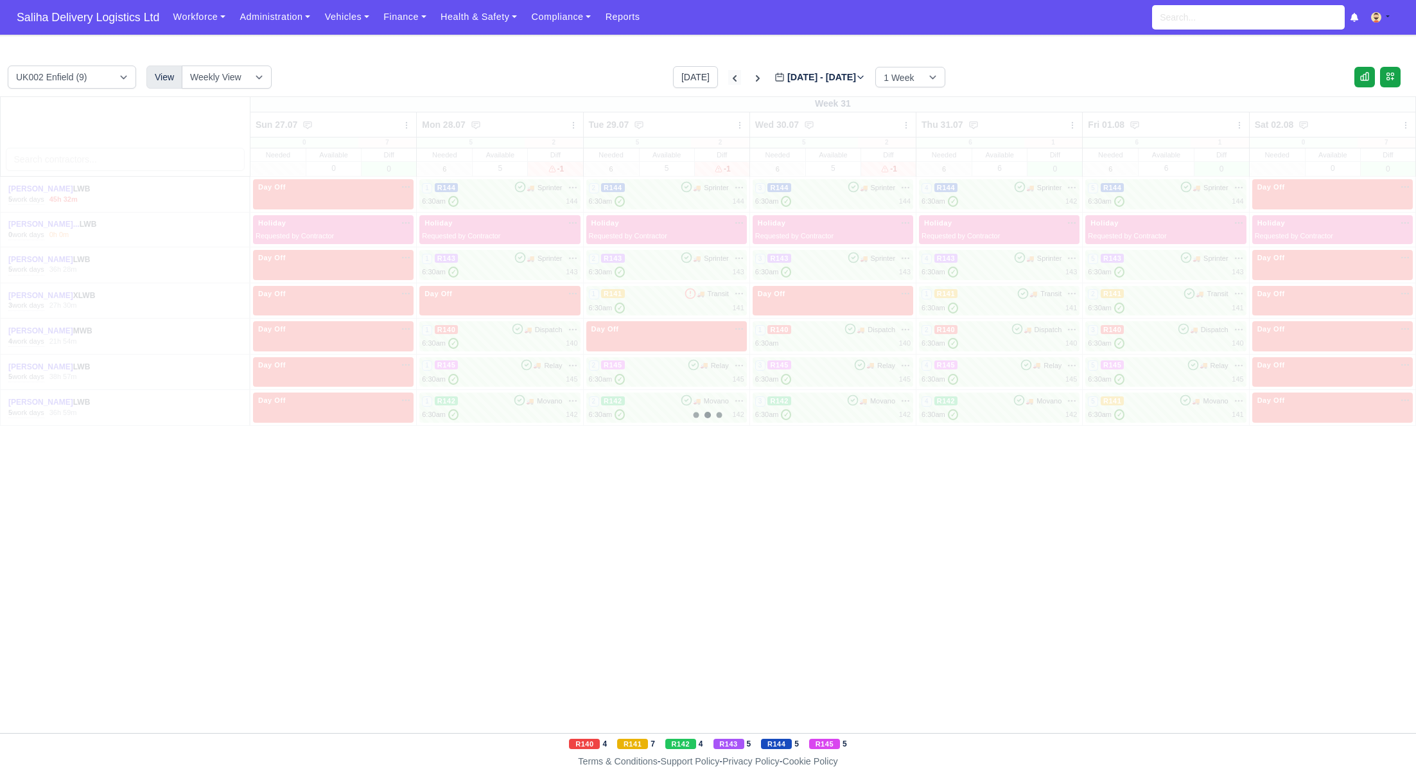
type input "[DATE]"
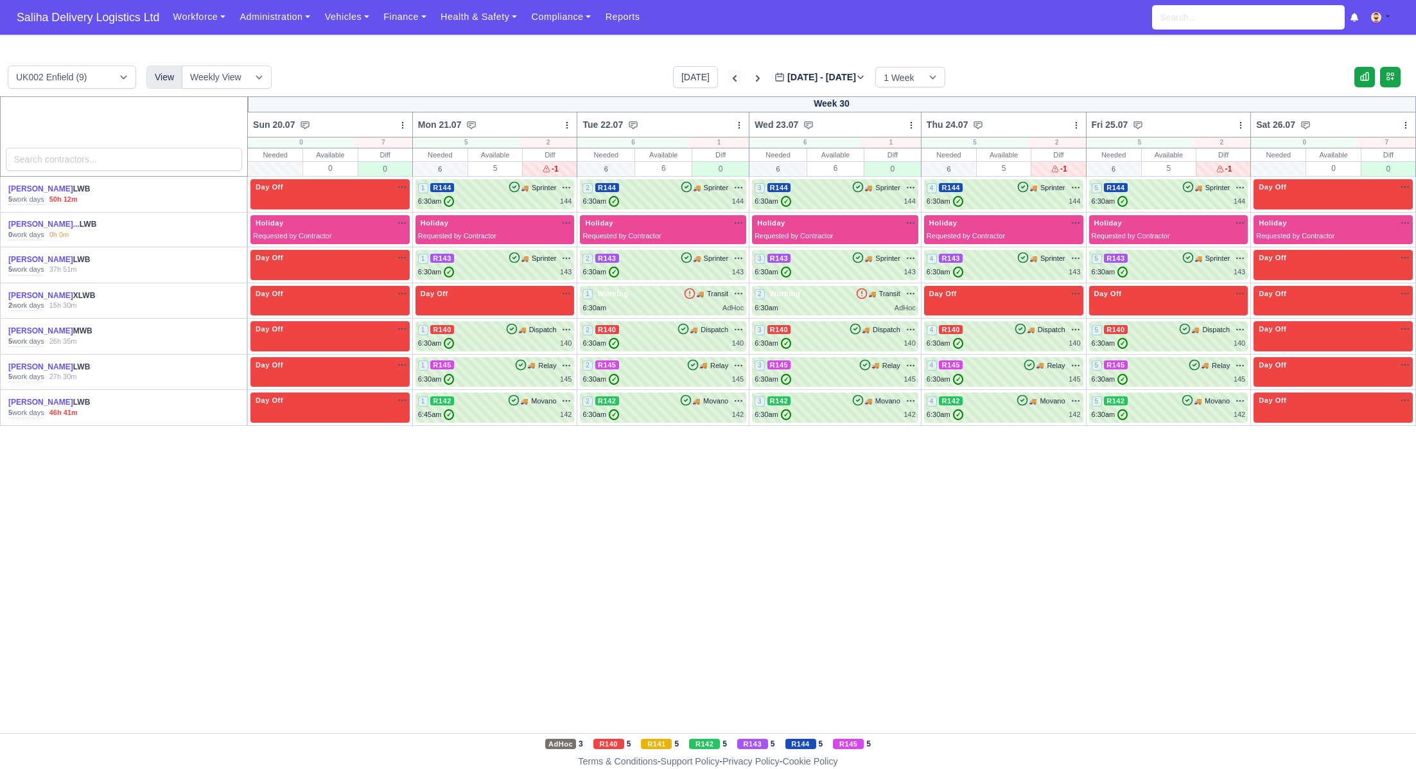
click at [728, 80] on icon at bounding box center [734, 78] width 13 height 13
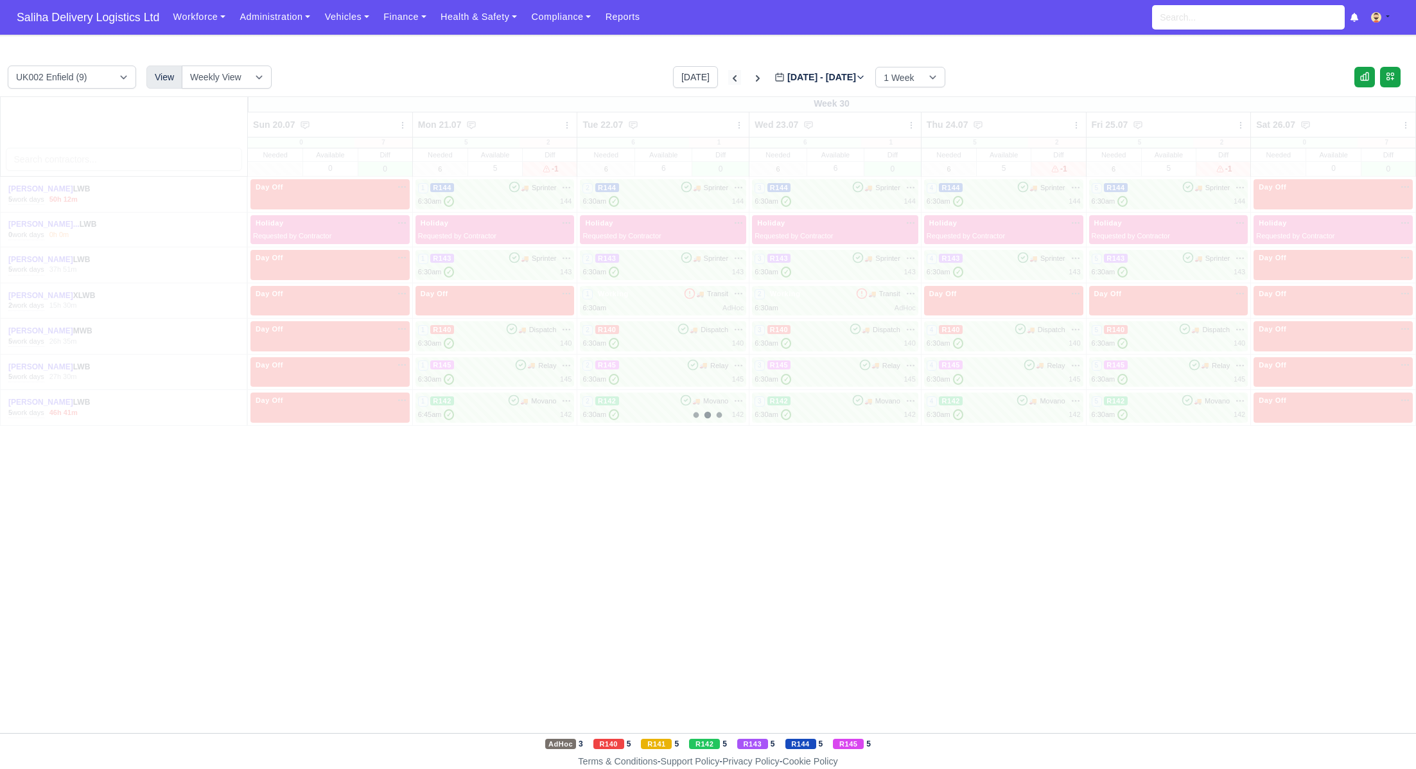
type input "[DATE]"
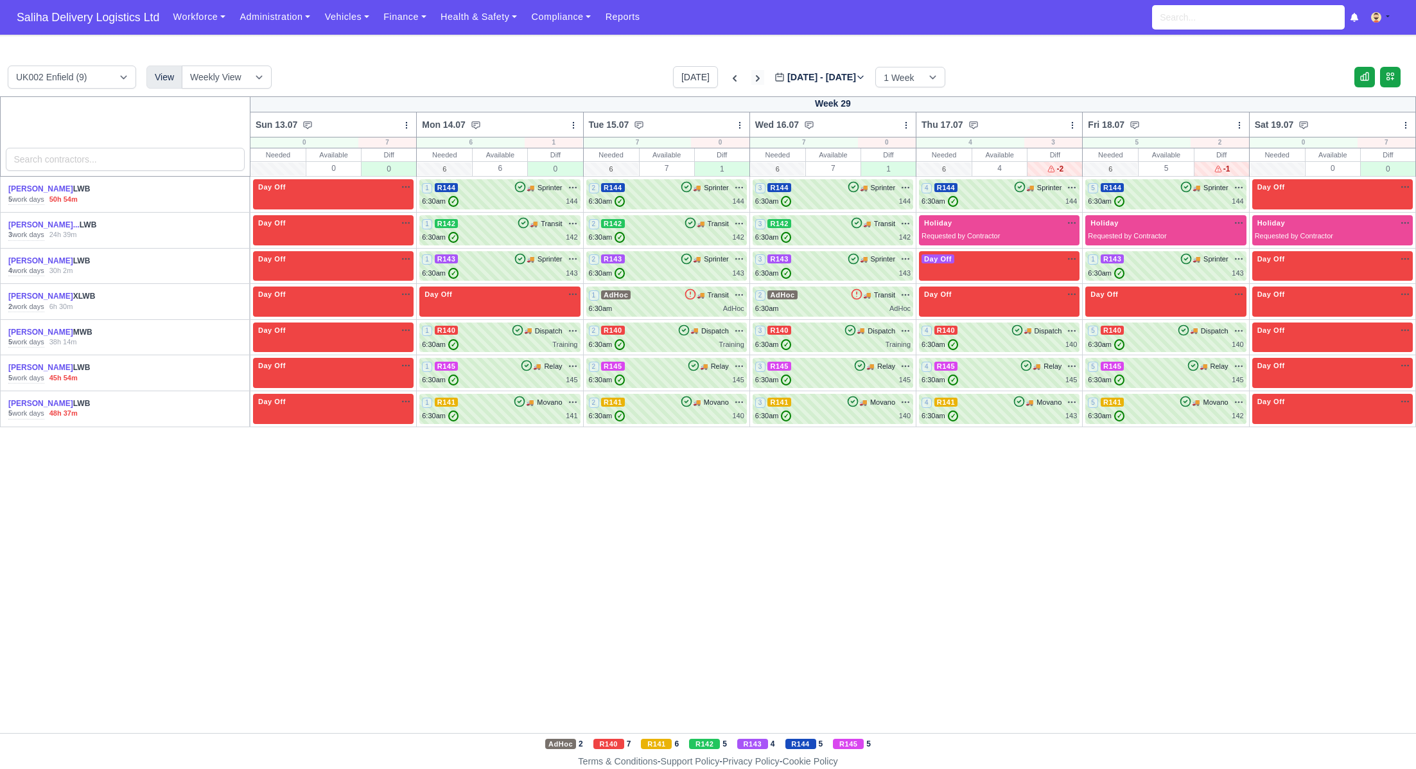
click at [751, 78] on icon at bounding box center [757, 78] width 13 height 13
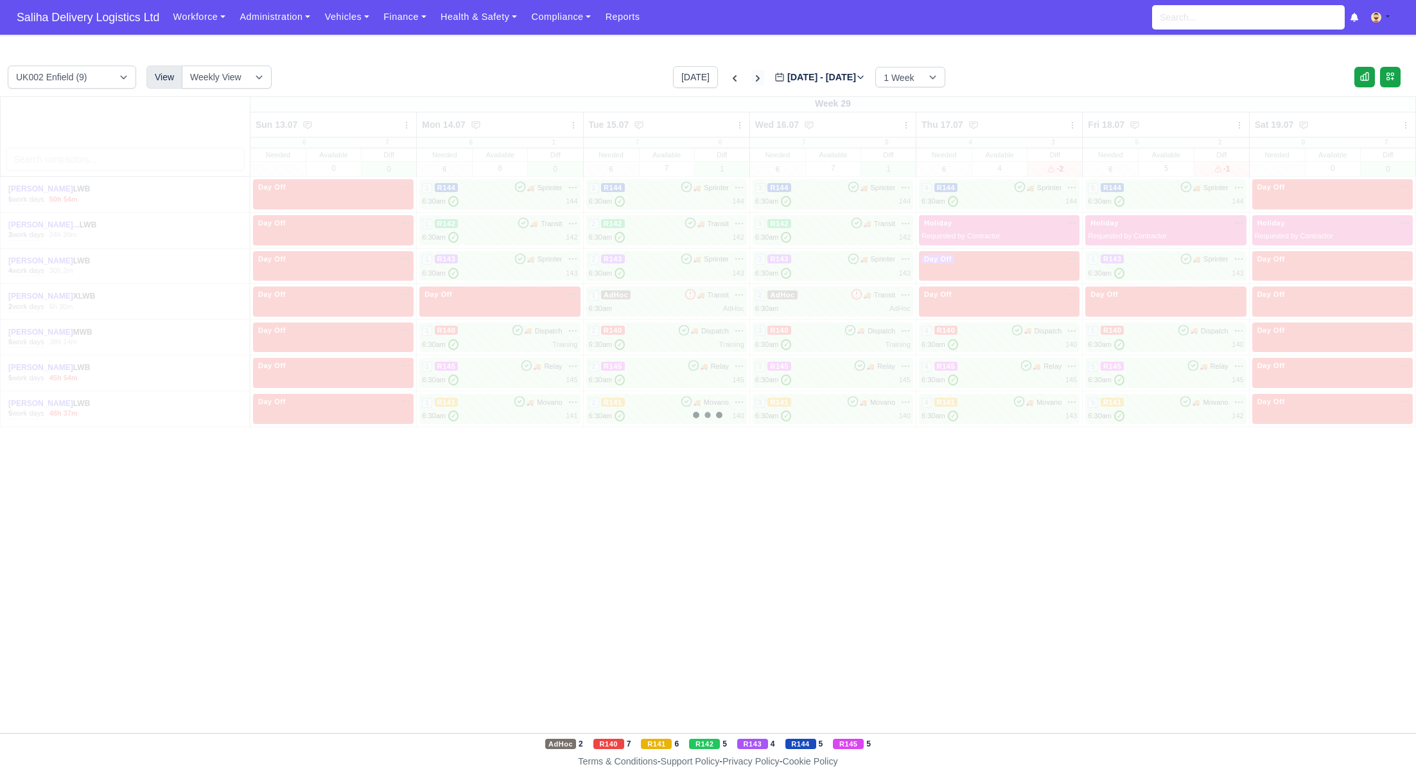
type input "2025-07-23"
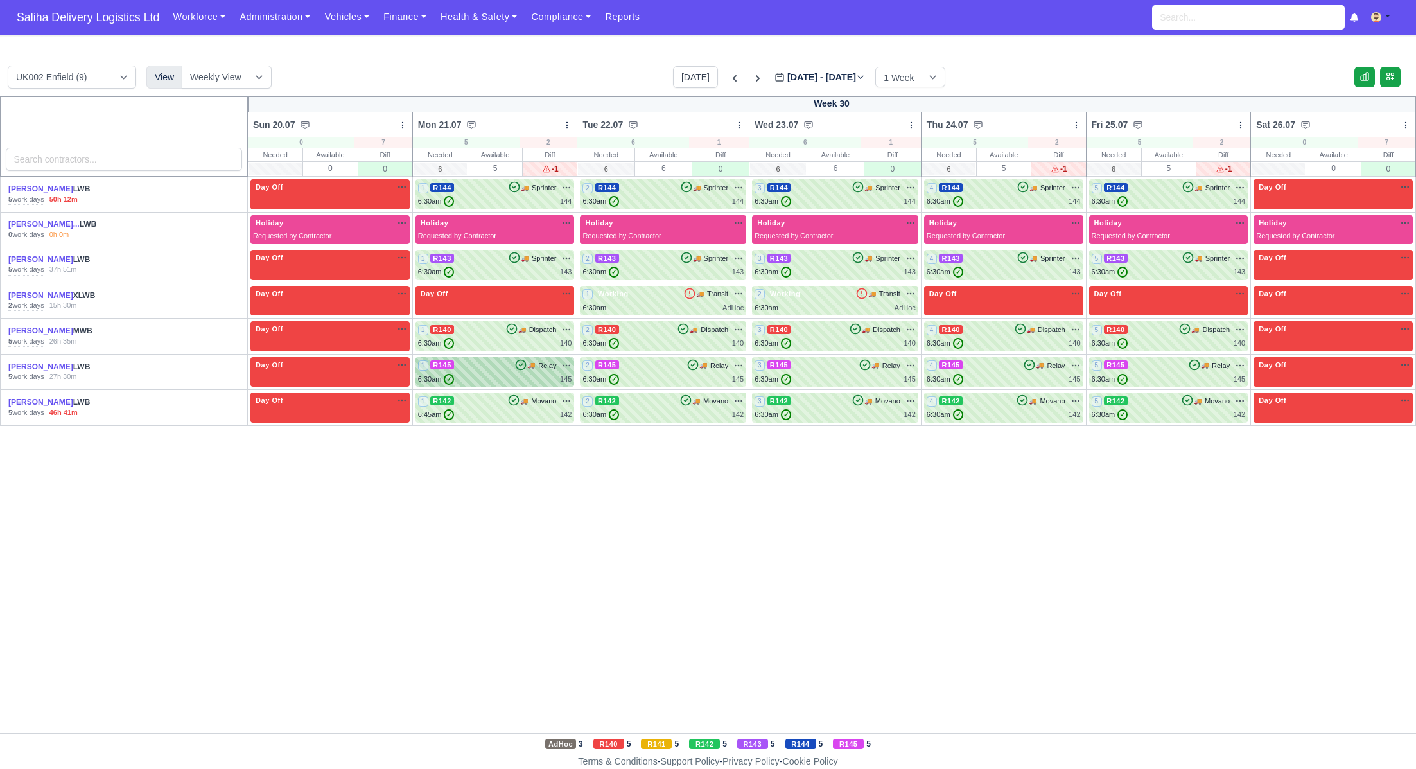
click at [496, 378] on div "6:30am ✓ 145" at bounding box center [495, 379] width 154 height 11
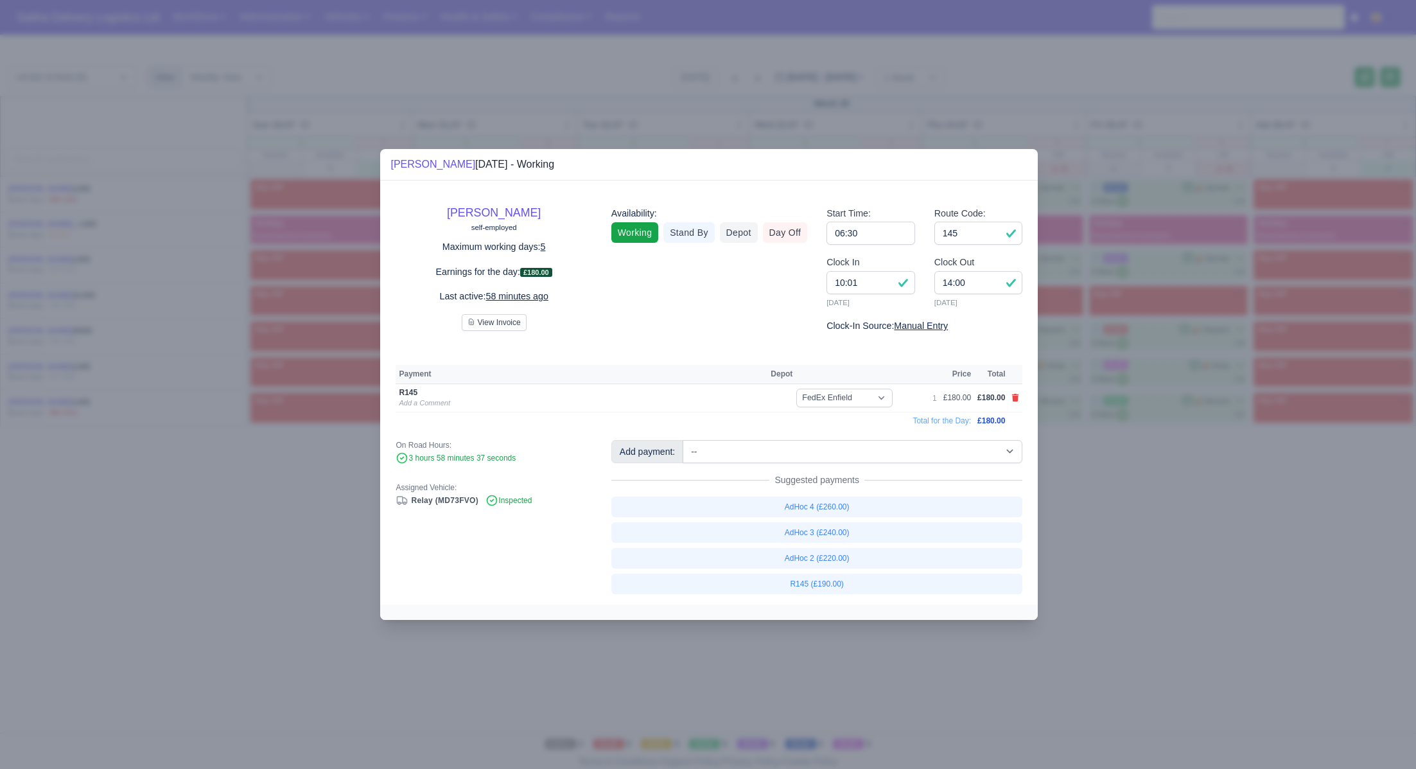
click at [1108, 496] on div at bounding box center [708, 384] width 1416 height 769
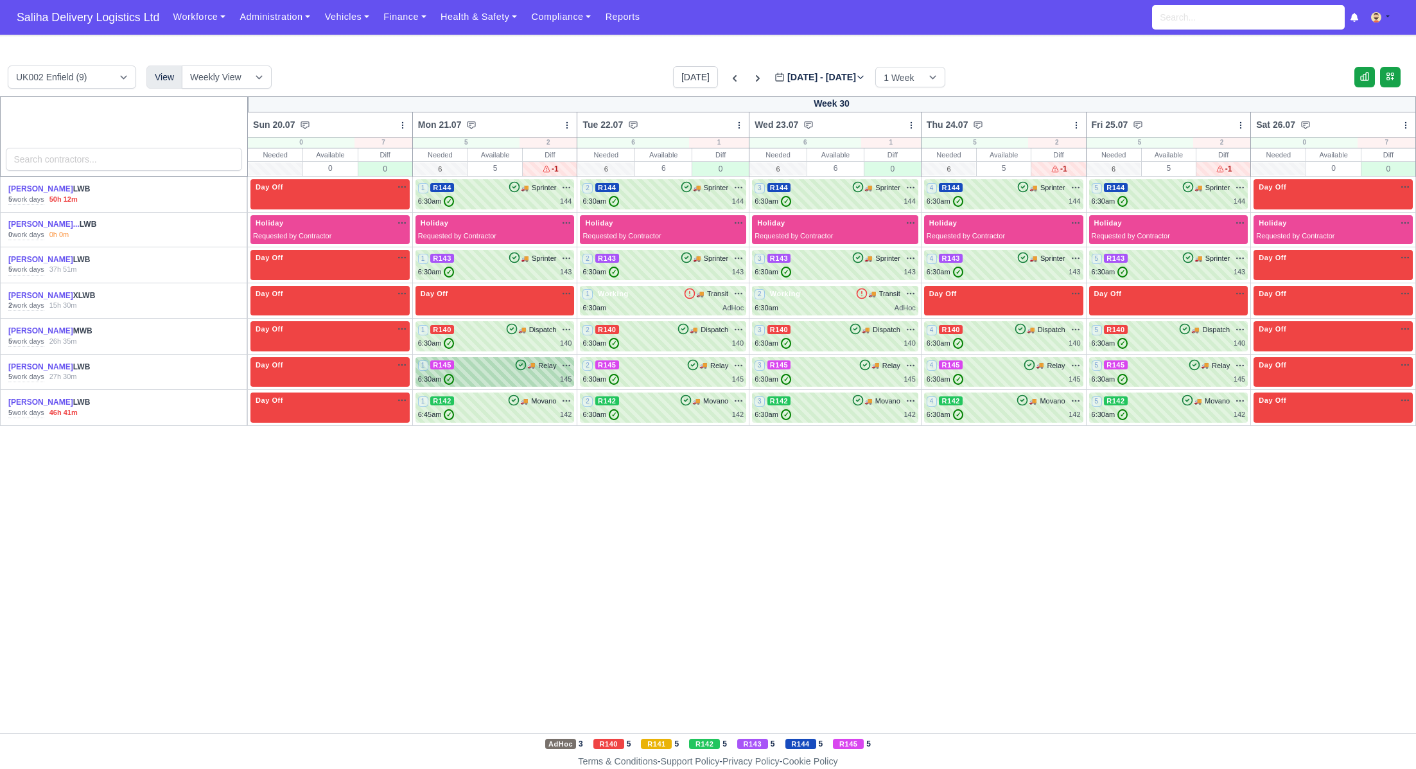
click at [510, 374] on div "6:30am ✓ 145" at bounding box center [495, 379] width 154 height 11
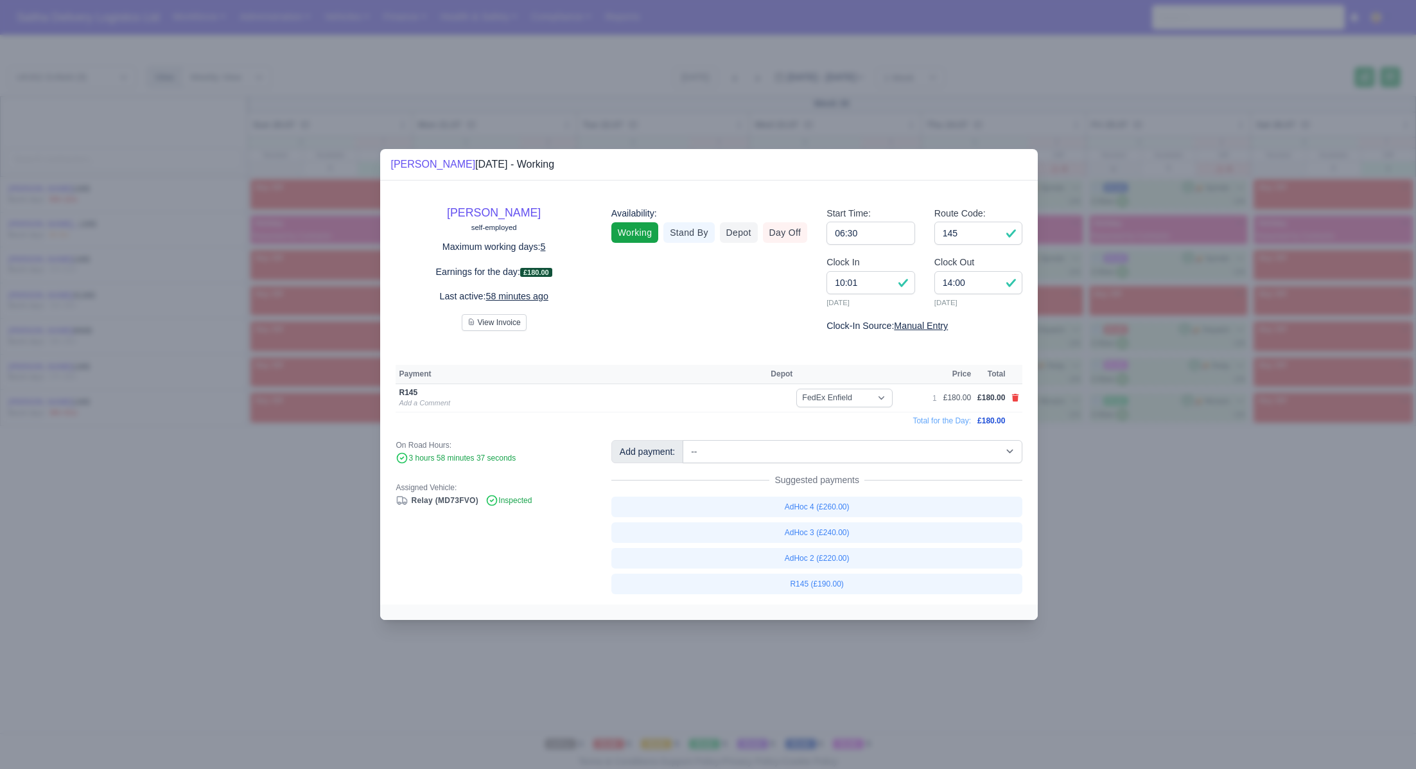
click at [1142, 485] on div at bounding box center [708, 384] width 1416 height 769
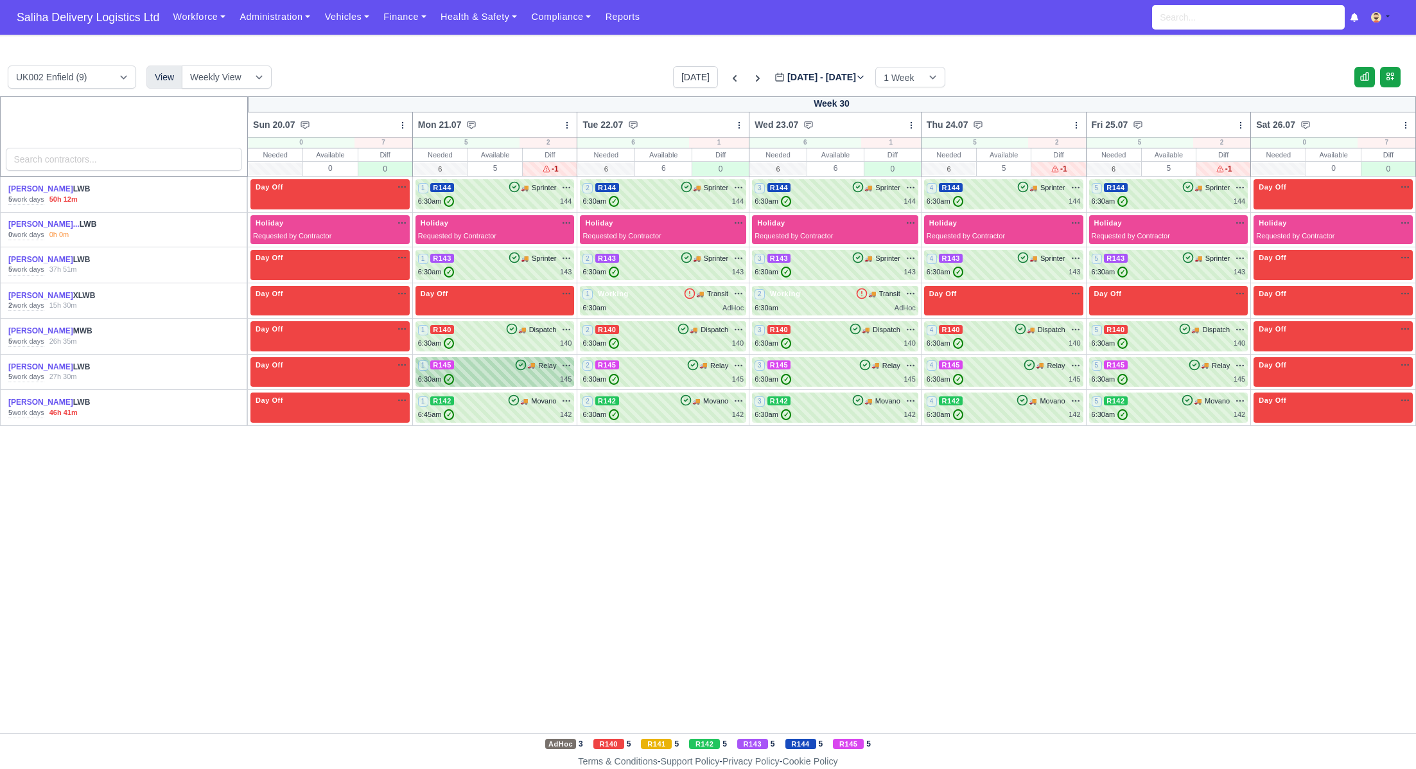
click at [496, 370] on div "1 R145 🚚 Relay" at bounding box center [495, 372] width 154 height 25
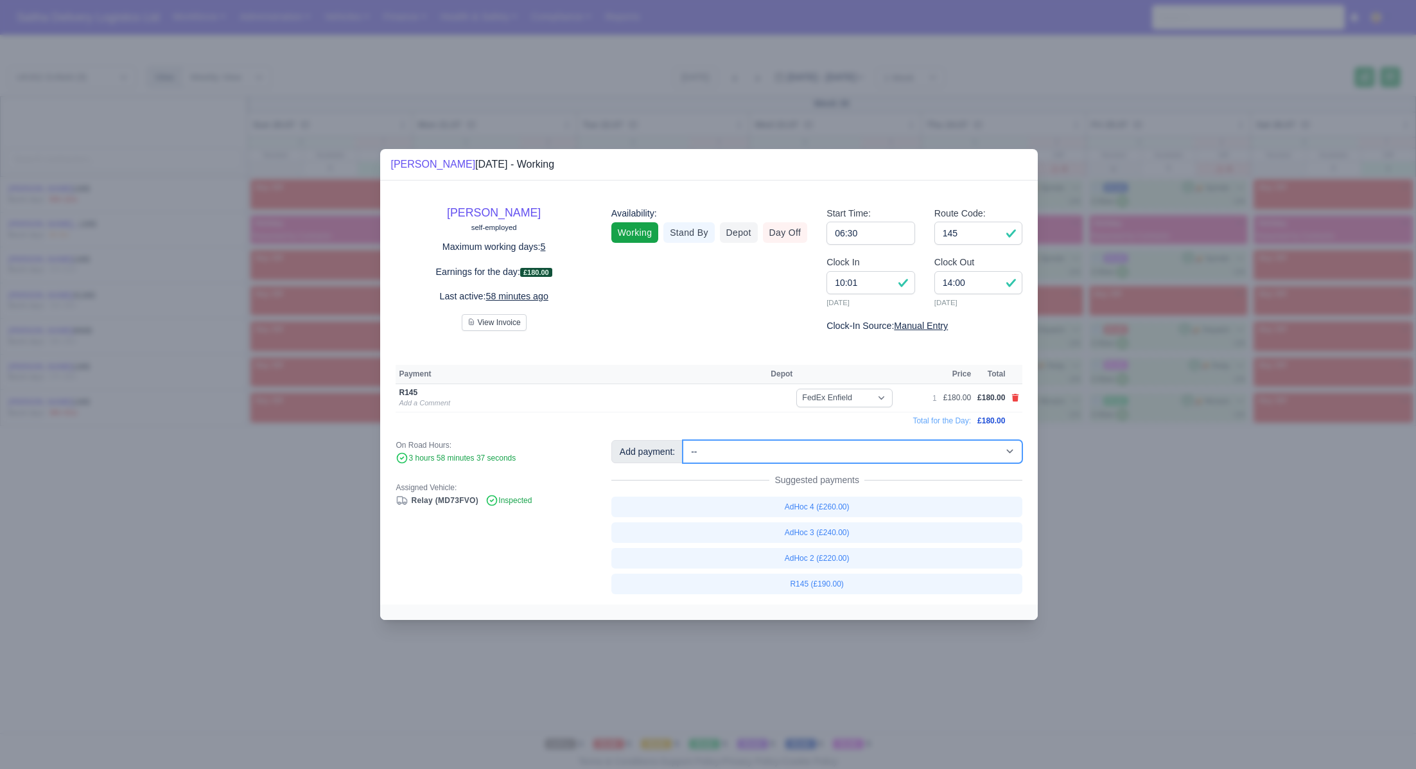
click at [772, 450] on select "-- Ad-Hoc 1 (AD-HO) Ad-Hoc 2 (AD-HO) Ad-Hoc 3 (AD-HO) Ad-Hoc 4 (AD-HO) Ad-Hoc 5…" at bounding box center [853, 451] width 340 height 23
click at [684, 440] on select "-- Ad-Hoc 1 (AD-HO) Ad-Hoc 2 (AD-HO) Ad-Hoc 3 (AD-HO) Ad-Hoc 4 (AD-HO) Ad-Hoc 5…" at bounding box center [853, 451] width 340 height 23
select select "1"
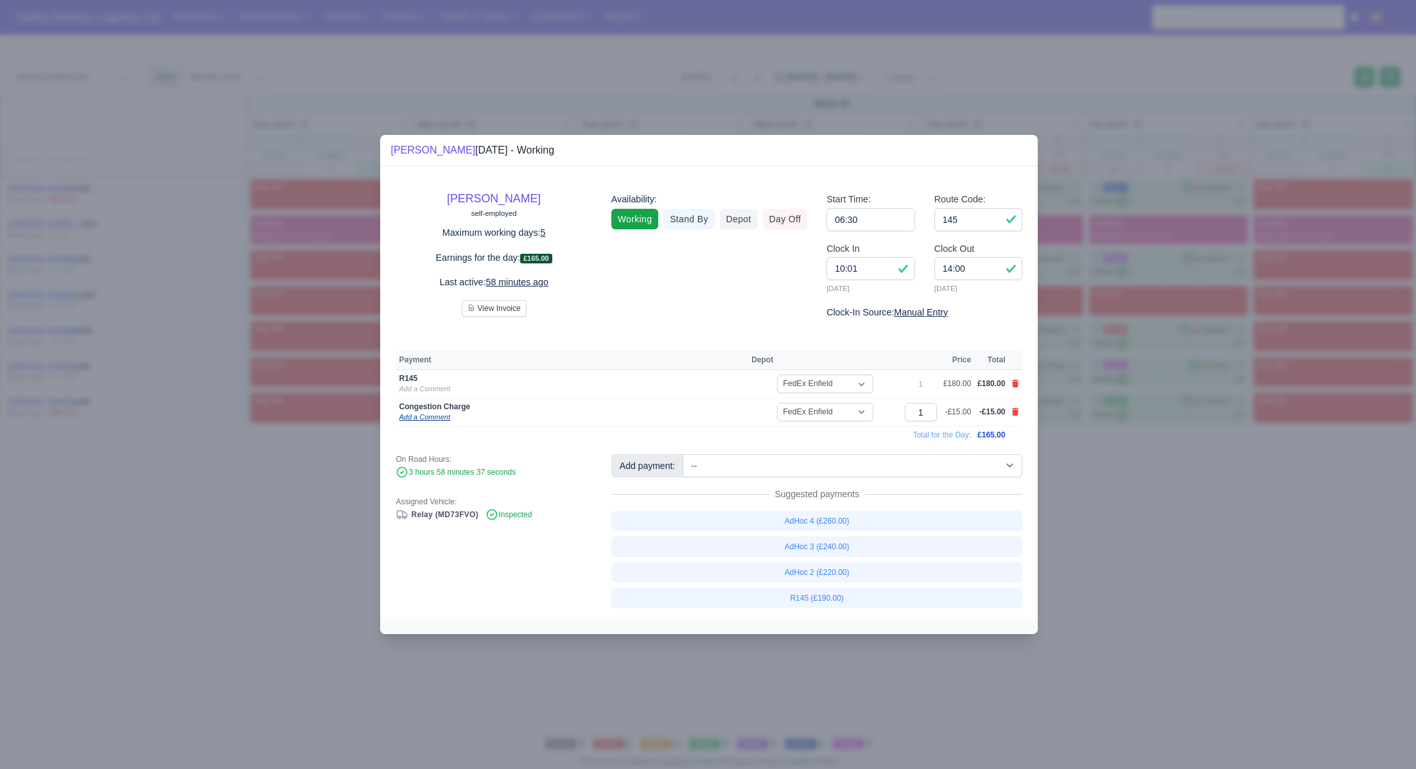
click at [428, 419] on link "Add a Comment" at bounding box center [424, 417] width 51 height 8
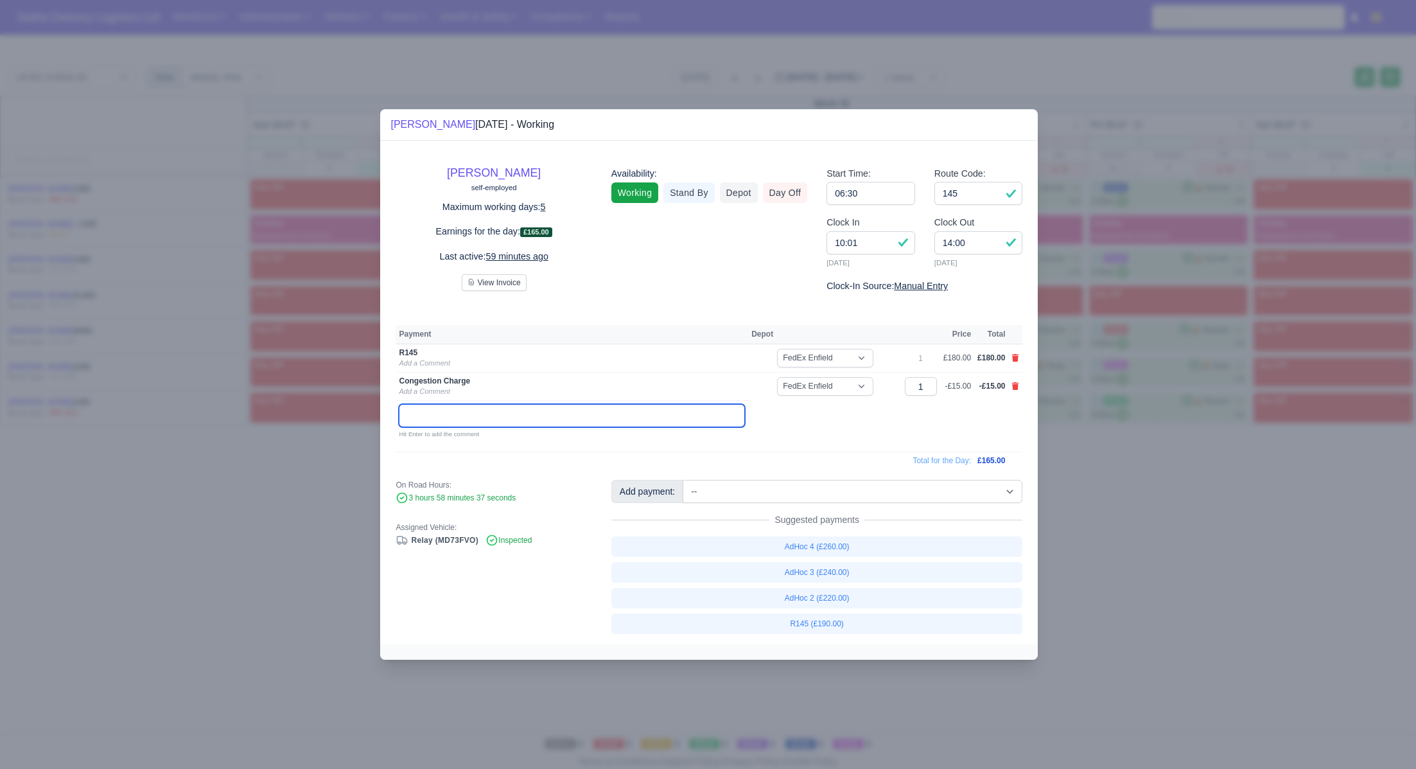
click at [450, 417] on input "text" at bounding box center [572, 415] width 346 height 23
type input "Congestion Charge (19 July 2025)"
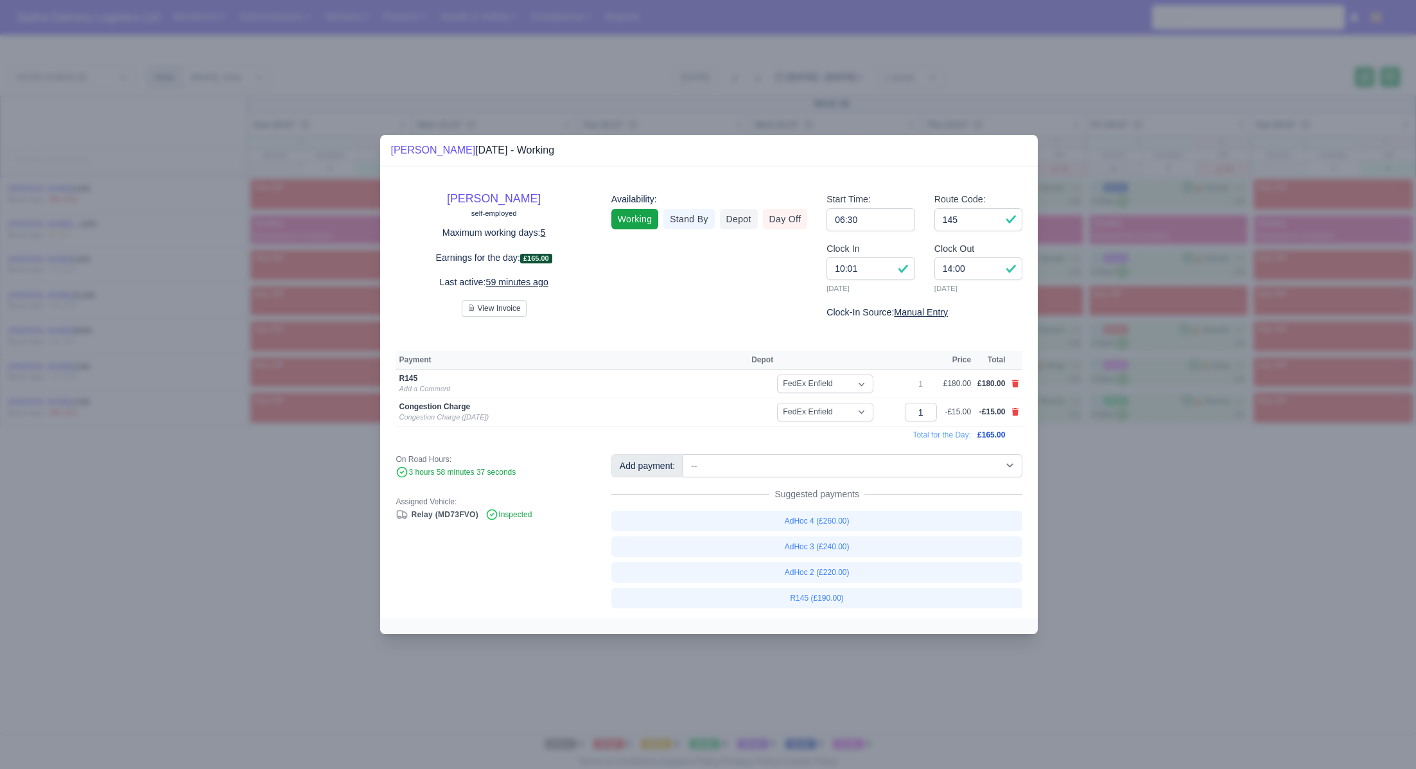
click at [1179, 524] on div at bounding box center [708, 384] width 1416 height 769
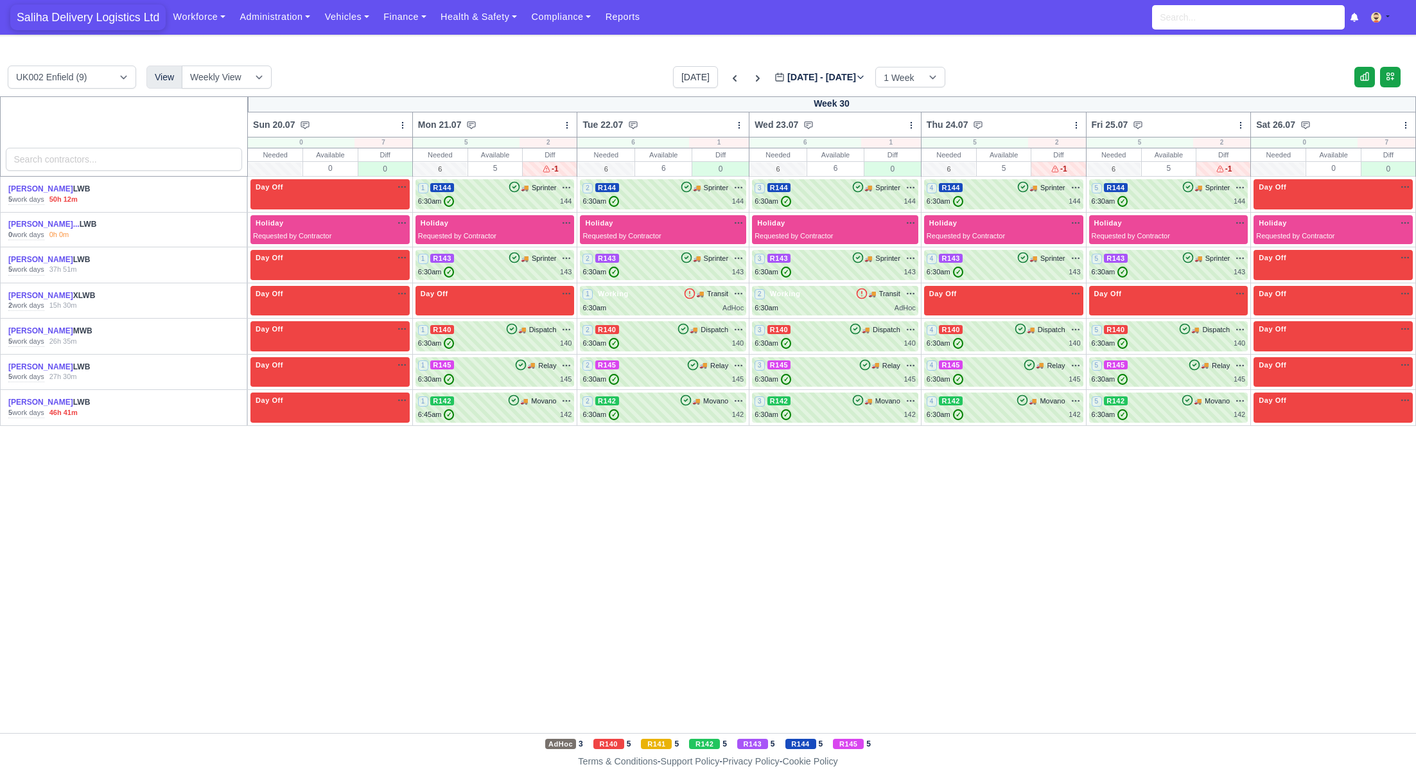
click at [116, 17] on span "Saliha Delivery Logistics Ltd" at bounding box center [87, 17] width 155 height 26
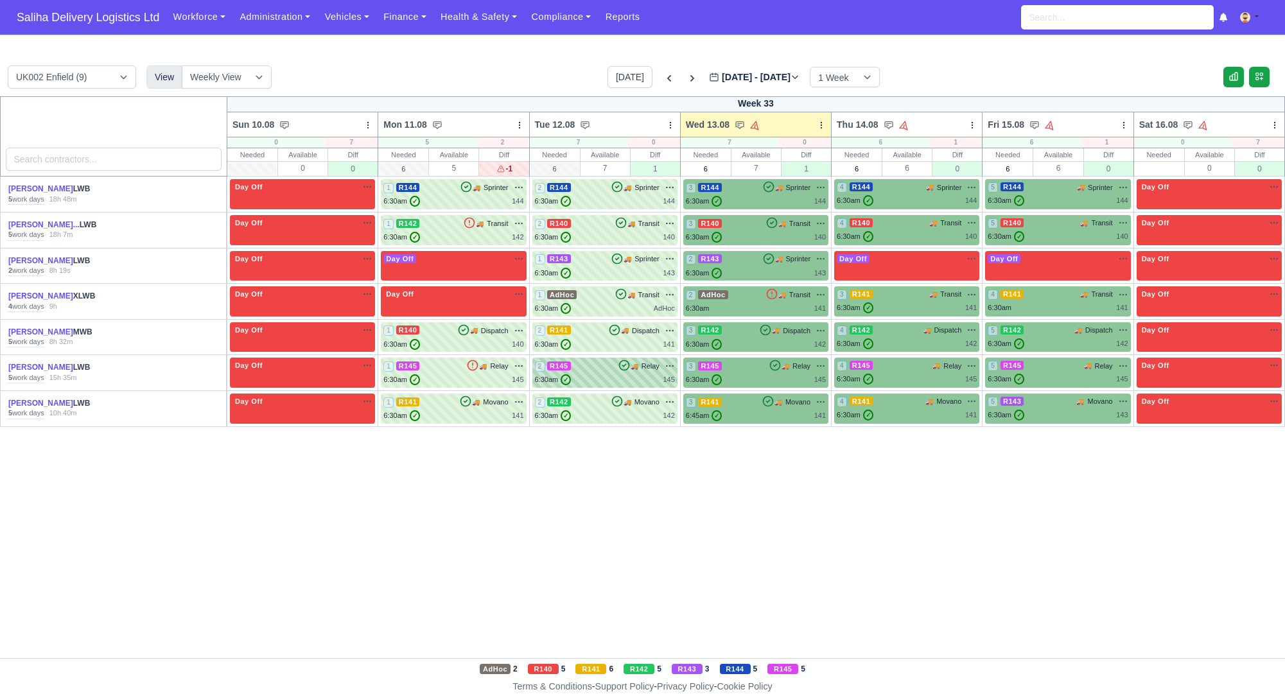
click at [602, 367] on div "2 R145 🚚 Relay" at bounding box center [605, 366] width 140 height 12
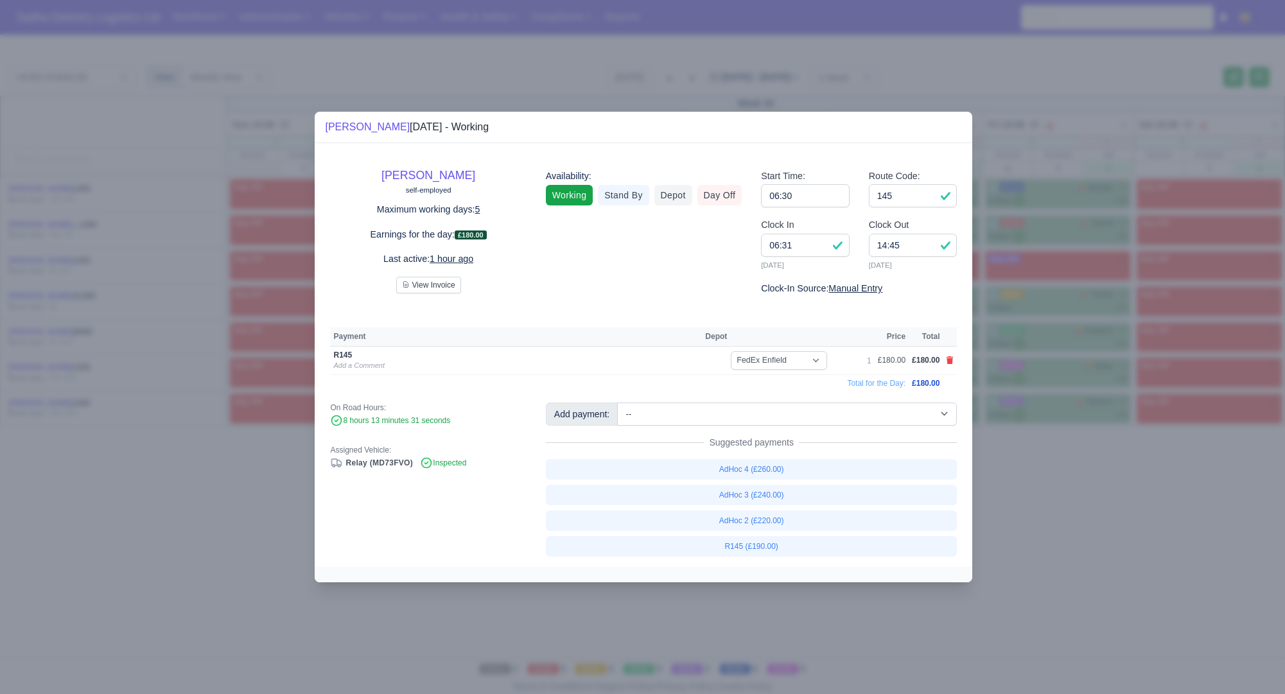
drag, startPoint x: 107, startPoint y: 499, endPoint x: 108, endPoint y: 492, distance: 6.5
click at [107, 497] on div at bounding box center [642, 347] width 1285 height 694
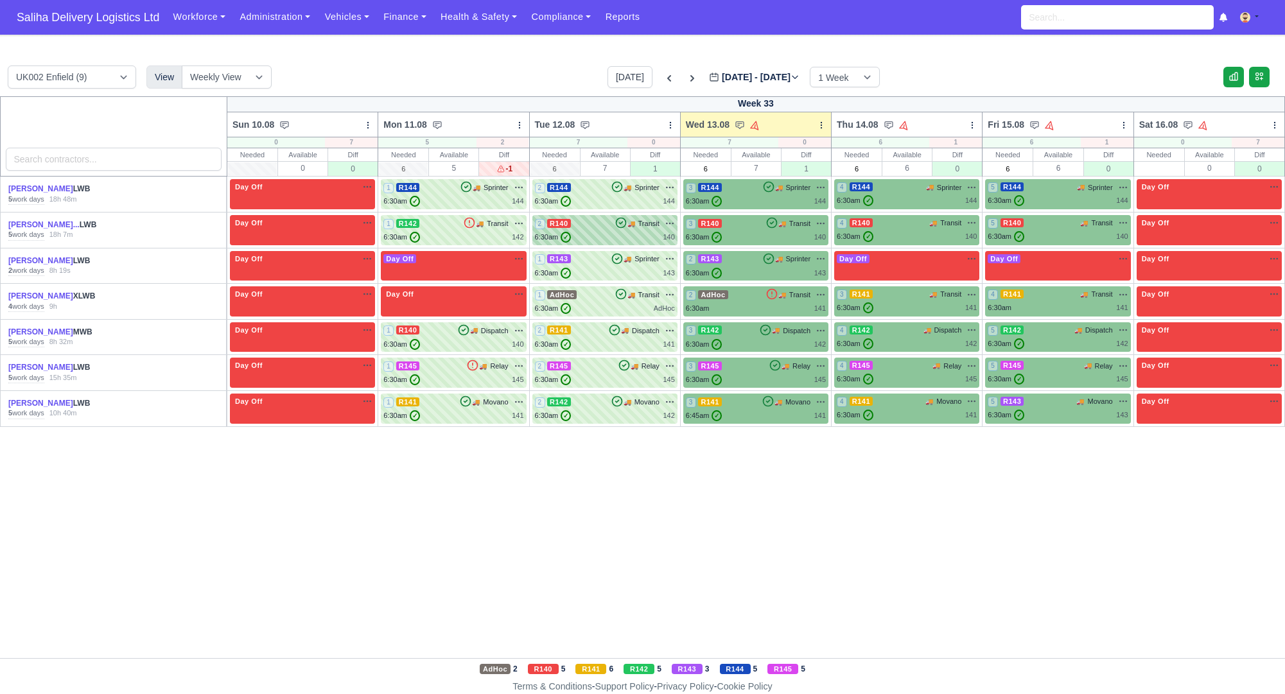
click at [603, 231] on div "2 R140 🚚 Transit" at bounding box center [605, 230] width 140 height 25
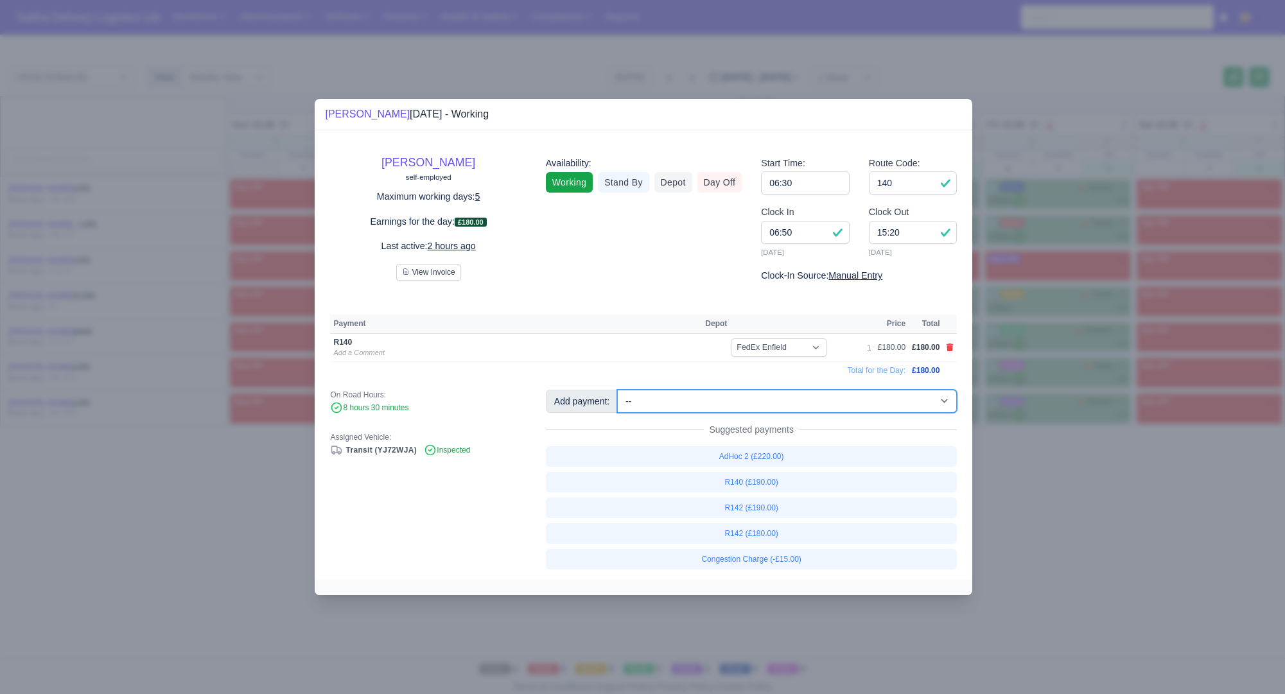
click at [739, 397] on select "-- Ad-Hoc 1 (AD-HO) Ad-Hoc 2 (AD-HO) Ad-Hoc 3 (AD-HO) Ad-Hoc 4 (AD-HO) Ad-Hoc 5…" at bounding box center [787, 401] width 340 height 23
click at [618, 390] on select "-- Ad-Hoc 1 (AD-HO) Ad-Hoc 2 (AD-HO) Ad-Hoc 3 (AD-HO) Ad-Hoc 4 (AD-HO) Ad-Hoc 5…" at bounding box center [787, 401] width 340 height 23
select select "1"
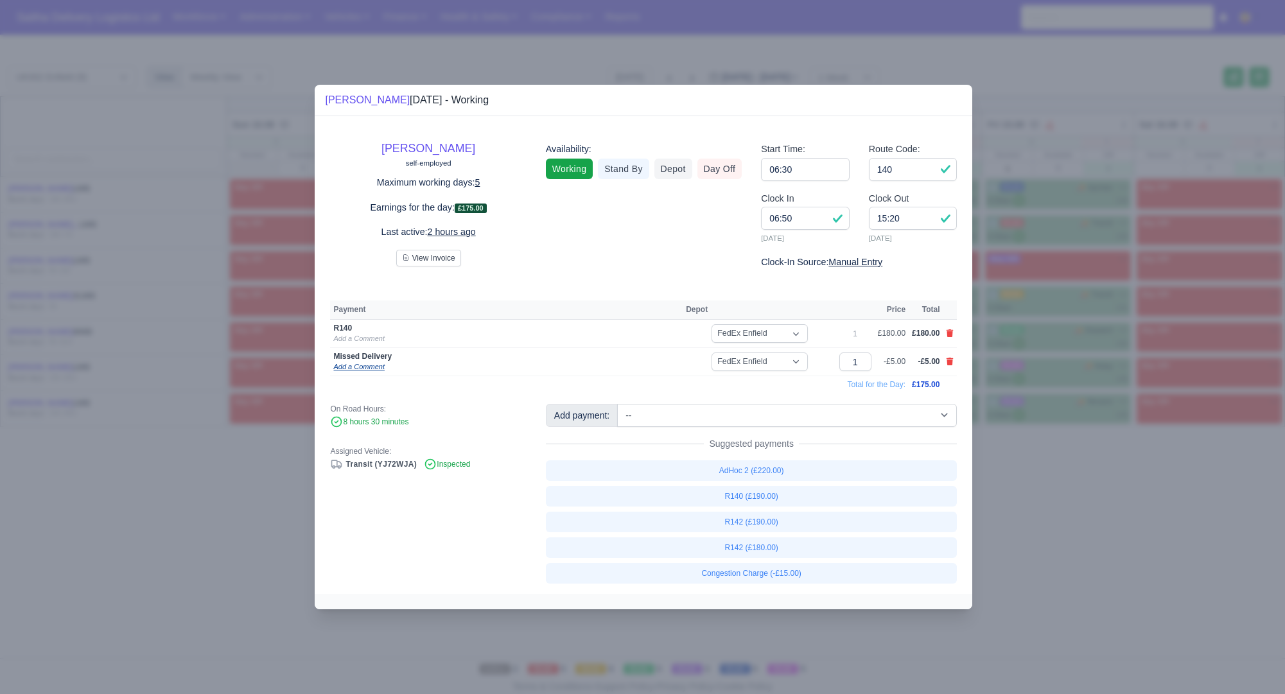
click at [367, 363] on link "Add a Comment" at bounding box center [358, 367] width 51 height 8
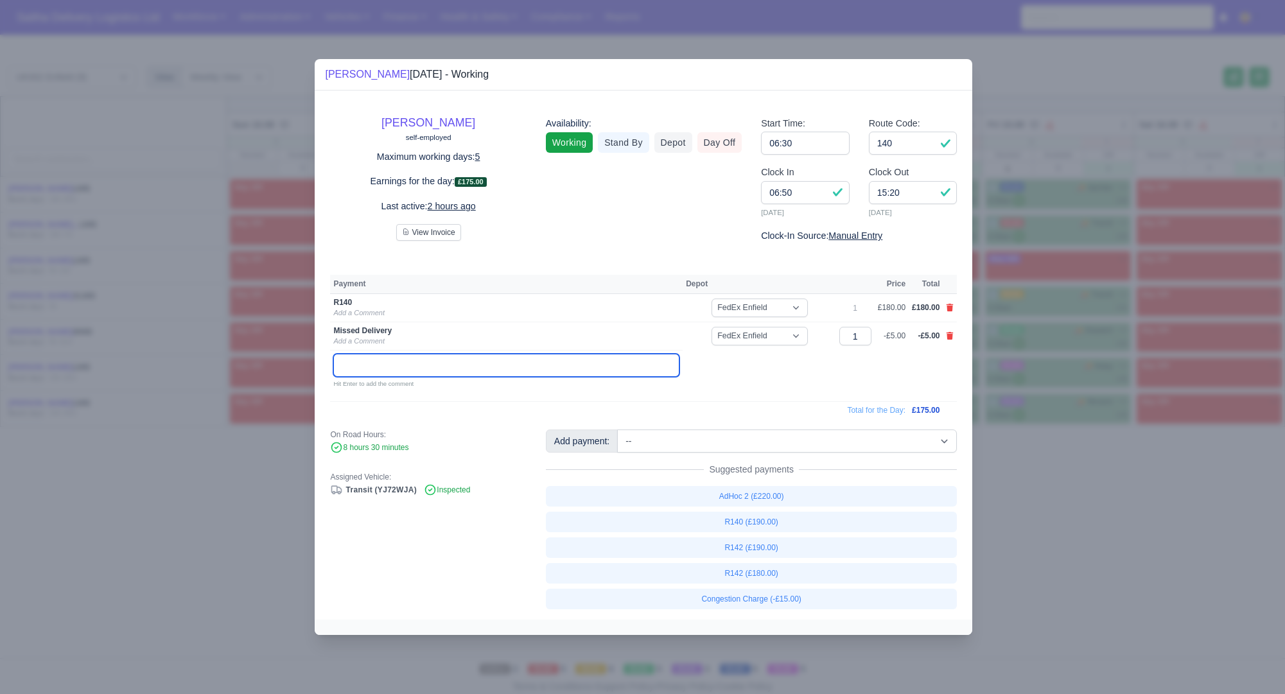
click at [398, 372] on input "text" at bounding box center [506, 365] width 346 height 23
paste input "COLE GREEN WORKS"
click at [557, 372] on input "Cole Green Works" at bounding box center [506, 365] width 346 height 23
paste input "SG14 2NL"
click at [428, 363] on input "Cole Green Works, SG14 2NL" at bounding box center [506, 365] width 346 height 23
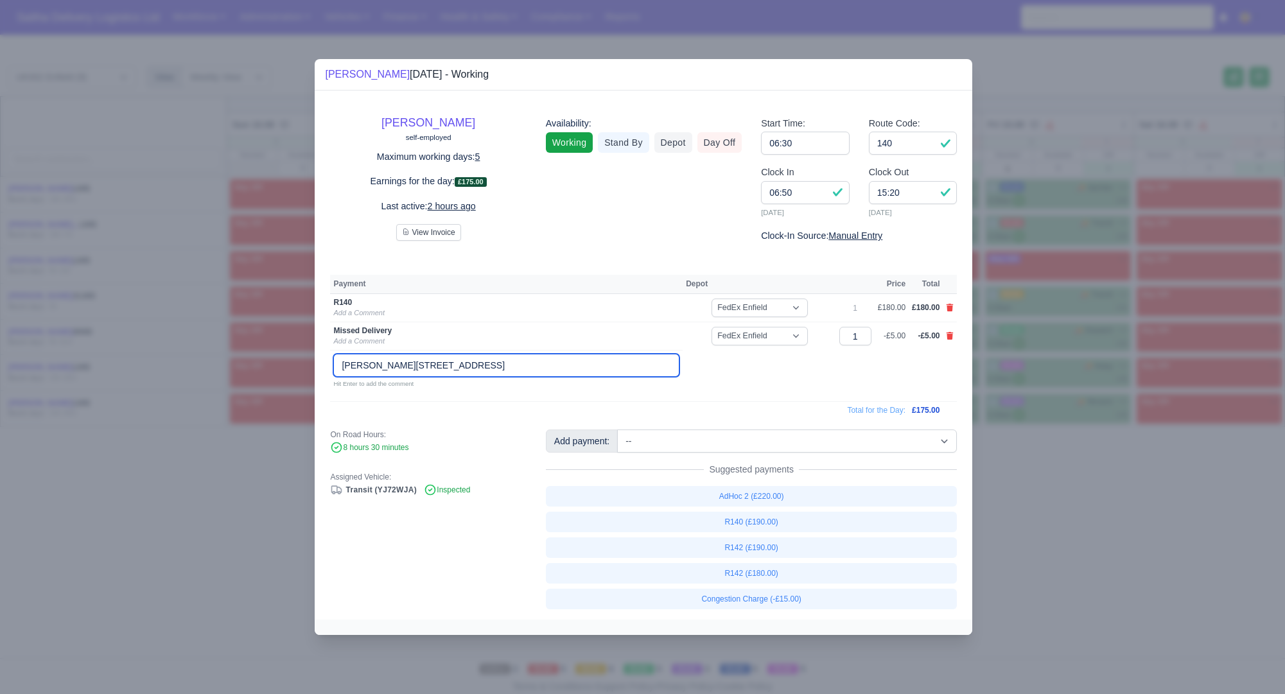
click at [345, 363] on input "Cole Green Works, SG14 2NL" at bounding box center [506, 365] width 346 height 23
click at [344, 367] on input "Cole Green Works, SG14 2NL" at bounding box center [506, 365] width 346 height 23
click at [355, 365] on input "Misssed Delivery address, Cole Green Works, SG14 2NL" at bounding box center [506, 365] width 346 height 23
click at [360, 366] on input "Misssed Delivery address, Cole Green Works, SG14 2NL" at bounding box center [506, 365] width 346 height 23
click at [414, 365] on input "Missed Delivery address, Cole Green Works, SG14 2NL" at bounding box center [506, 365] width 346 height 23
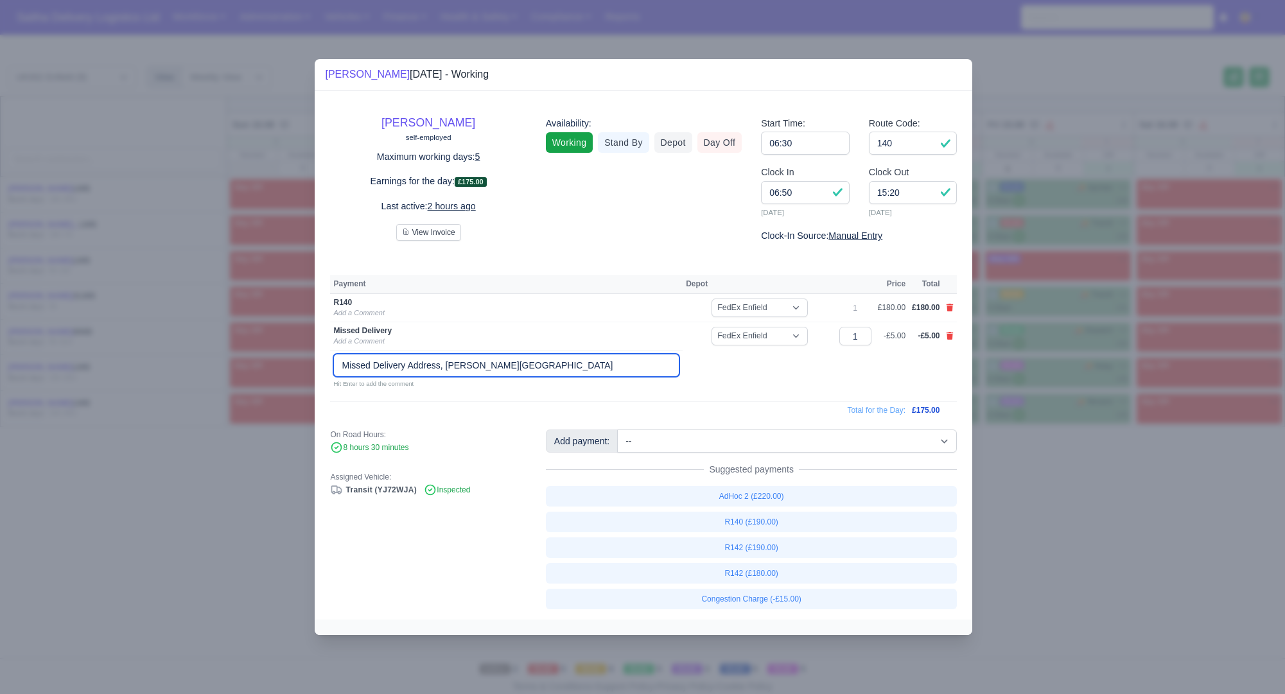
drag, startPoint x: 546, startPoint y: 361, endPoint x: 568, endPoint y: 385, distance: 32.3
click at [548, 363] on input "Missed Delivery Address, Cole Green Works, SG14 2NL" at bounding box center [506, 365] width 346 height 23
type input "Missed Delivery Address, Cole Green Works, SG14 2NL"
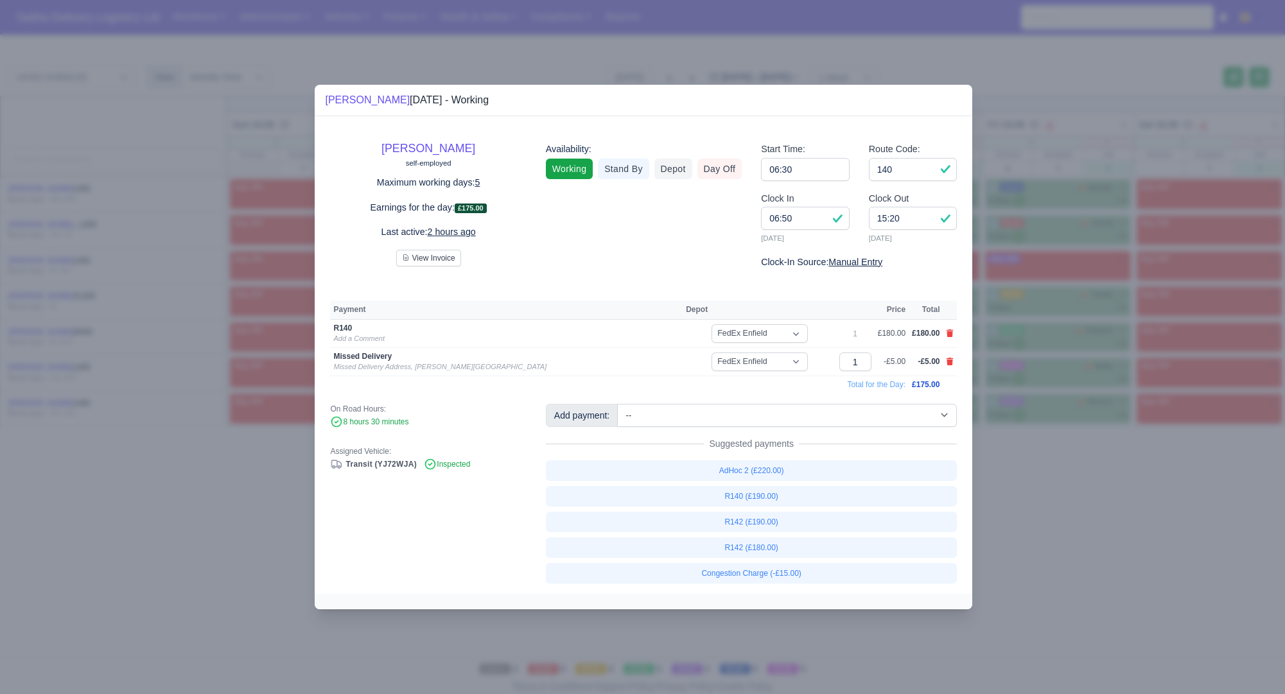
click at [1102, 560] on div at bounding box center [642, 347] width 1285 height 694
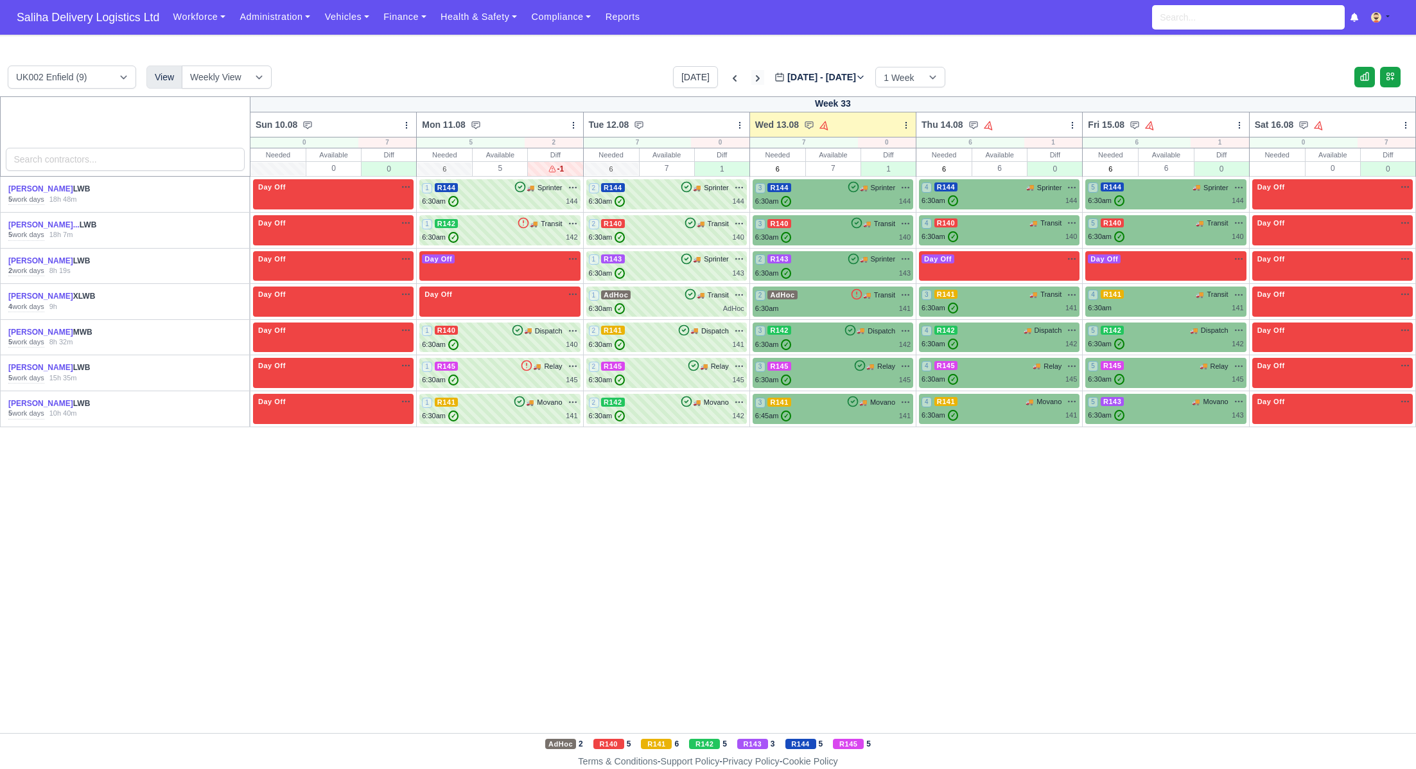
click at [751, 76] on icon at bounding box center [757, 78] width 13 height 13
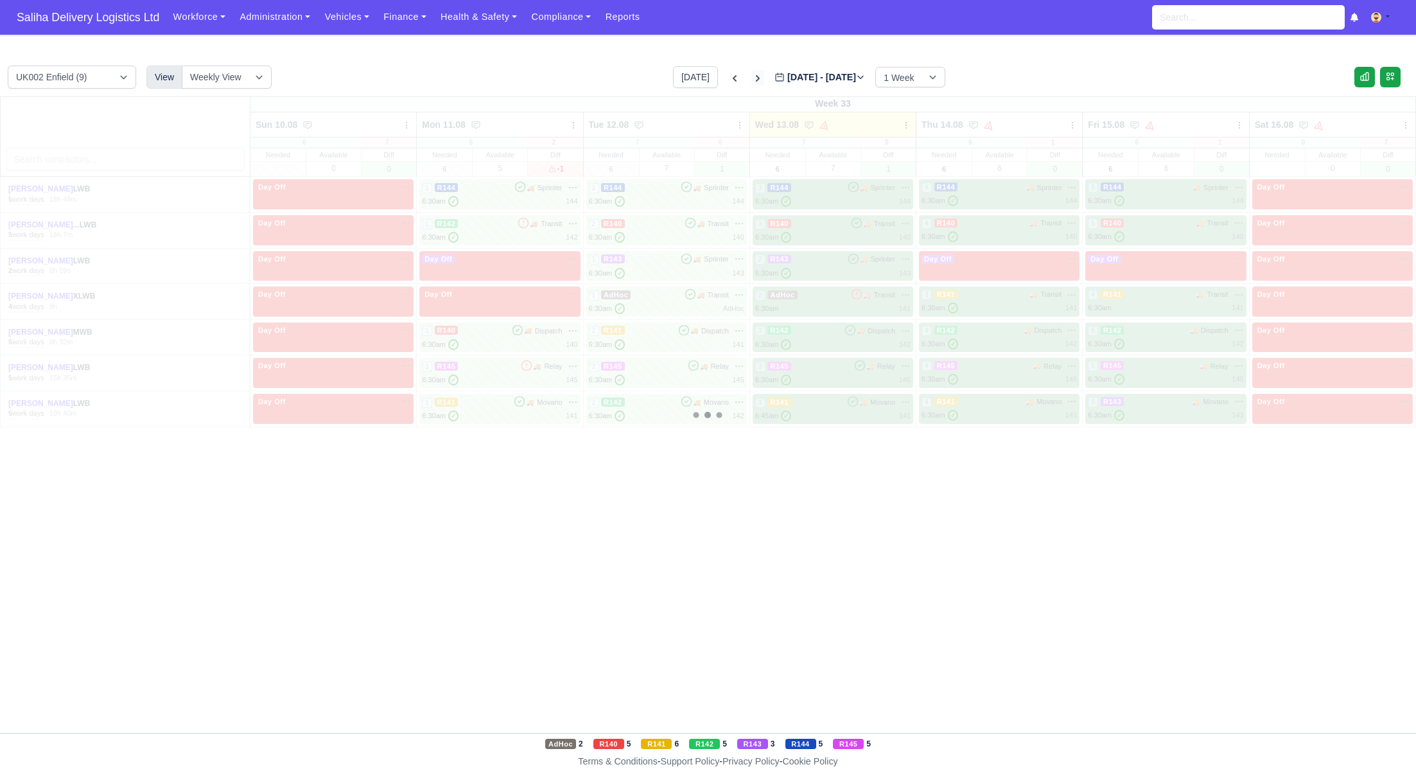
type input "[DATE]"
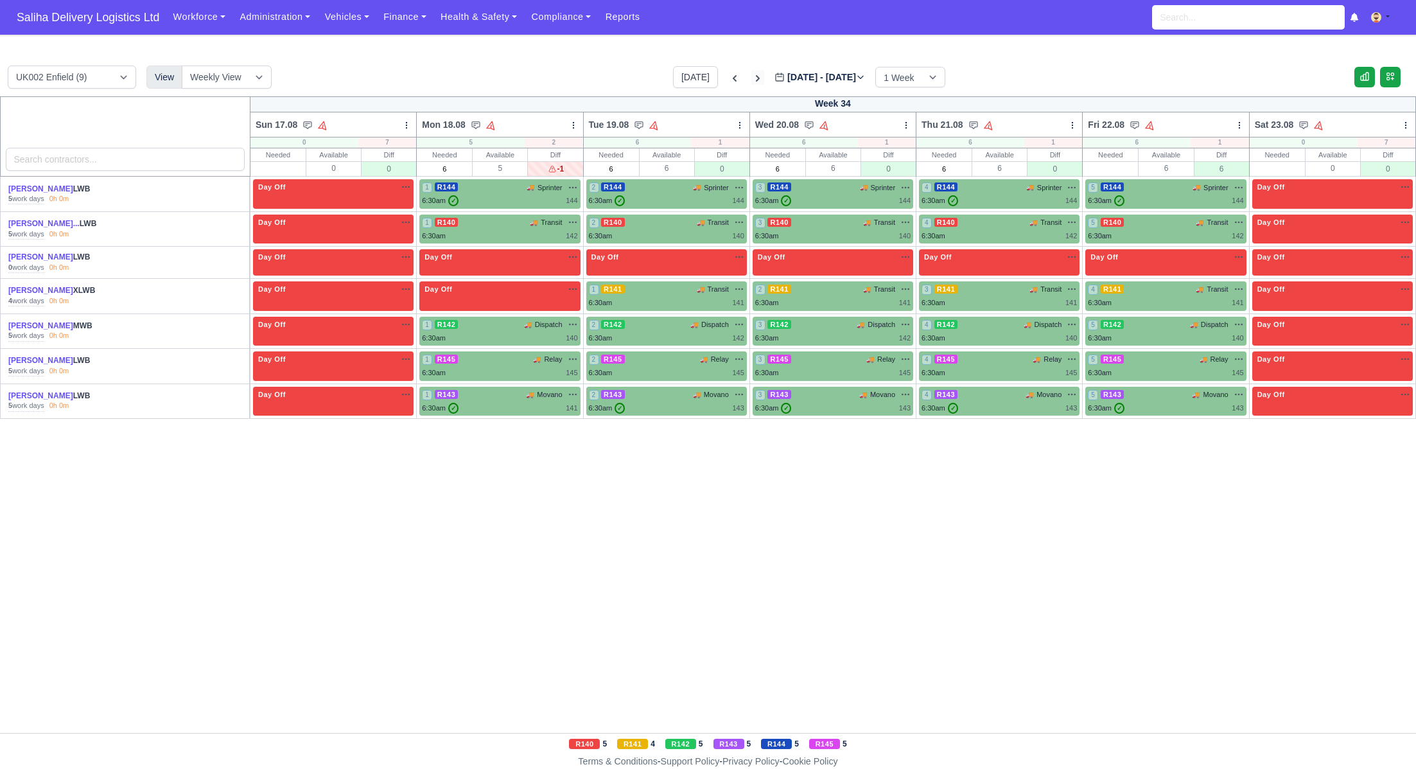
click at [751, 76] on icon at bounding box center [757, 78] width 13 height 13
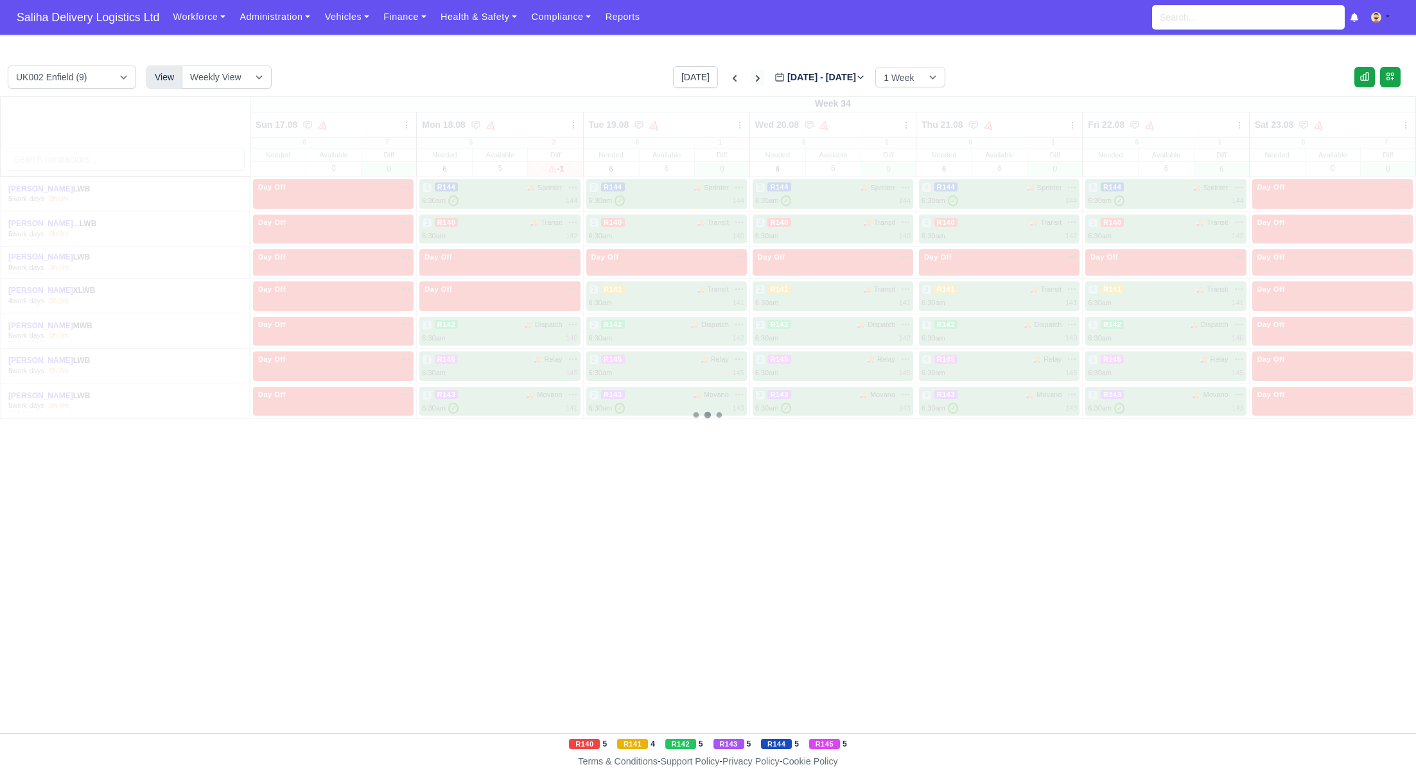
type input "[DATE]"
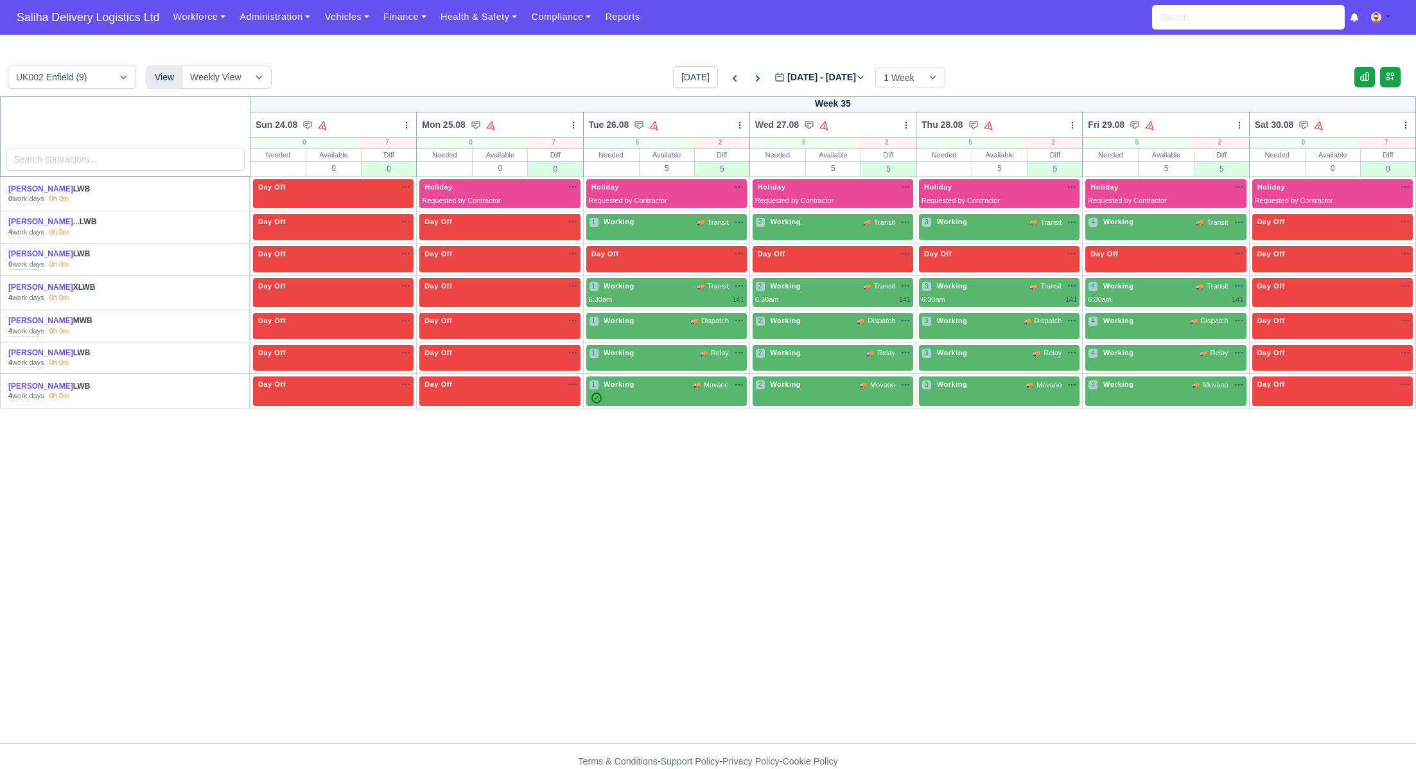
click at [751, 77] on icon at bounding box center [757, 78] width 13 height 13
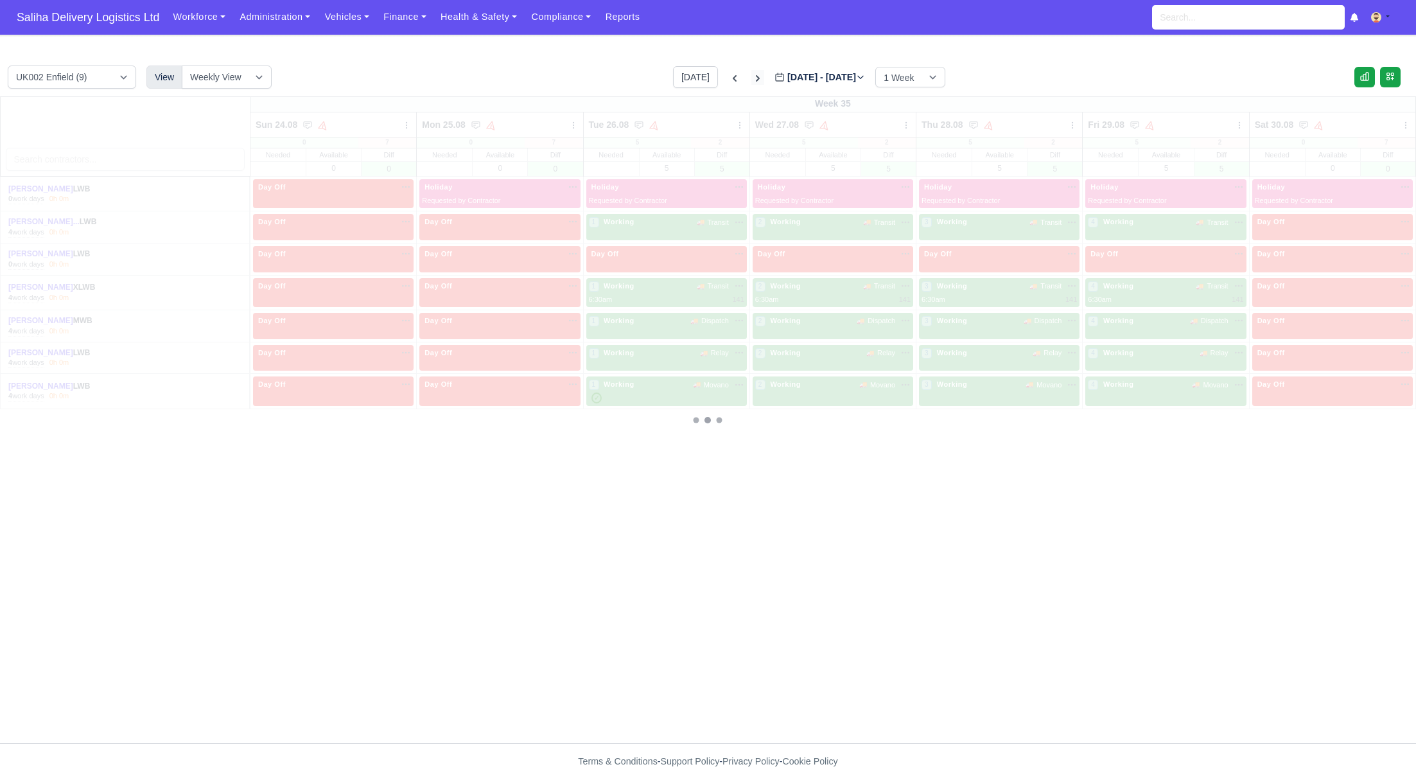
type input "[DATE]"
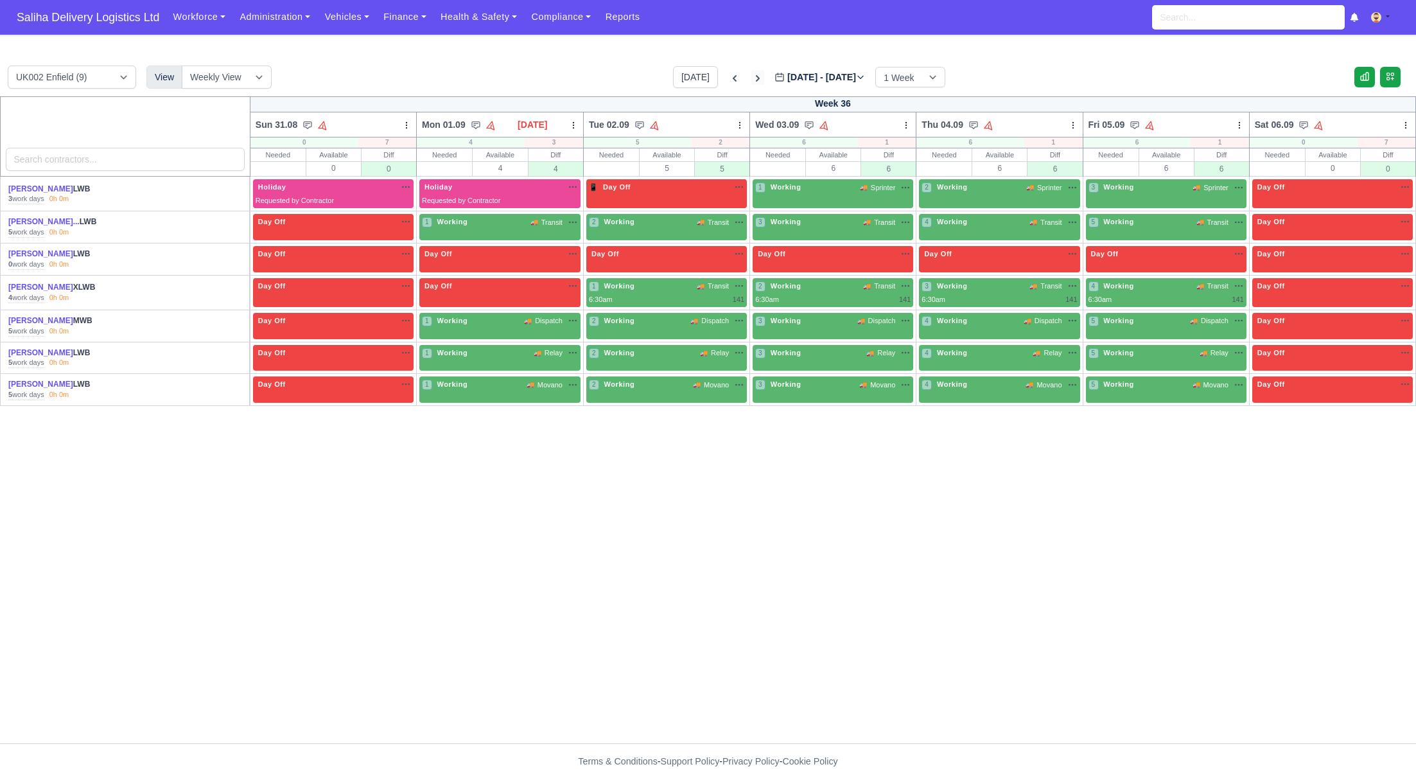
click at [751, 74] on icon at bounding box center [757, 78] width 13 height 13
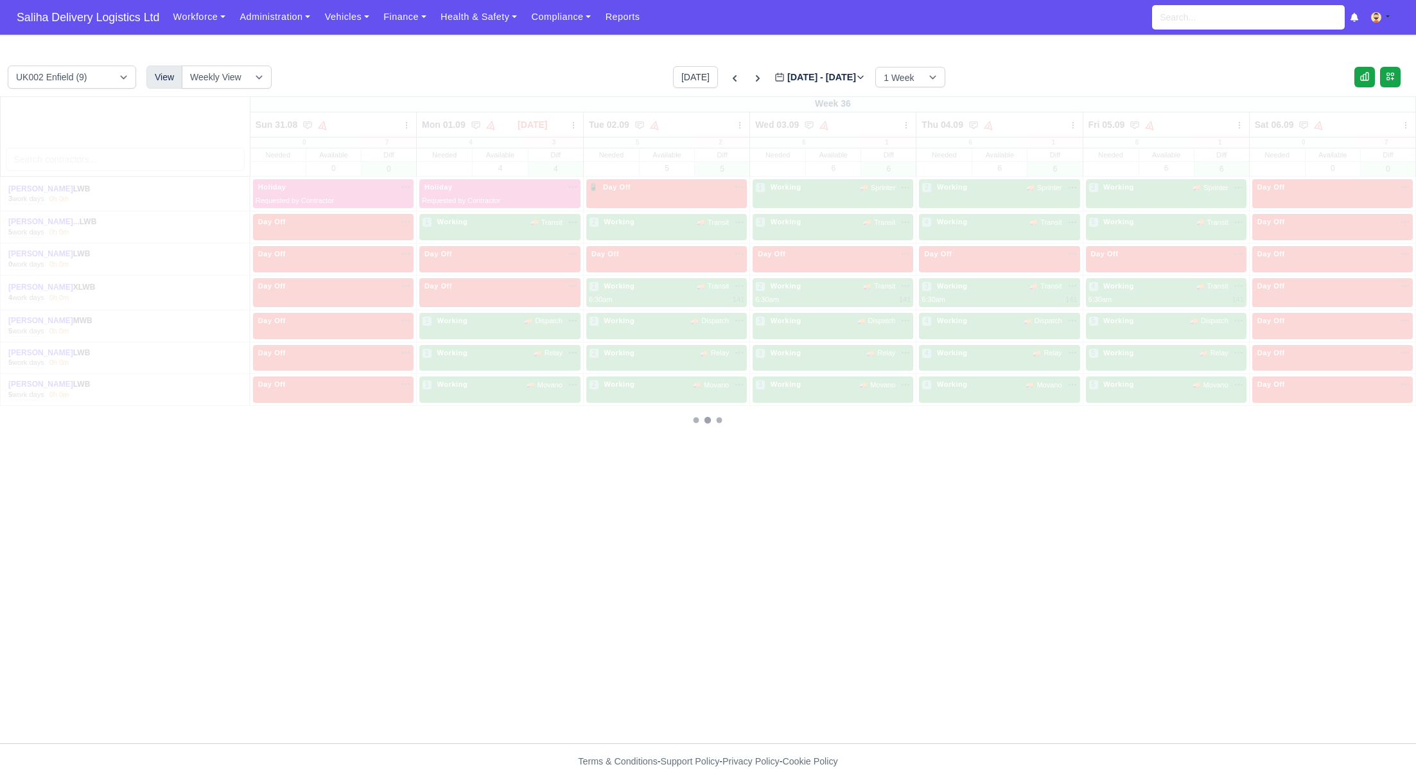
type input "2025-09-10"
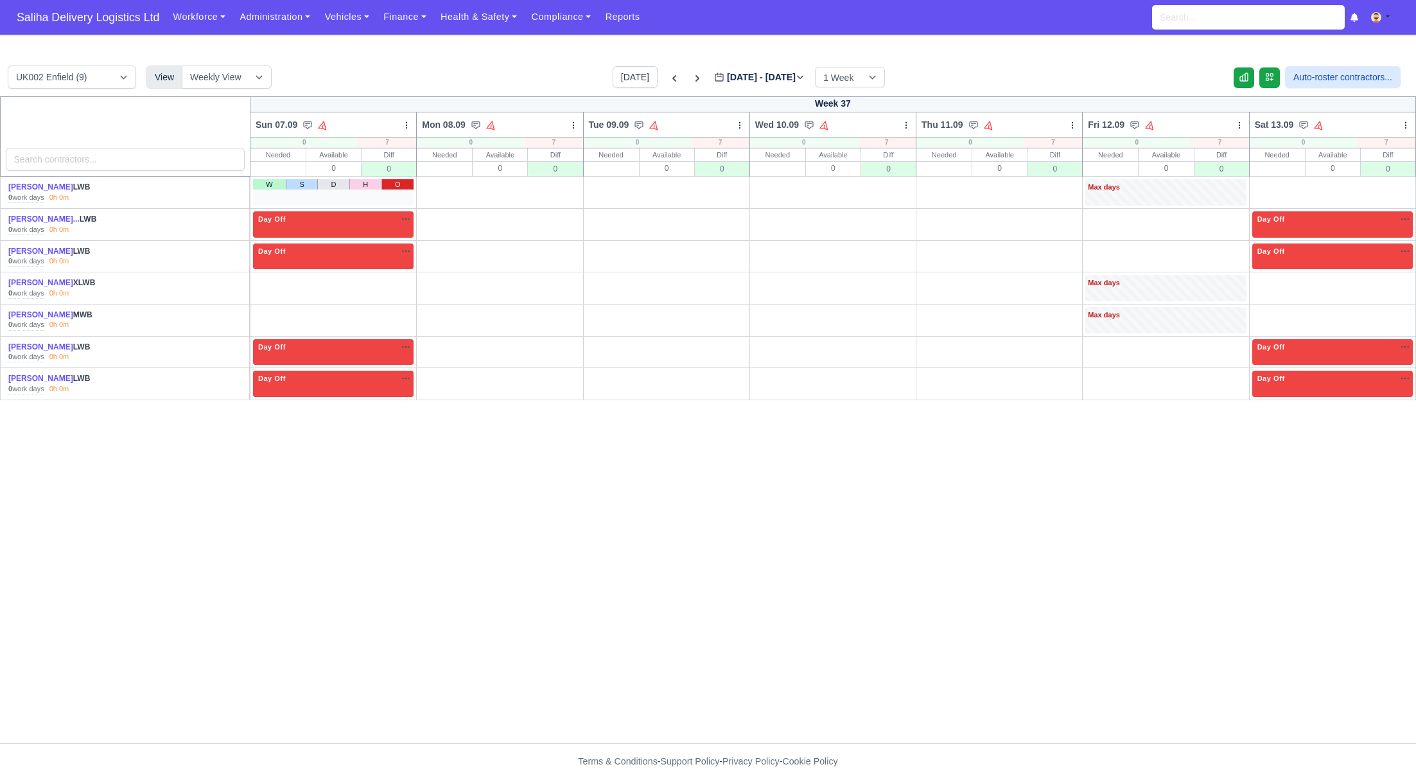
click at [404, 186] on link "O" at bounding box center [397, 184] width 32 height 10
click at [1225, 185] on link "O" at bounding box center [1230, 184] width 32 height 10
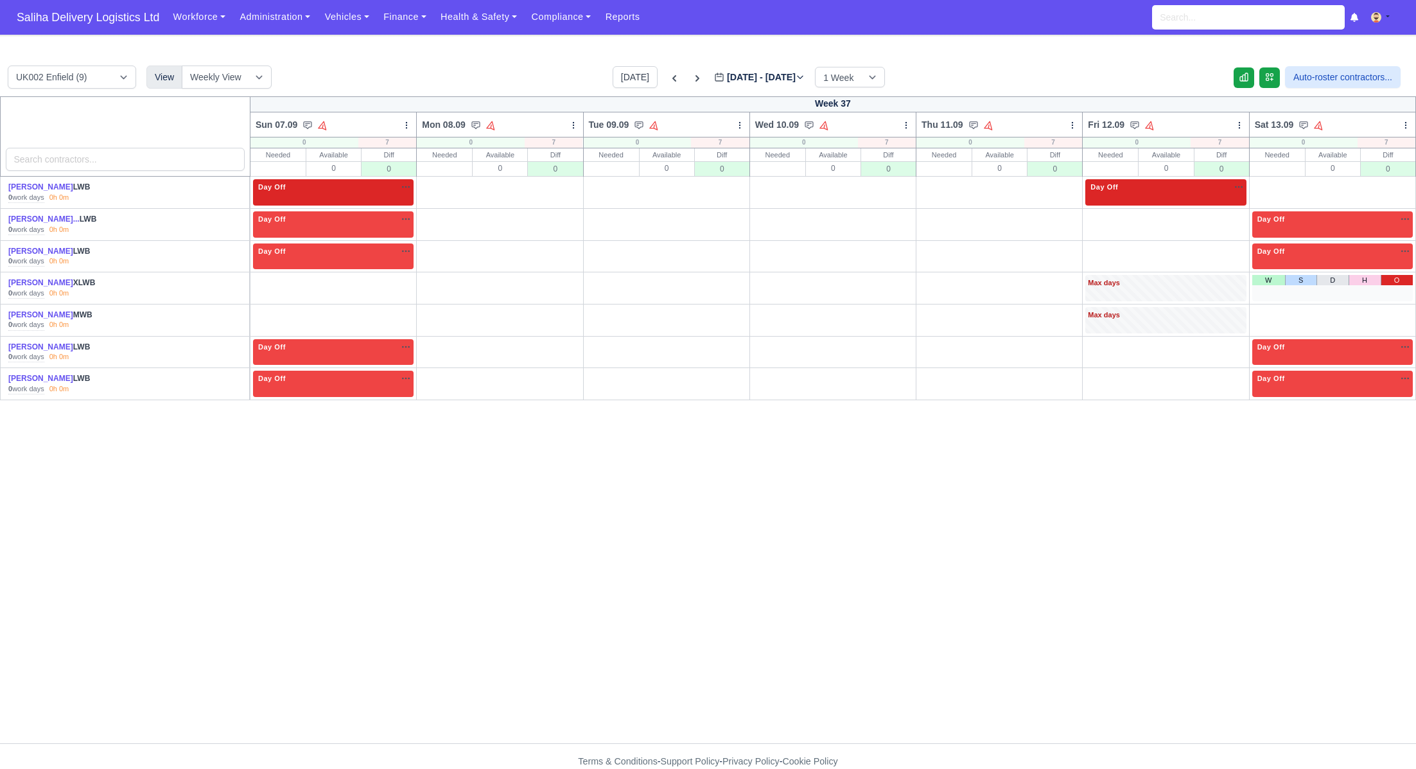
click at [1401, 284] on link "O" at bounding box center [1396, 280] width 32 height 10
click at [1399, 313] on link "O" at bounding box center [1396, 312] width 32 height 10
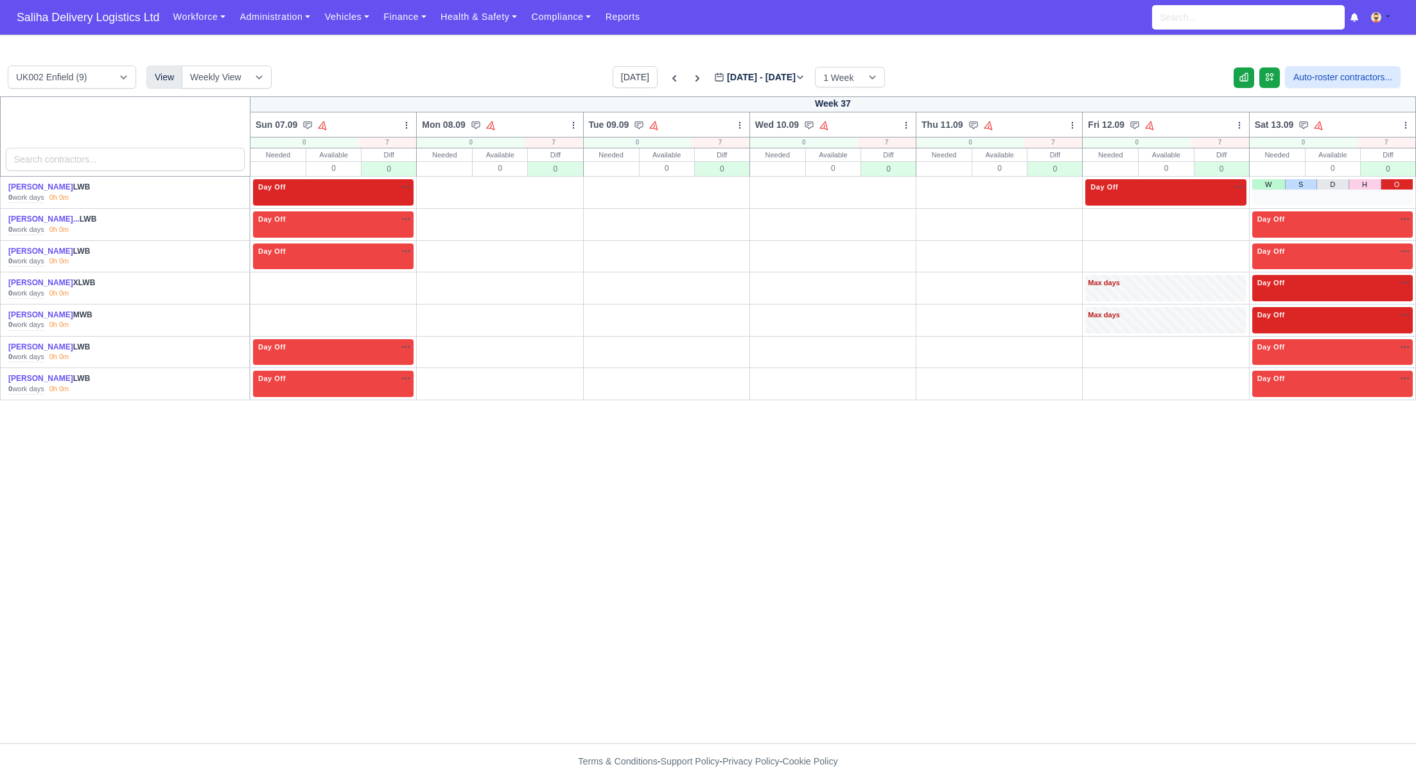
click at [1396, 179] on link "O" at bounding box center [1396, 184] width 32 height 10
click at [1199, 193] on div "Day Off Available" at bounding box center [1165, 192] width 161 height 26
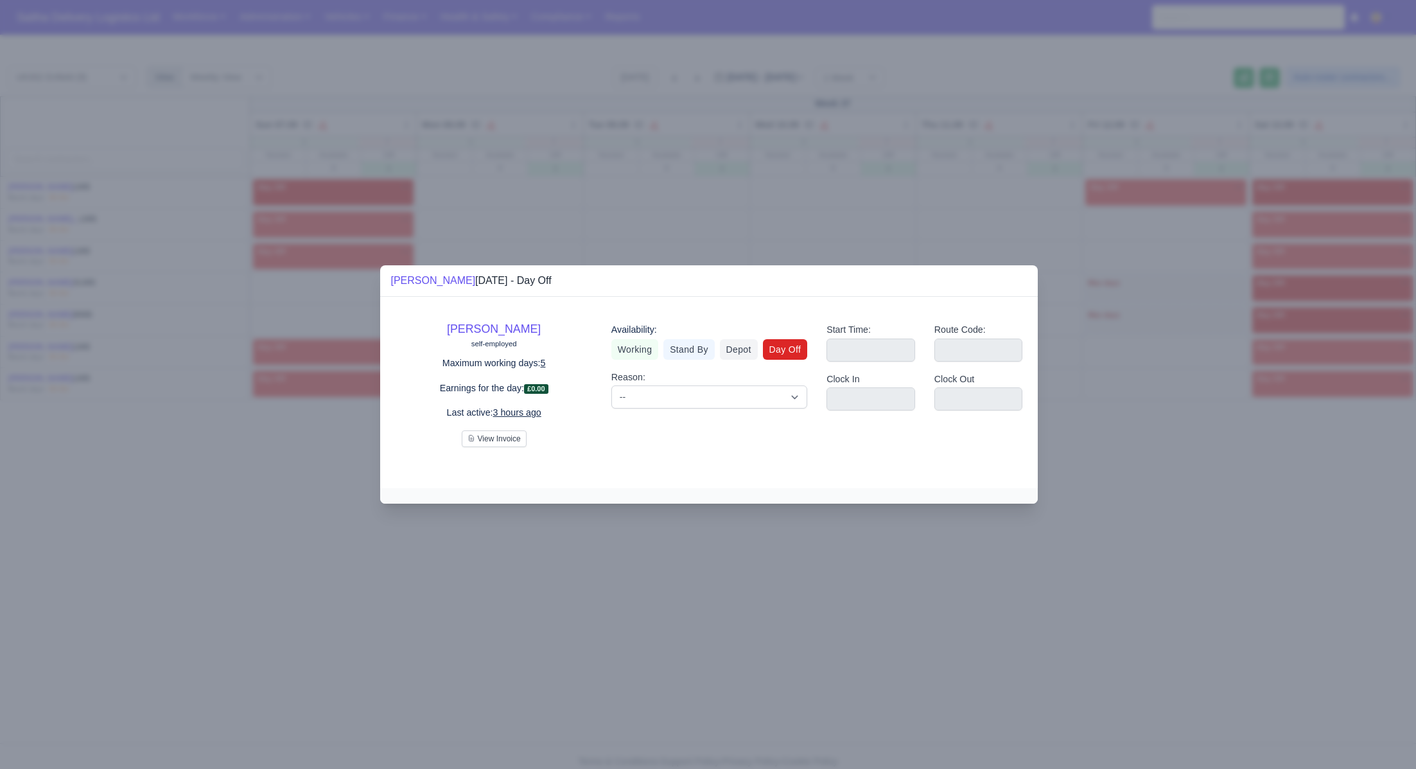
click at [648, 339] on div "Working Stand By Depot Day Off" at bounding box center [709, 349] width 196 height 21
click at [645, 351] on link "Working" at bounding box center [634, 349] width 47 height 21
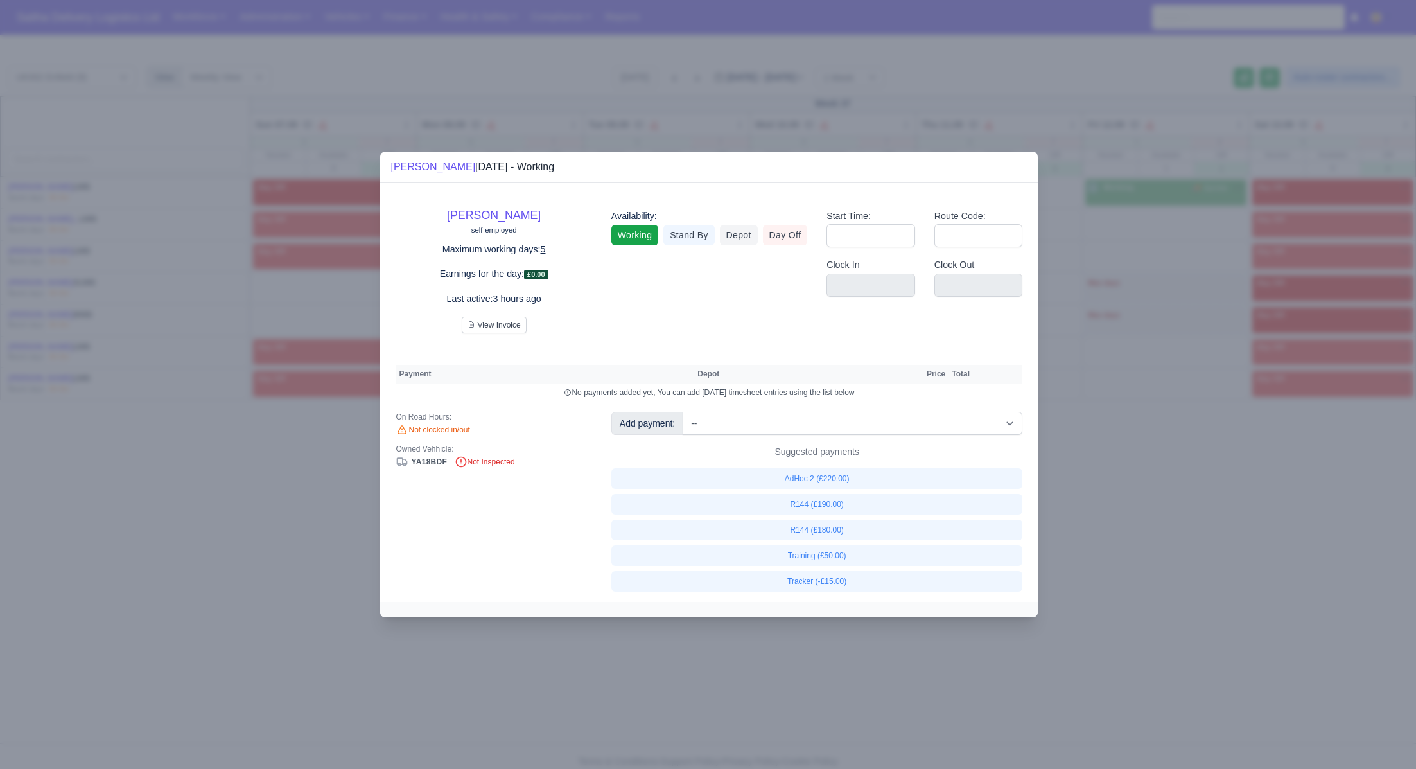
click at [1190, 453] on div at bounding box center [708, 384] width 1416 height 769
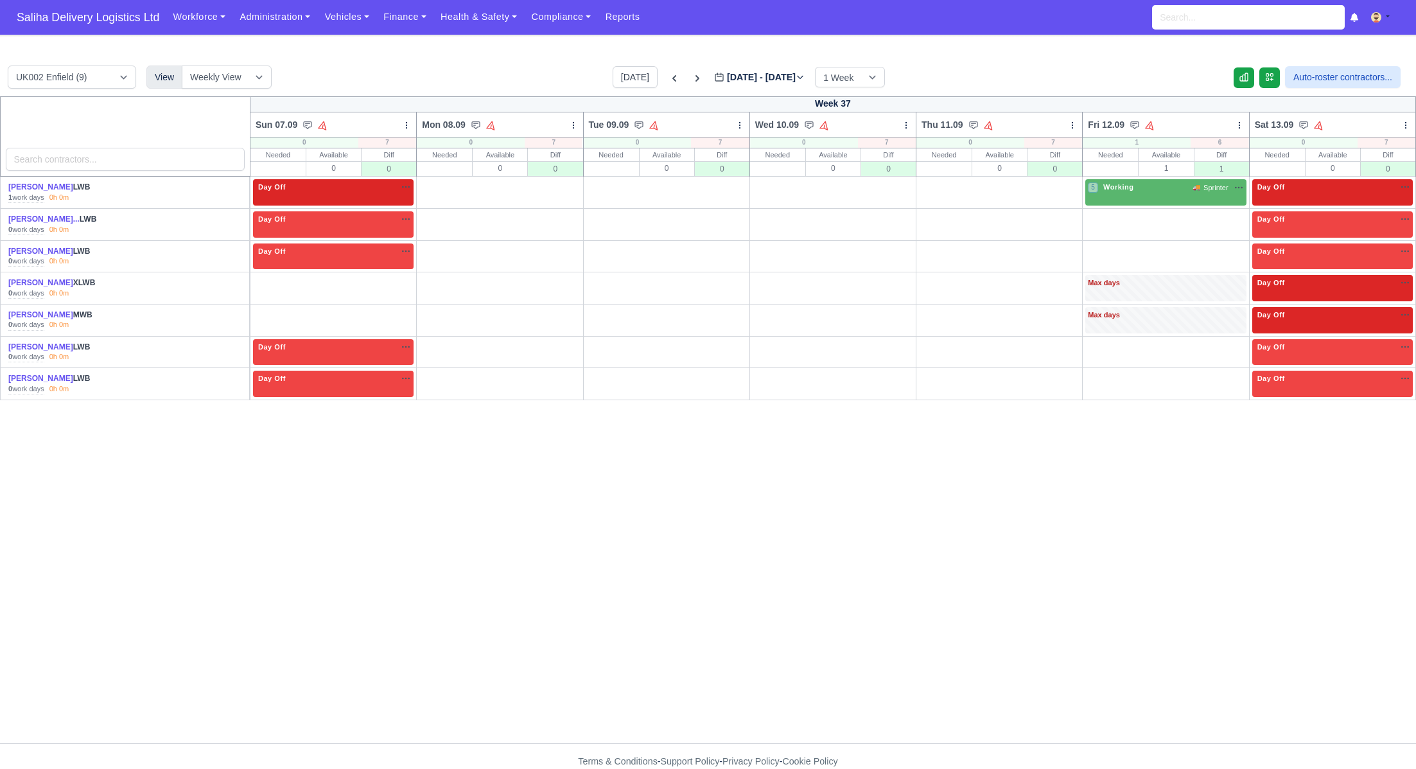
click at [403, 279] on link "O" at bounding box center [397, 280] width 32 height 10
click at [404, 311] on link "O" at bounding box center [397, 312] width 32 height 10
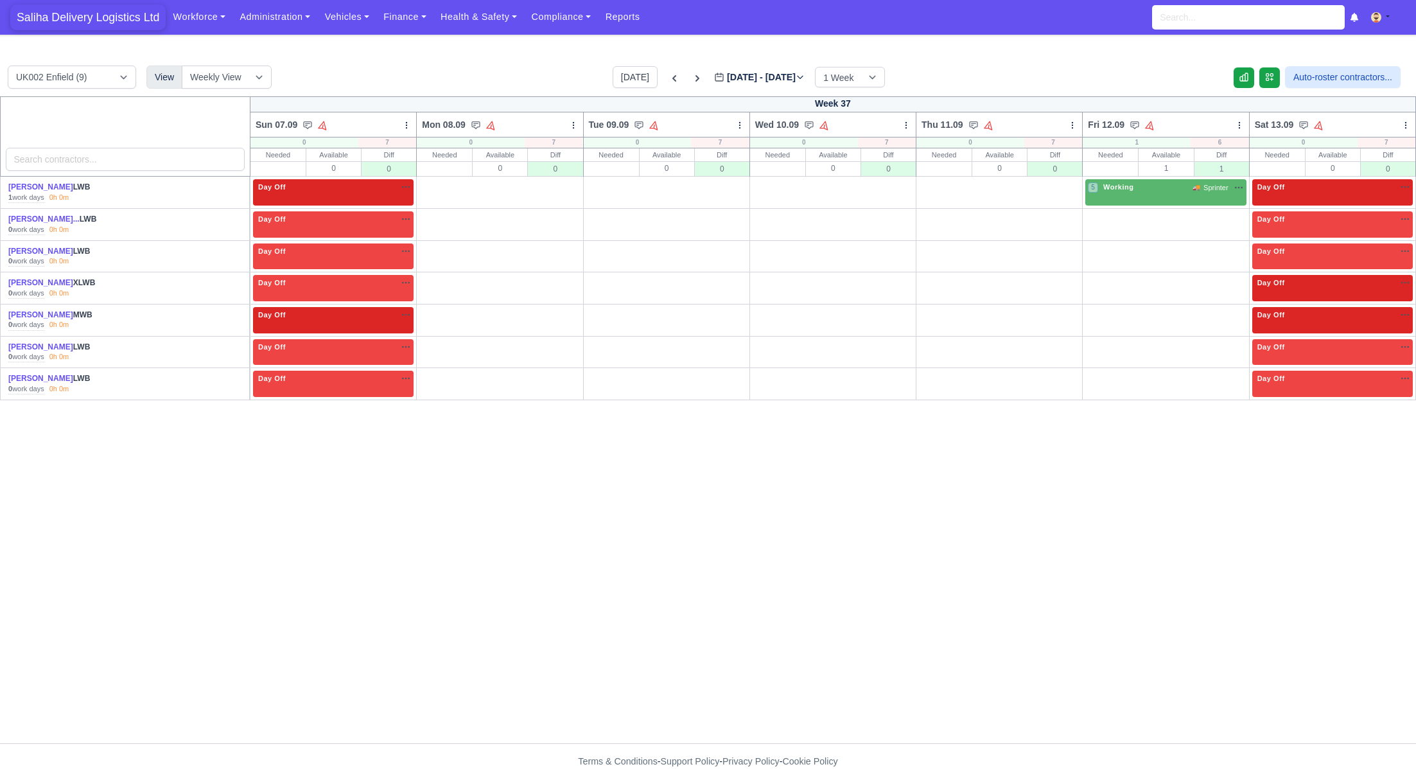
click at [126, 21] on span "Saliha Delivery Logistics Ltd" at bounding box center [87, 17] width 155 height 26
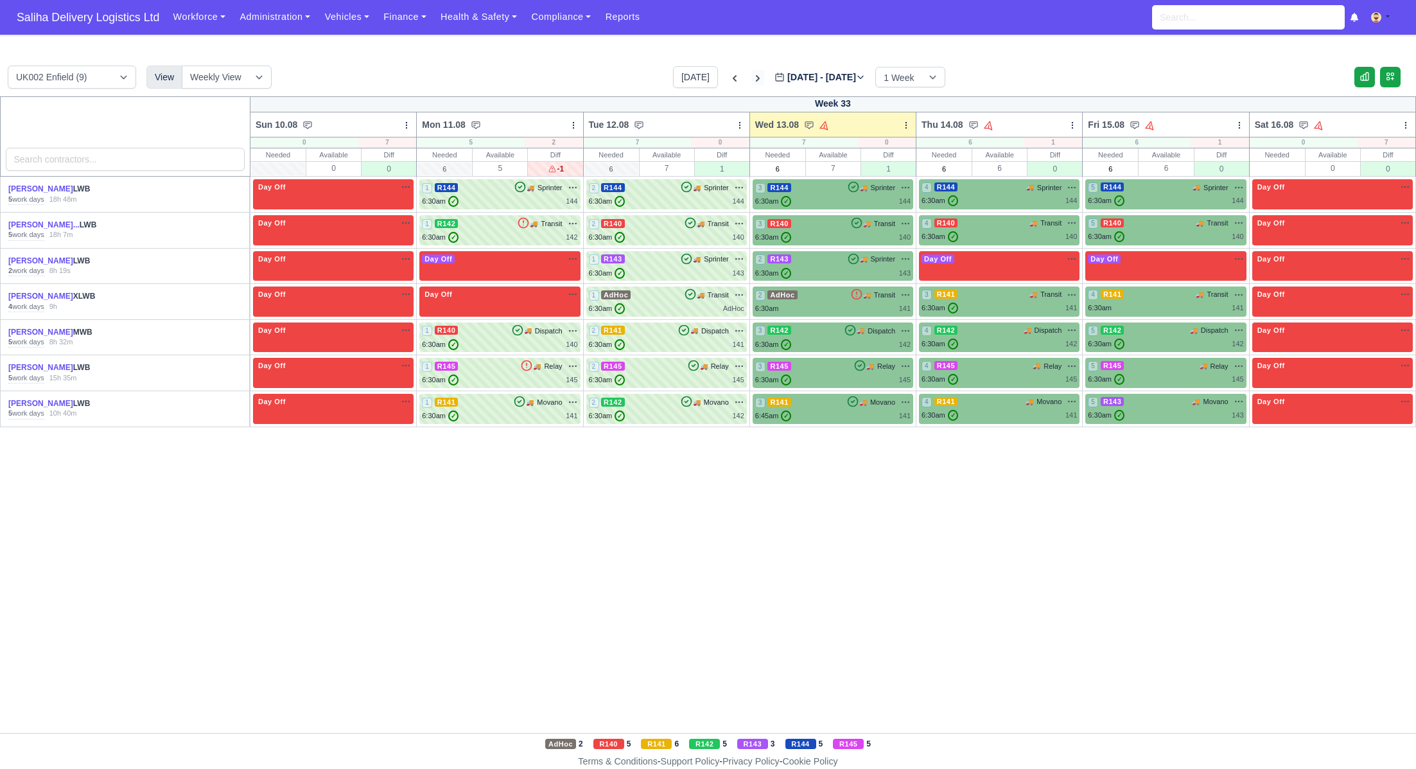
click at [756, 80] on icon at bounding box center [758, 78] width 4 height 6
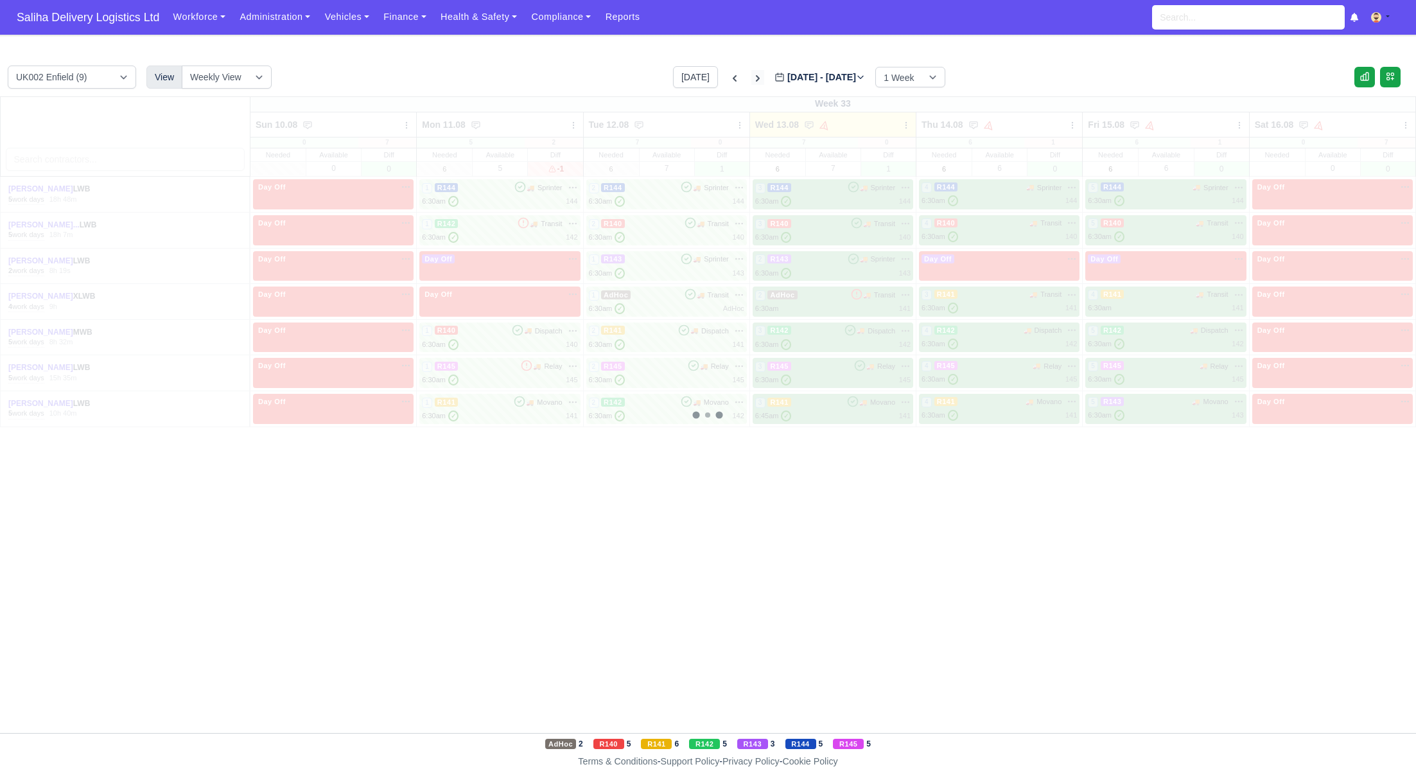
type input "[DATE]"
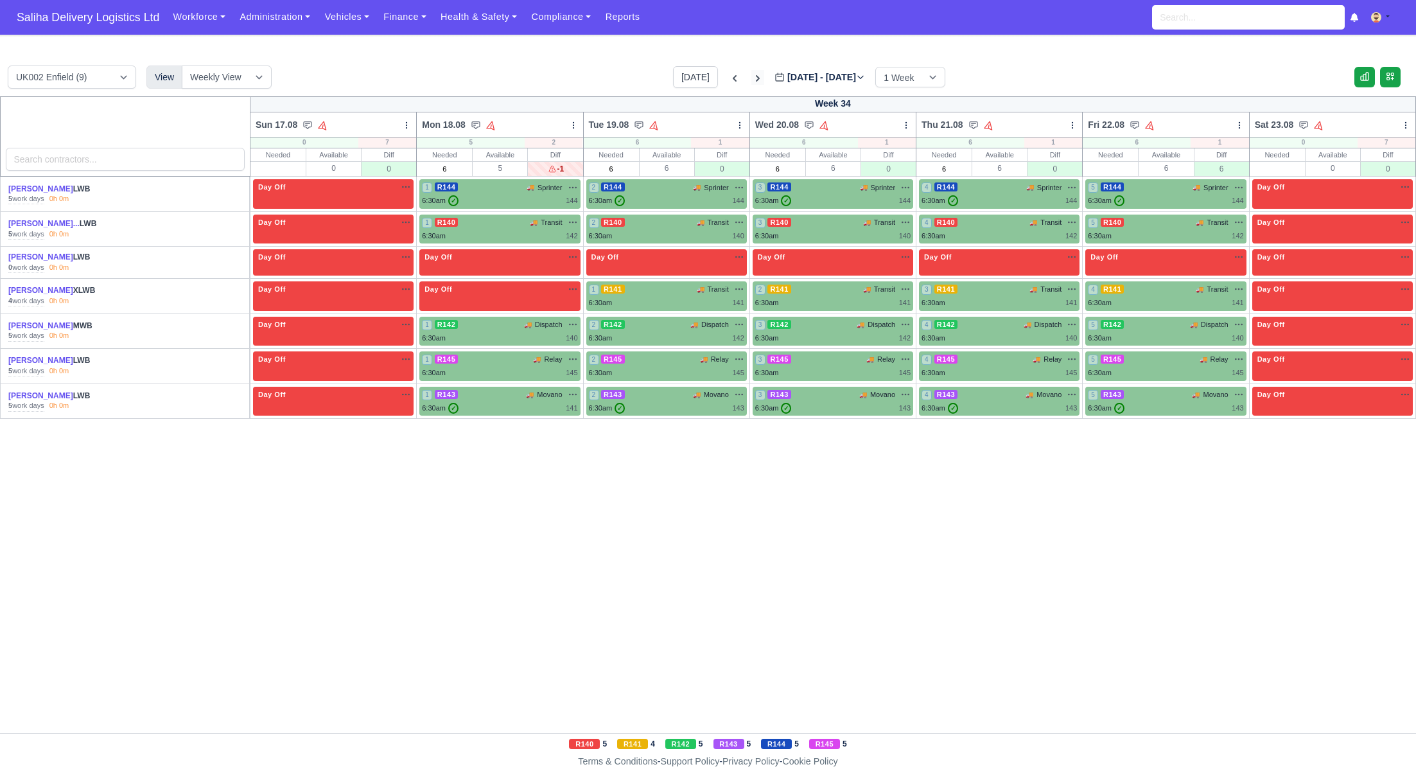
click at [756, 80] on icon at bounding box center [758, 78] width 4 height 6
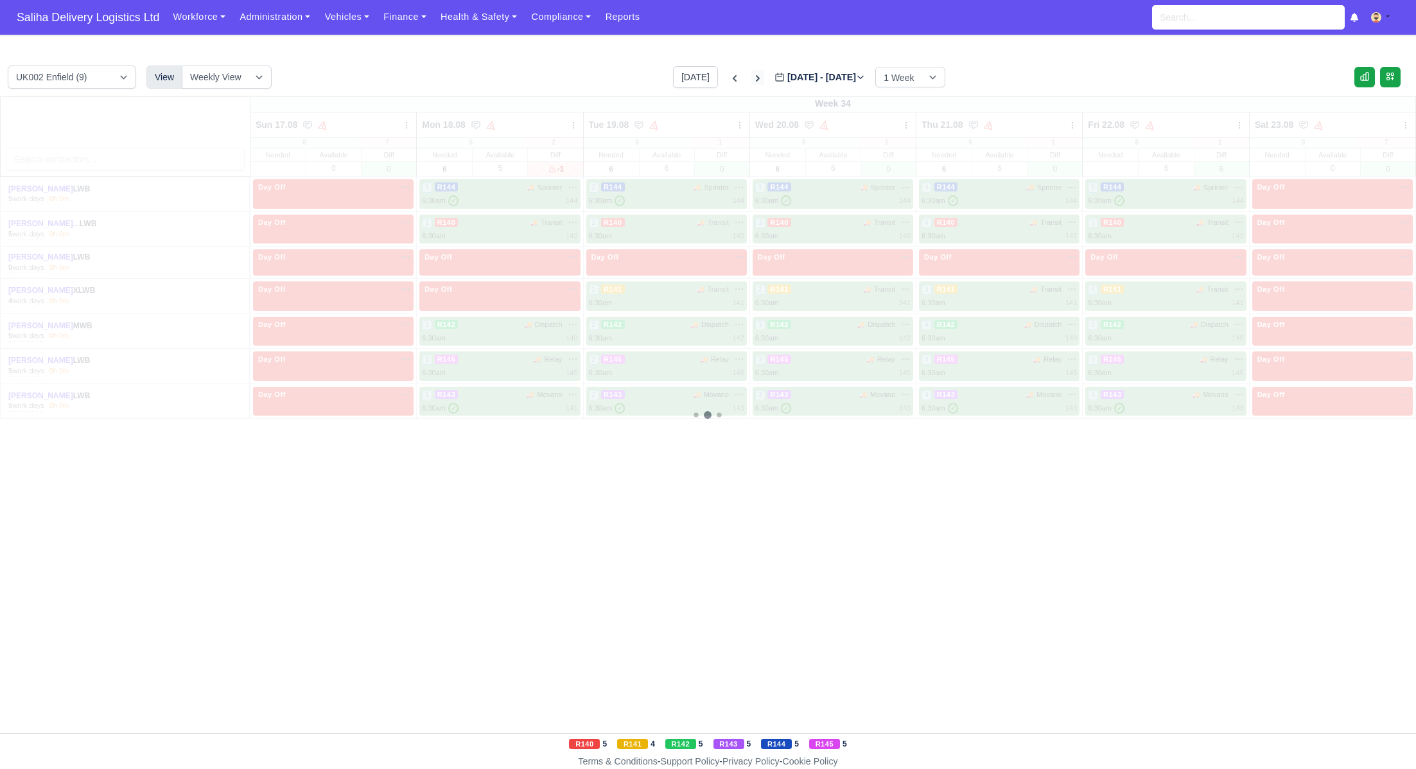
type input "[DATE]"
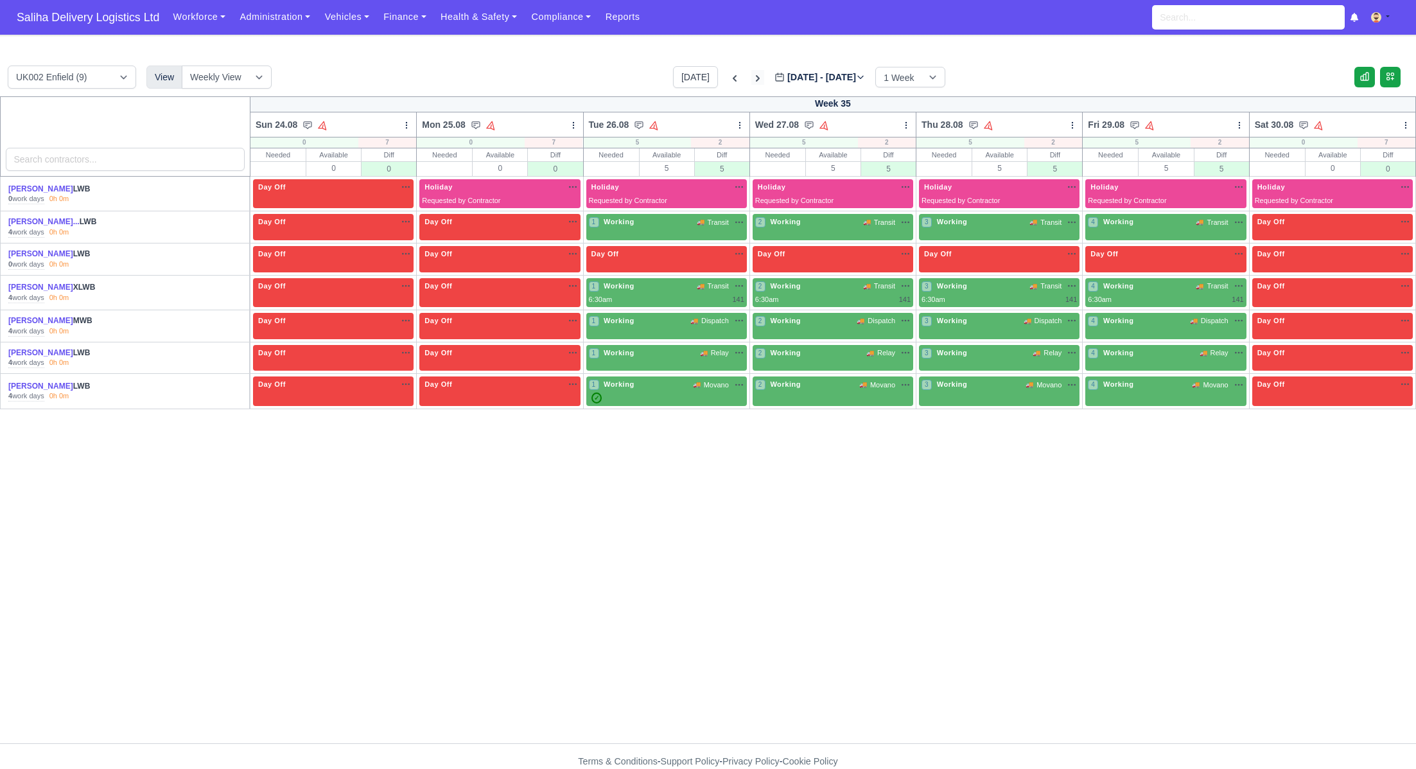
click at [756, 80] on icon at bounding box center [758, 78] width 4 height 6
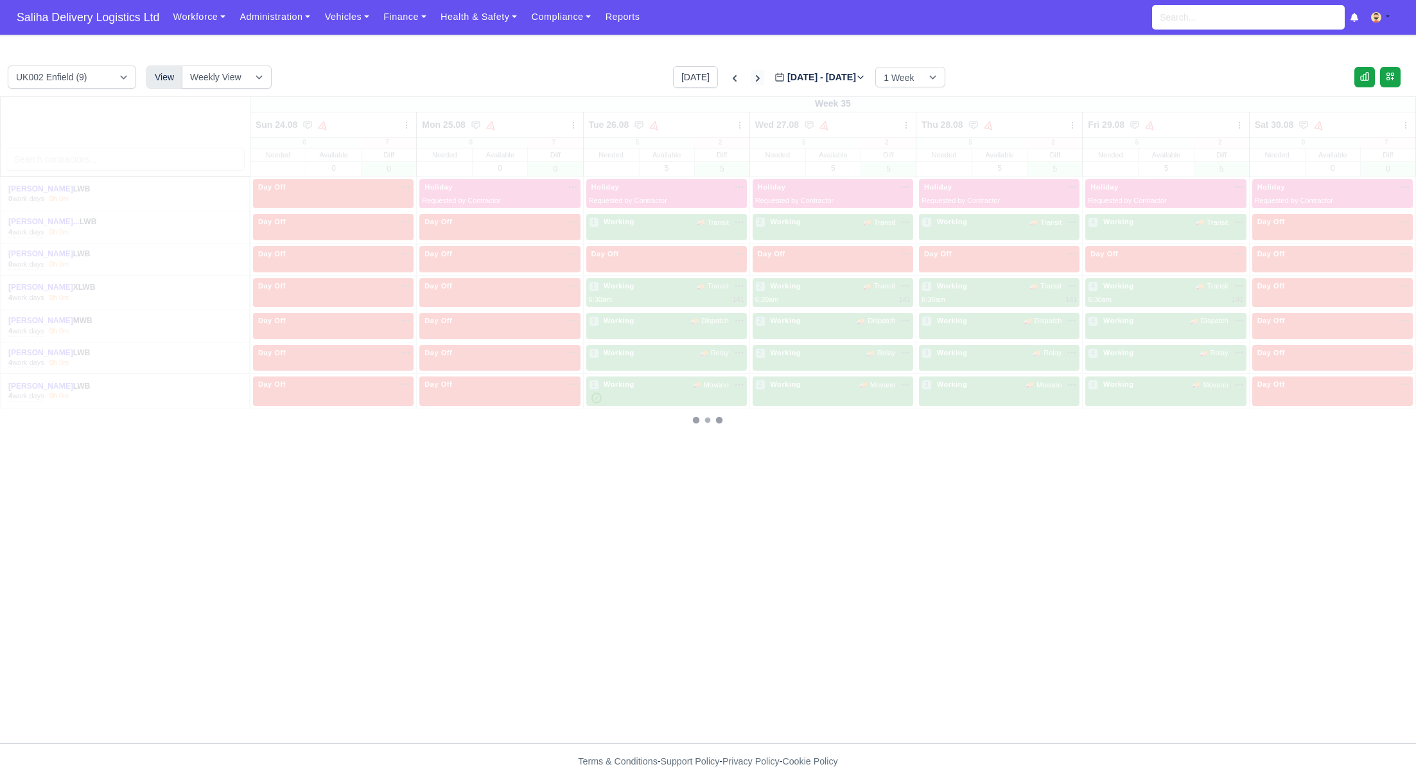
type input "[DATE]"
